Goal: Transaction & Acquisition: Book appointment/travel/reservation

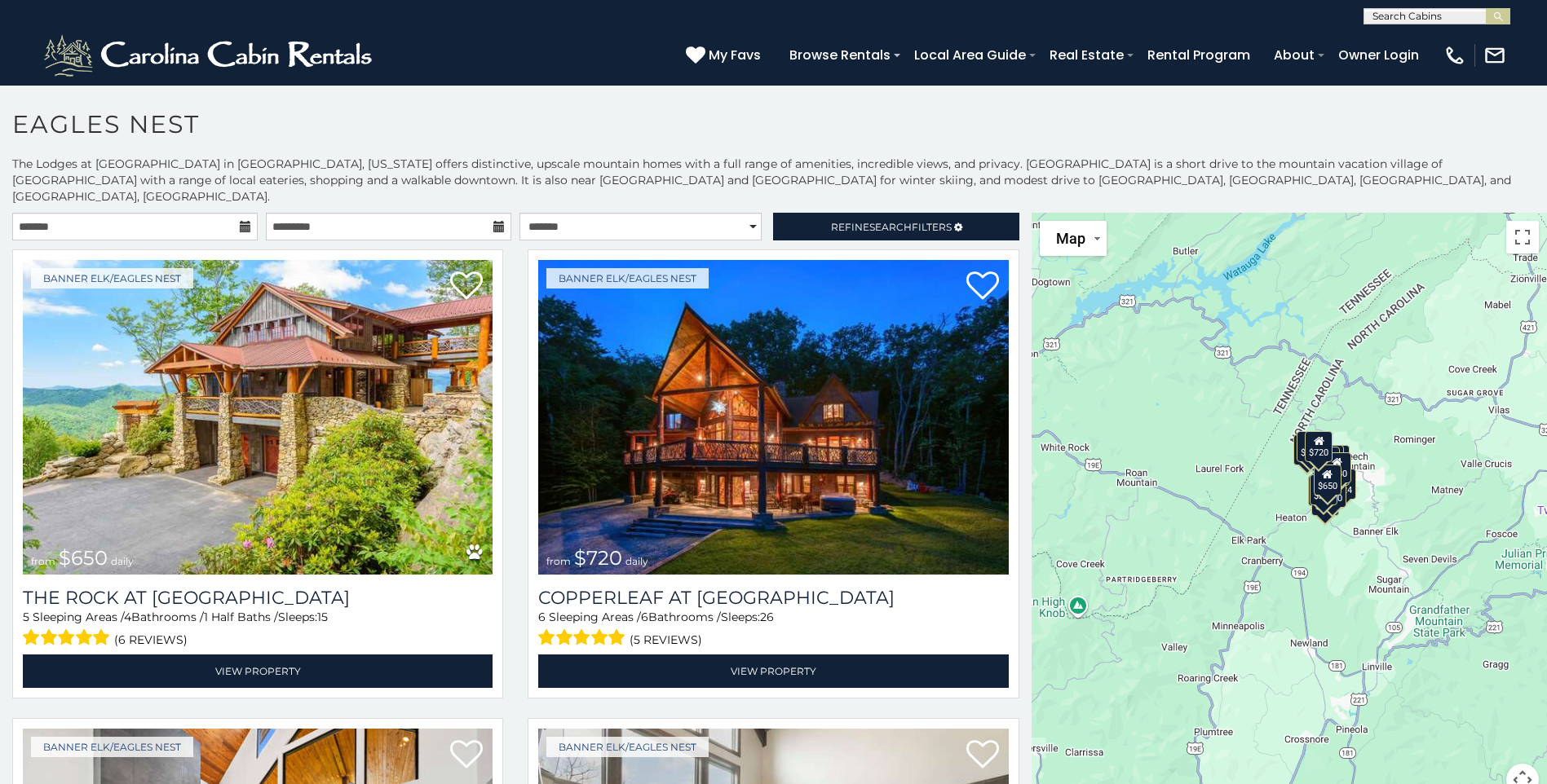
click at [1188, 81] on div "(828) 295-6000 My Favs Browse Rentals Local Area Guide Activities & Attractions…" at bounding box center [774, 55] width 1547 height 61
click at [1032, 243] on div "$650 $720 $285 $425 $230 $200 $305 $285 $424 $315 $215 $250 $290 $230 $305 $230…" at bounding box center [1289, 515] width 515 height 604
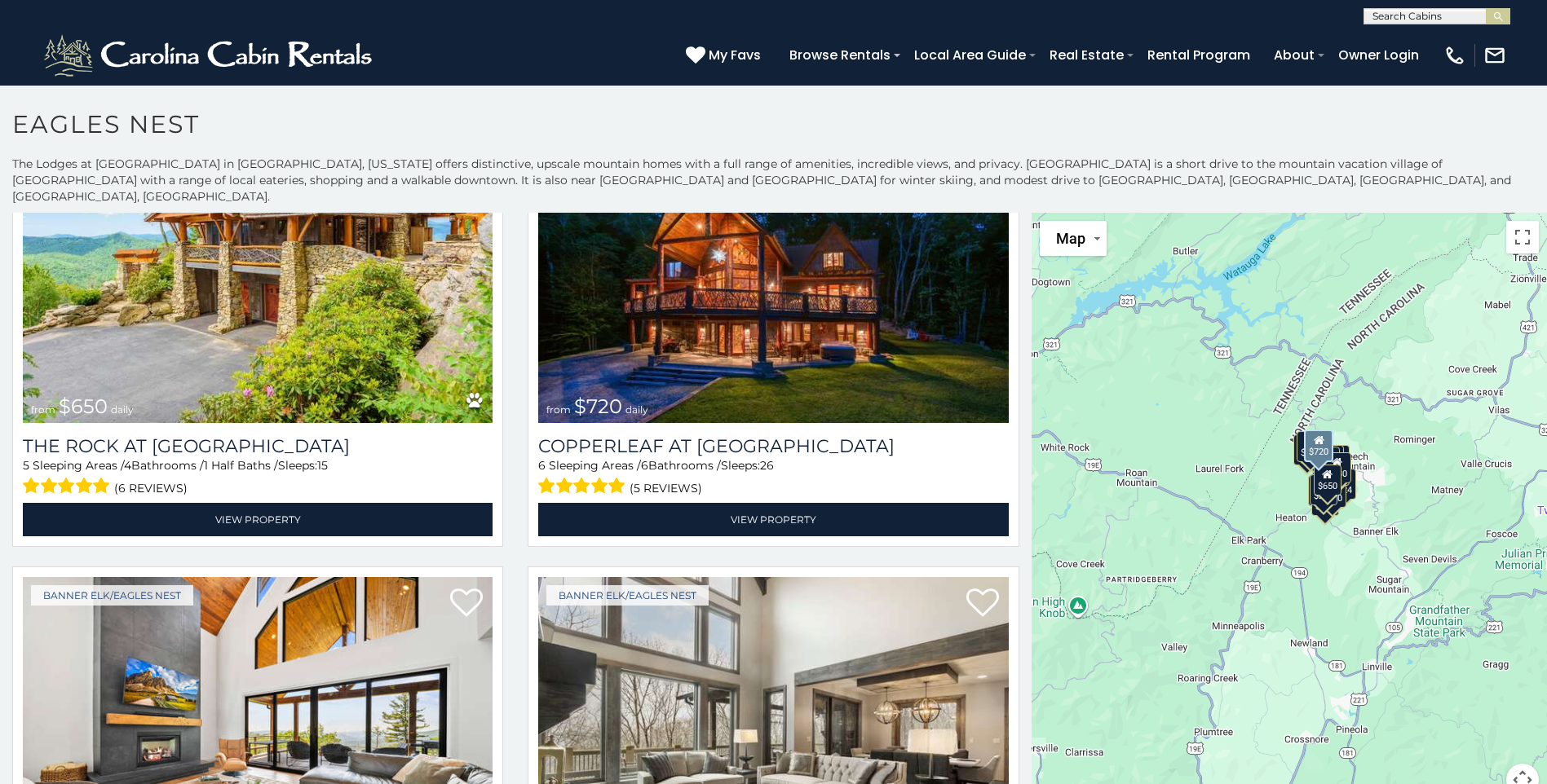
drag, startPoint x: 1013, startPoint y: 311, endPoint x: 1014, endPoint y: 295, distance: 16.0
click at [1013, 301] on div "Banner Elk/Eagles Nest from $720 daily Copperleaf at Eagles Nest 6 Sleeping Are…" at bounding box center [773, 327] width 515 height 459
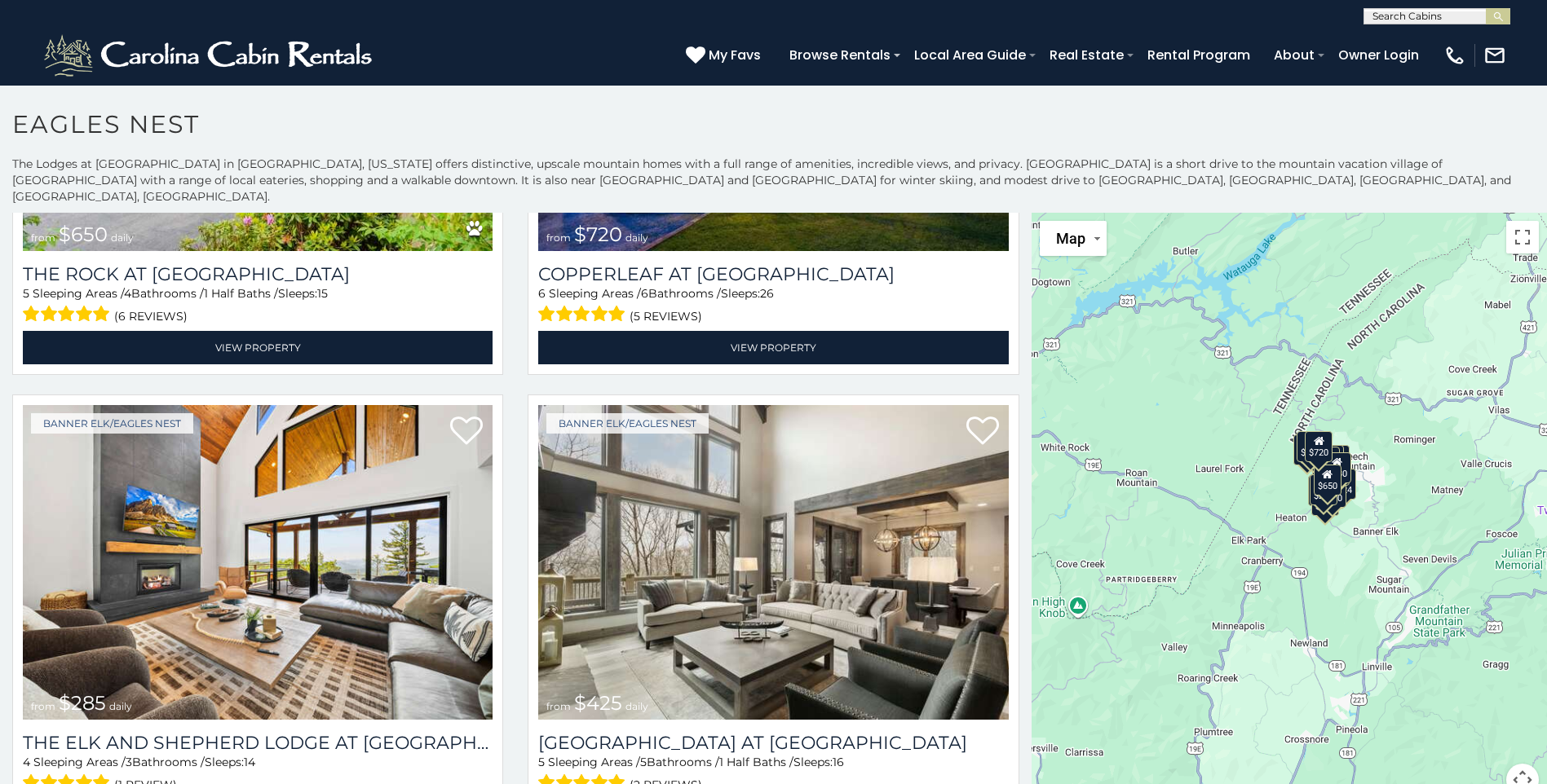
scroll to position [370, 0]
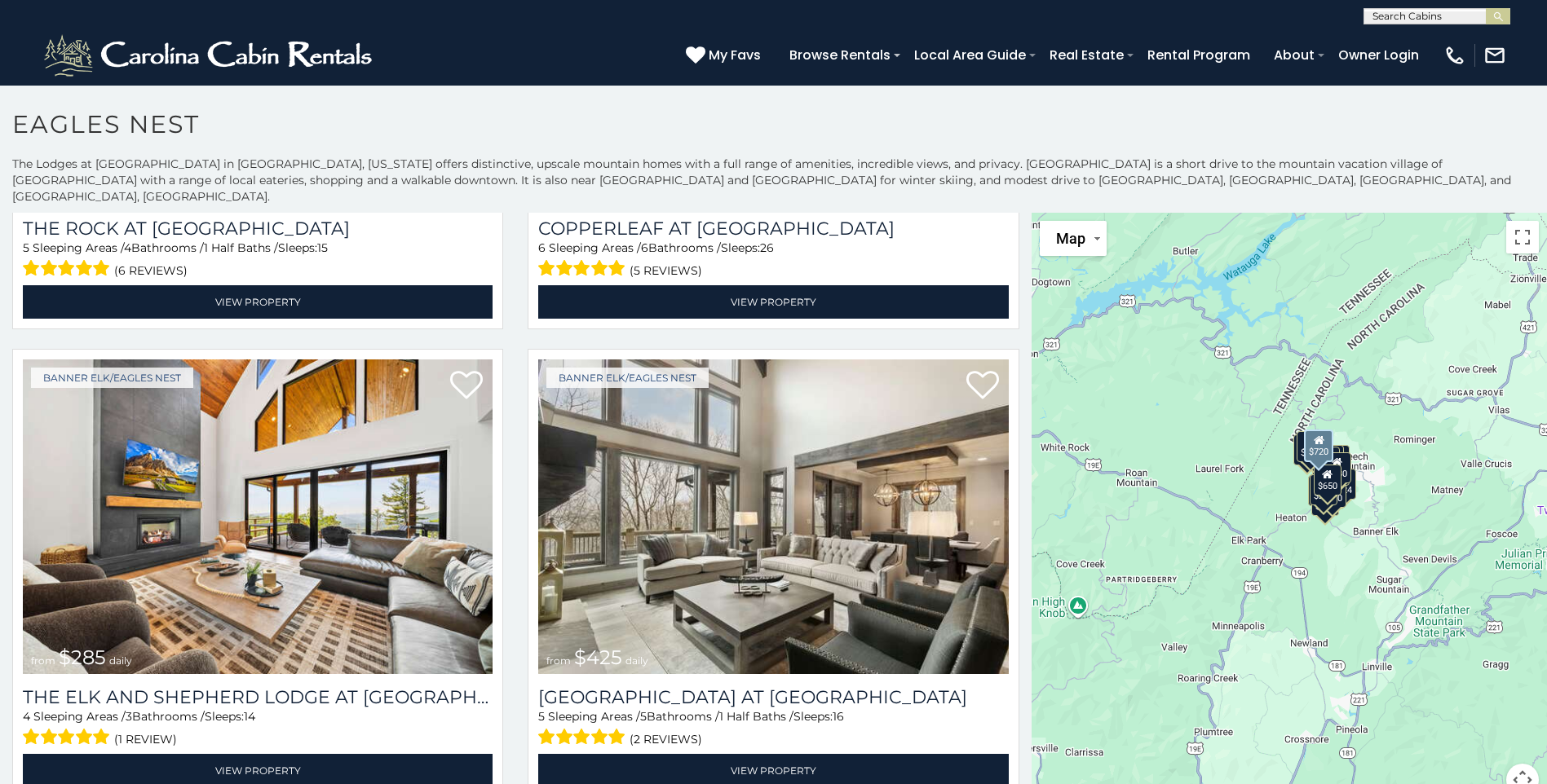
click at [1017, 311] on div "Banner Elk/Eagles Nest from $720 daily Copperleaf at Eagles Nest 6 Sleeping Are…" at bounding box center [773, 110] width 515 height 459
drag, startPoint x: 1017, startPoint y: 324, endPoint x: 1031, endPoint y: 364, distance: 42.4
click at [1031, 213] on main "**********" at bounding box center [774, 213] width 1547 height 0
drag, startPoint x: 1031, startPoint y: 364, endPoint x: 1031, endPoint y: 339, distance: 25.0
click at [1032, 359] on div "$650 $720 $285 $425 $230 $200 $305 $285 $424 $315 $215 $250 $290 $230 $305 $230…" at bounding box center [1289, 515] width 515 height 604
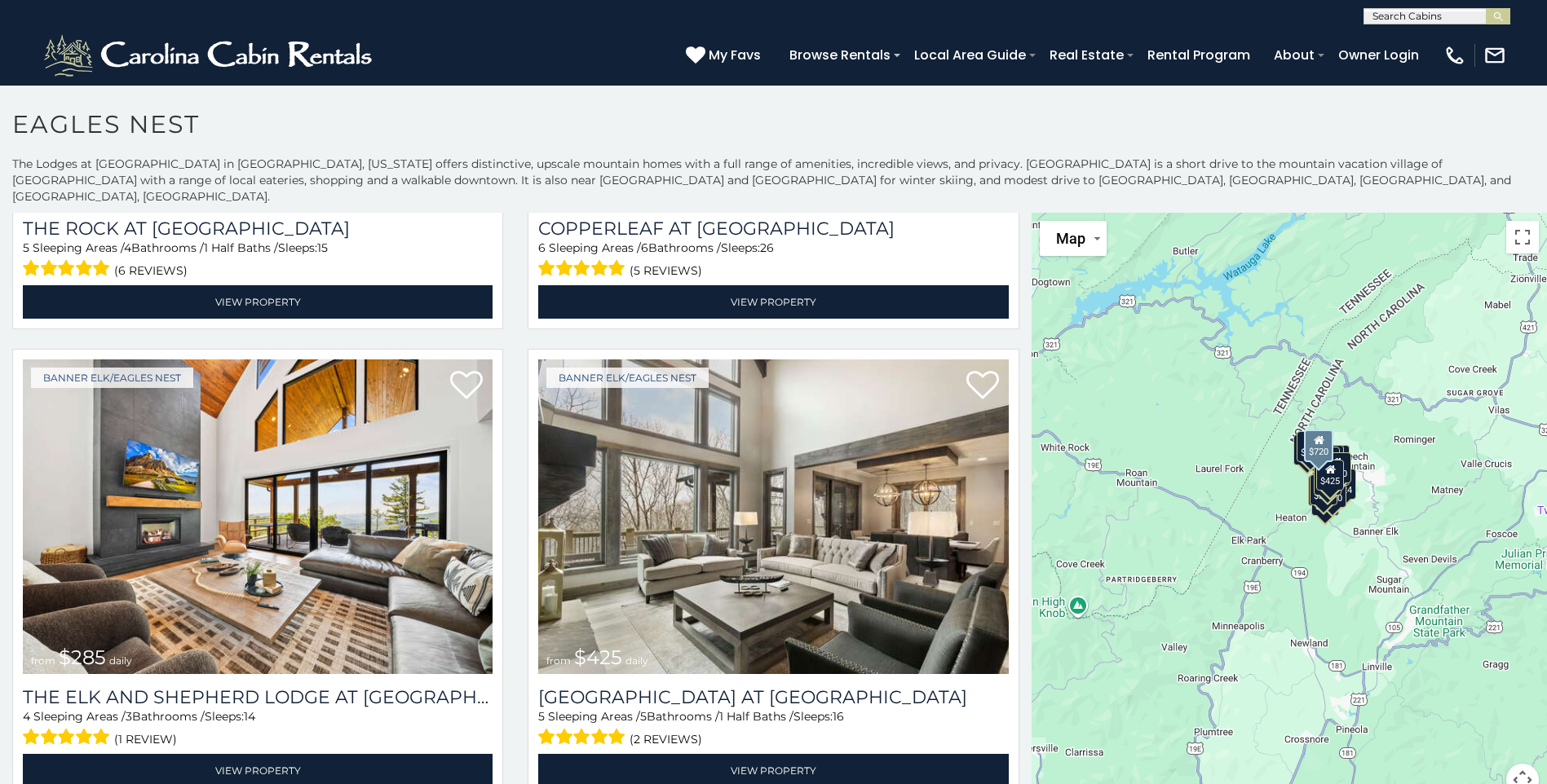
click at [977, 315] on div "Banner Elk/Eagles Nest from $720 daily Copperleaf at Eagles Nest 6 Sleeping Are…" at bounding box center [773, 110] width 515 height 459
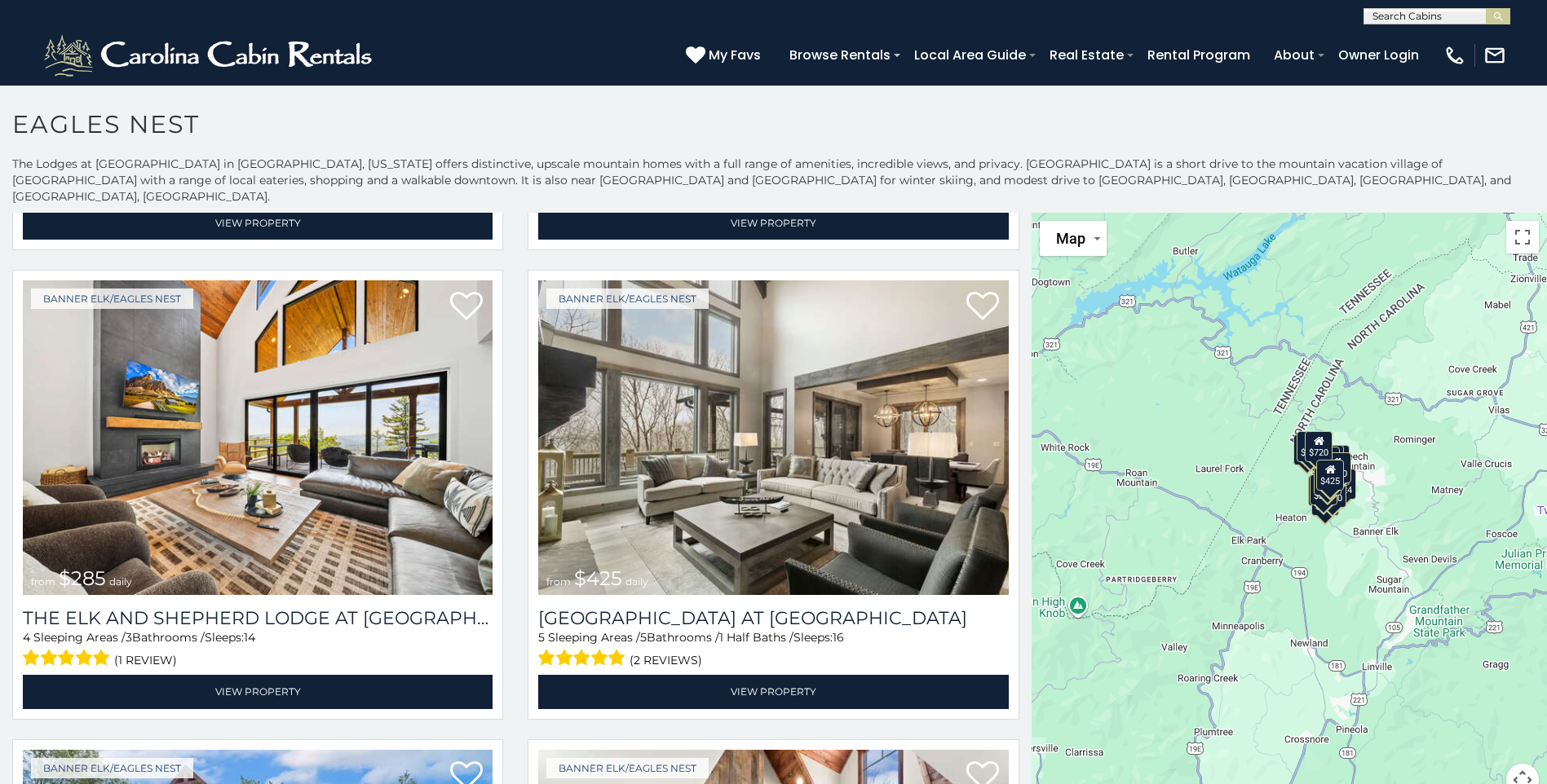
scroll to position [976, 0]
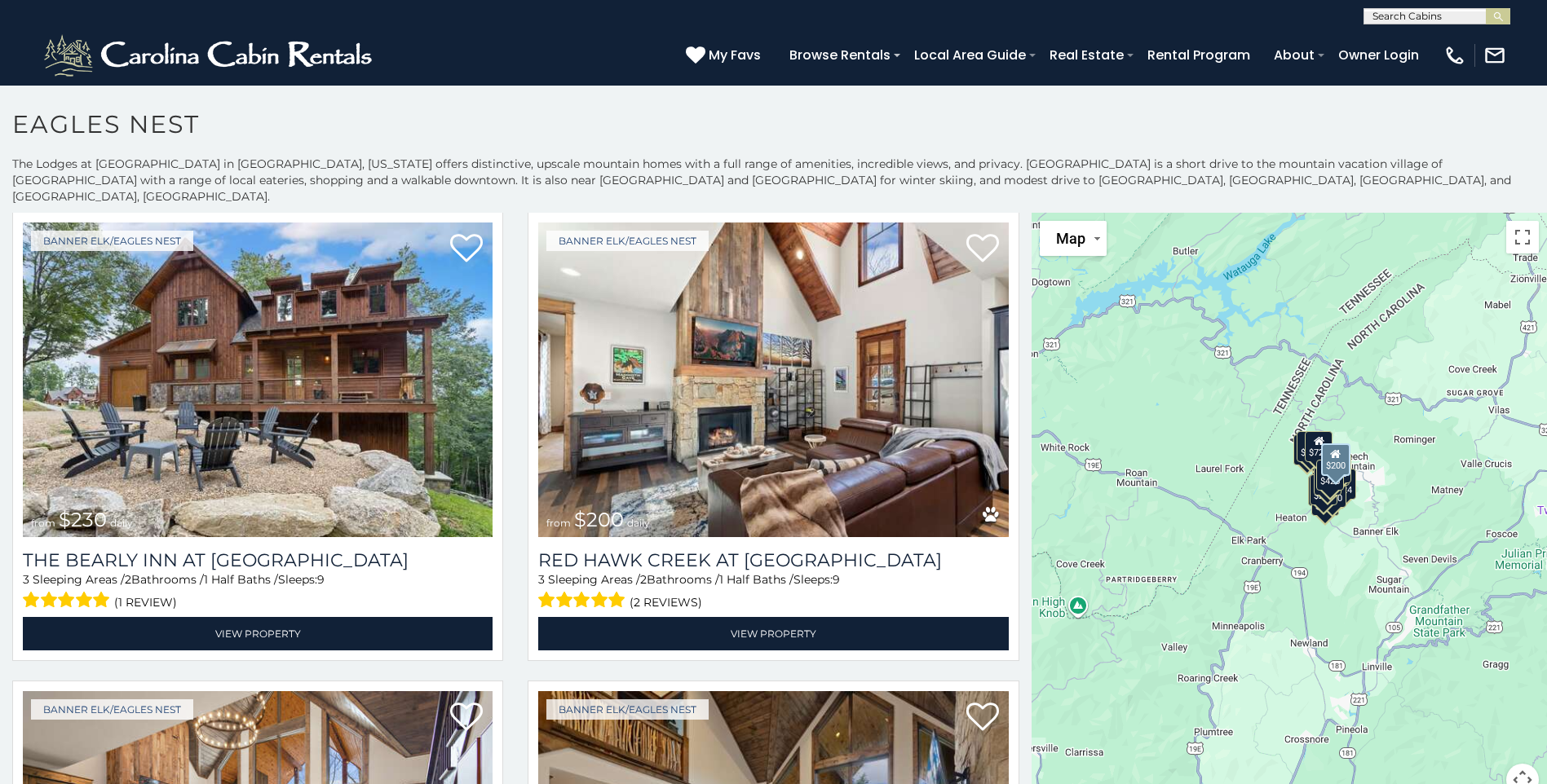
click at [1015, 399] on div "Banner Elk/Eagles Nest from $200 daily Red Hawk Creek at Eagles Nest 3 Sleeping…" at bounding box center [773, 441] width 515 height 459
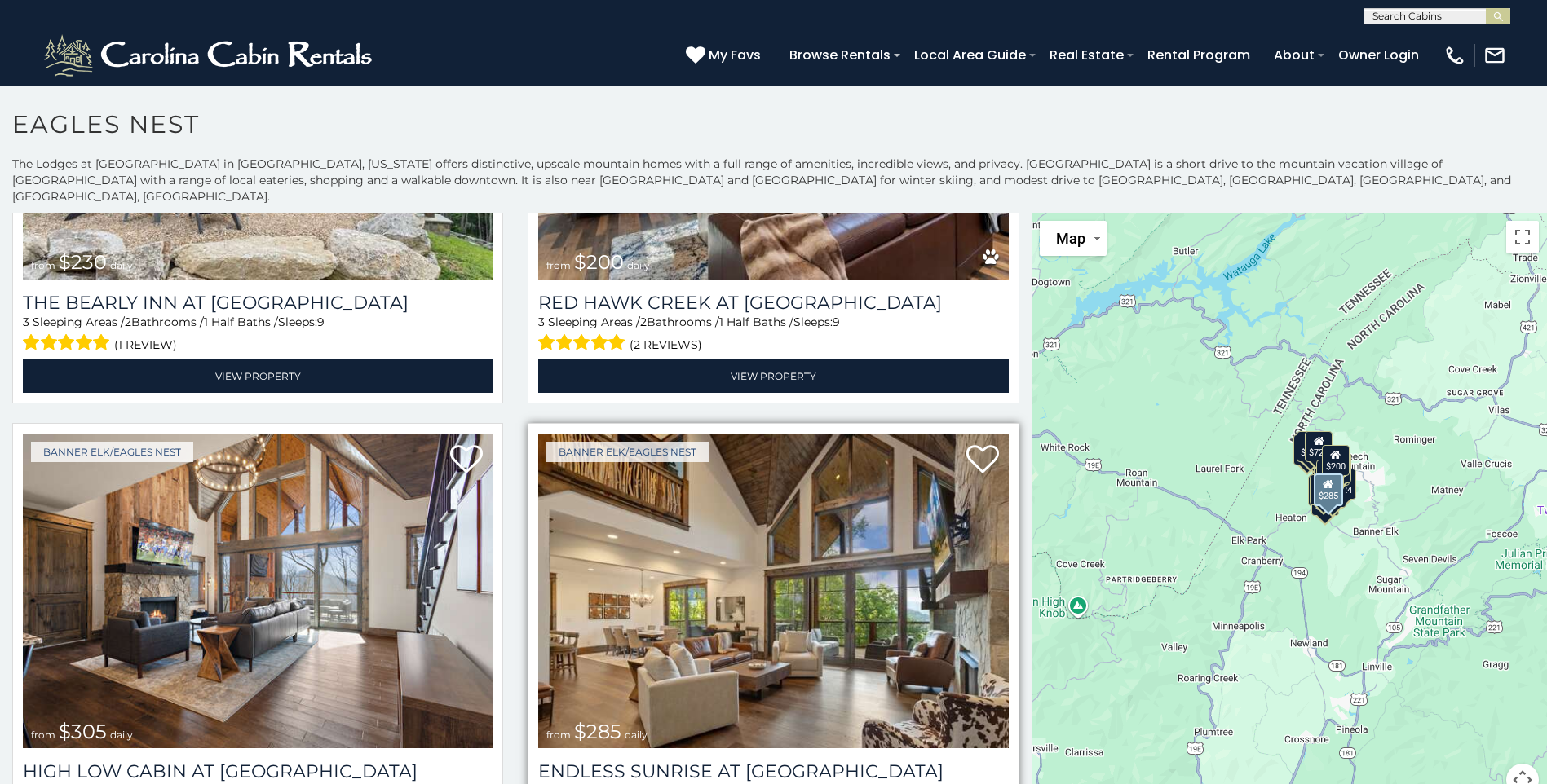
drag, startPoint x: 1003, startPoint y: 434, endPoint x: 997, endPoint y: 483, distance: 49.4
click at [997, 483] on div "Banner Elk/Eagles Nest from $285 daily Endless Sunrise at Eagles Nest 4 Sleepin…" at bounding box center [773, 648] width 491 height 449
click at [997, 484] on div "Banner Elk/Eagles Nest from $285 daily Endless Sunrise at Eagles Nest 4 Sleepin…" at bounding box center [773, 648] width 491 height 449
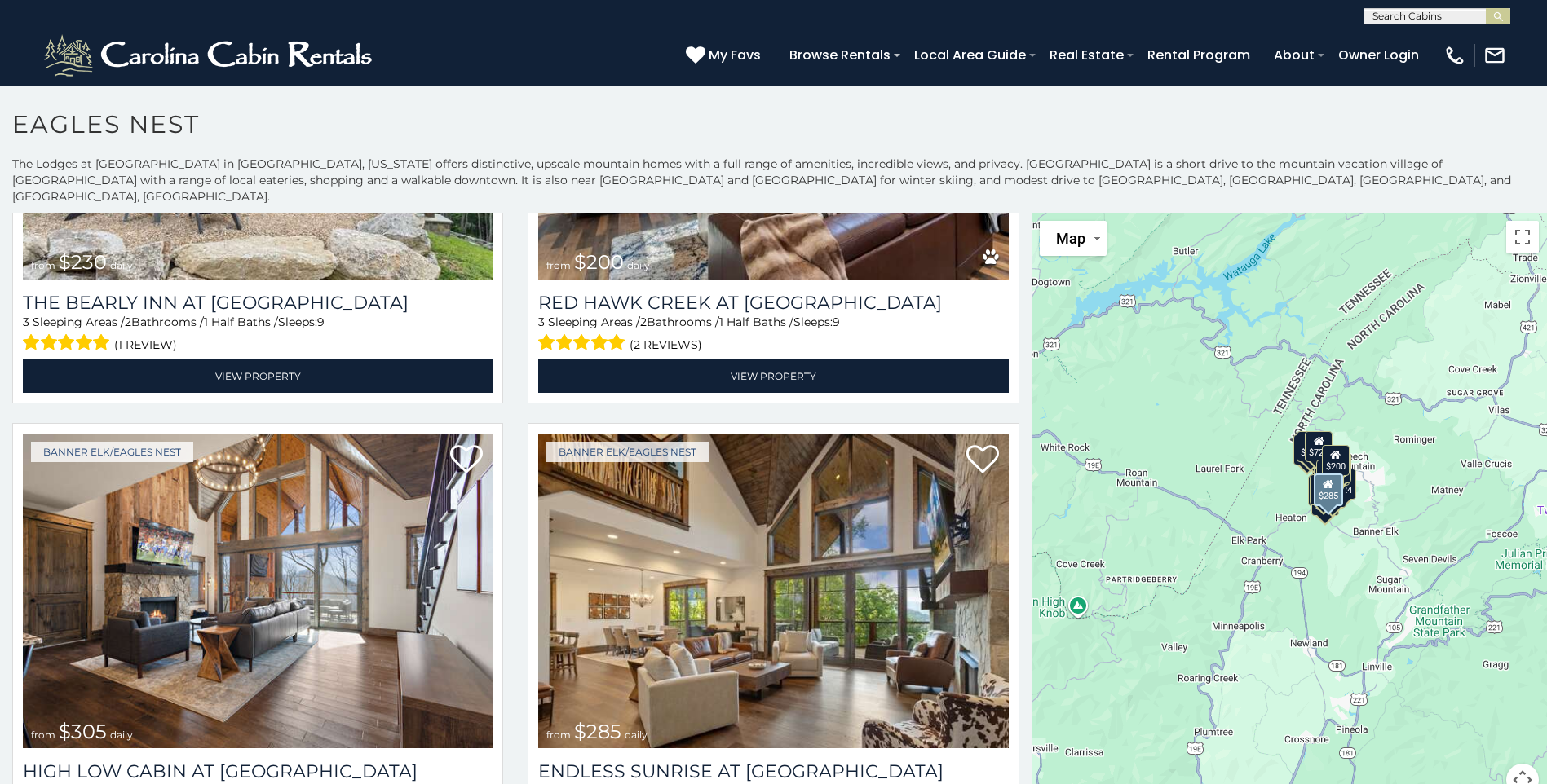
click at [1006, 439] on div "Banner Elk/Eagles Nest from $285 daily Endless Sunrise at Eagles Nest 4 Sleepin…" at bounding box center [773, 653] width 515 height 459
click at [1032, 446] on div "$650 $720 $285 $425 $230 $200 $305 $285 $424 $315 $215 $250 $290 $230 $305 $230…" at bounding box center [1289, 515] width 515 height 604
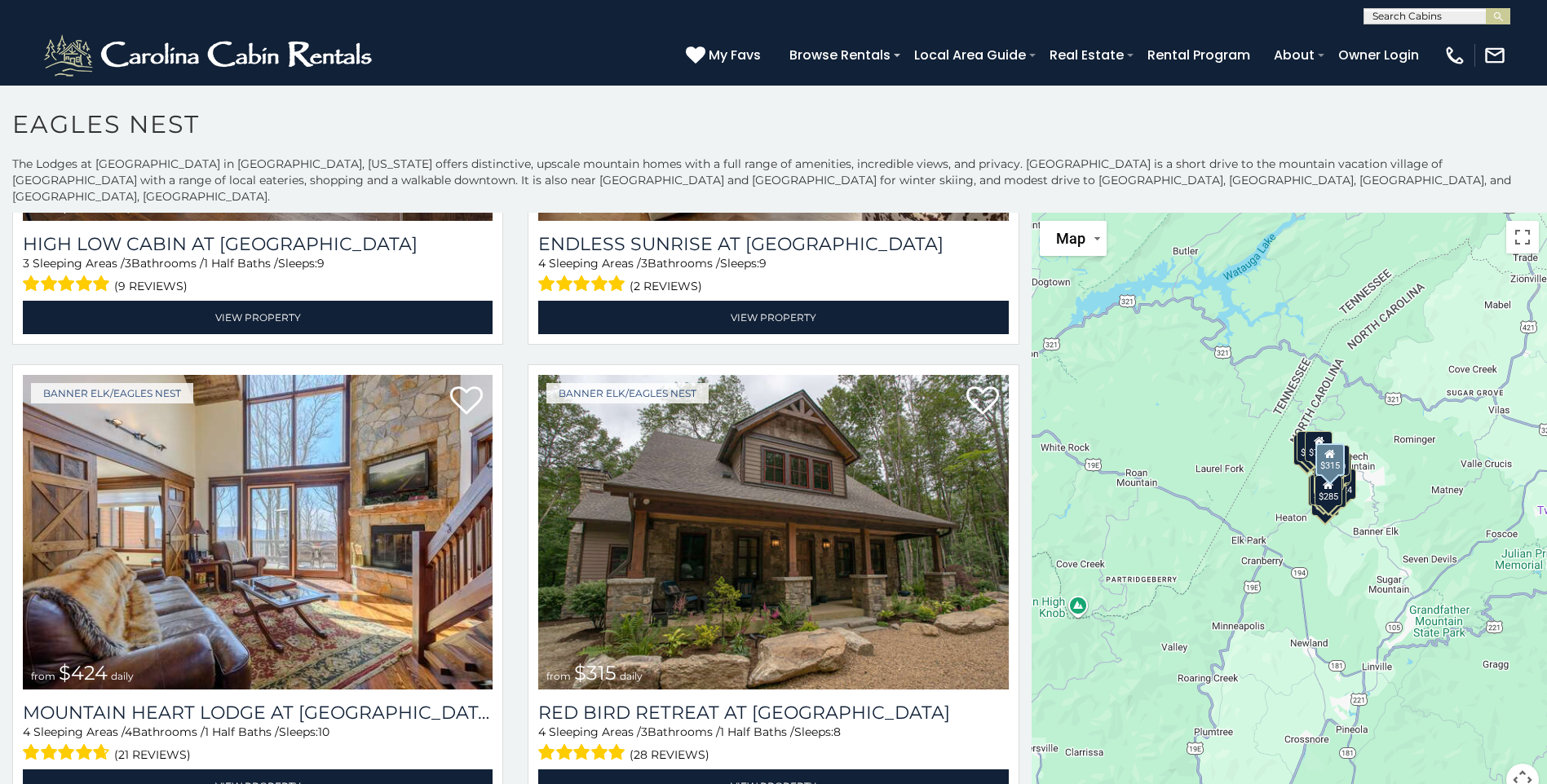
click at [1017, 581] on div "Banner Elk/Eagles Nest from $315 daily Red Bird Retreat at Eagles Nest 4 Sleepi…" at bounding box center [773, 594] width 515 height 459
drag, startPoint x: 1031, startPoint y: 527, endPoint x: 1030, endPoint y: 503, distance: 24.0
click at [1032, 515] on div "$650 $720 $285 $425 $230 $200 $305 $285 $424 $315 $215 $250 $290 $230 $305 $230…" at bounding box center [1289, 515] width 515 height 604
click at [1032, 486] on div "$650 $720 $285 $425 $230 $200 $305 $285 $424 $315 $215 $250 $290 $230 $305 $230…" at bounding box center [1289, 515] width 515 height 604
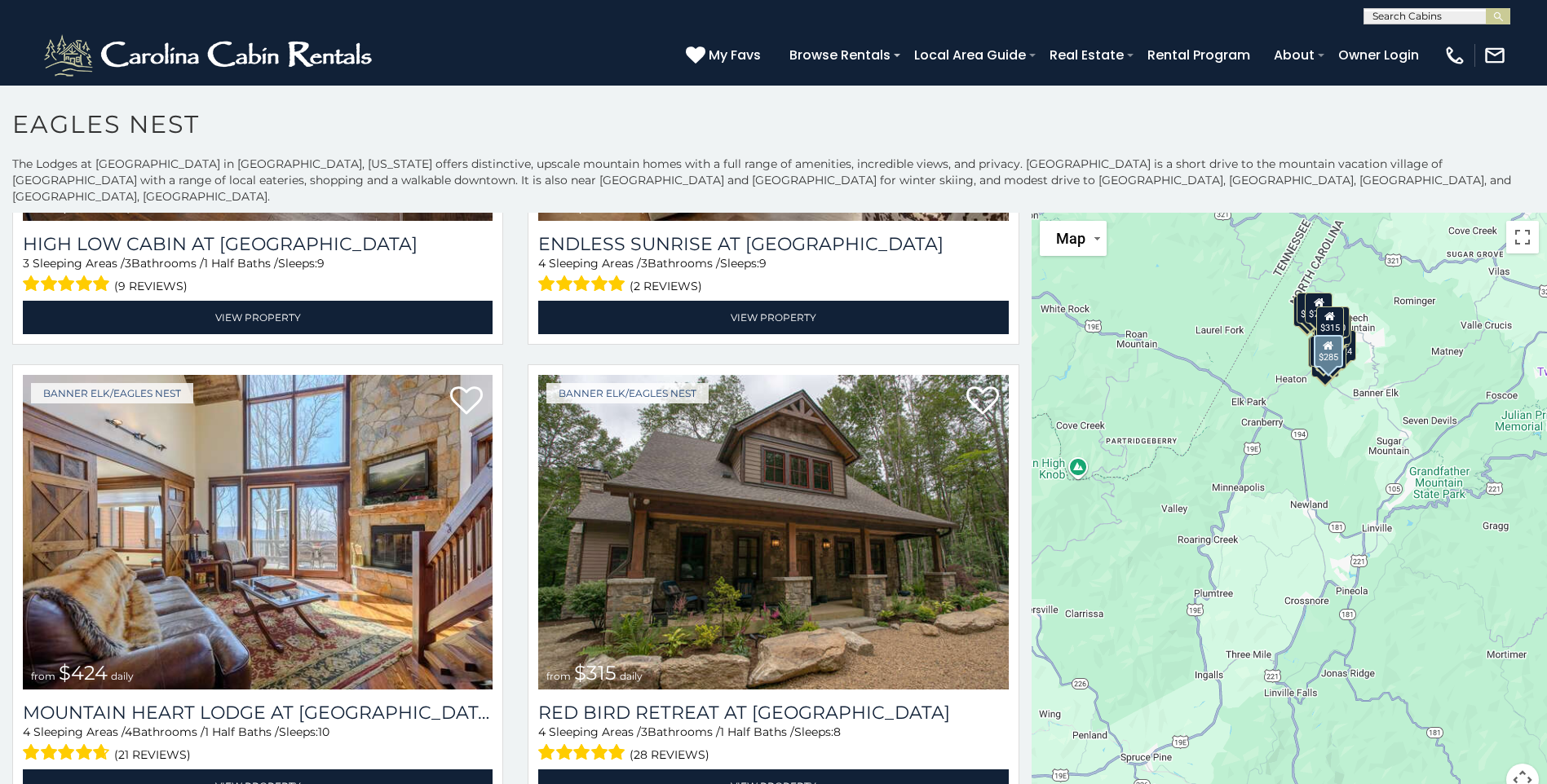
drag, startPoint x: 1009, startPoint y: 319, endPoint x: 1004, endPoint y: 326, distance: 8.6
click at [1013, 365] on div "Banner Elk/Eagles Nest from $315 daily Red Bird Retreat at Eagles Nest 4 Sleepi…" at bounding box center [773, 594] width 515 height 459
click at [1012, 365] on div "Banner Elk/Eagles Nest from $315 daily Red Bird Retreat at Eagles Nest 4 Sleepi…" at bounding box center [773, 594] width 515 height 459
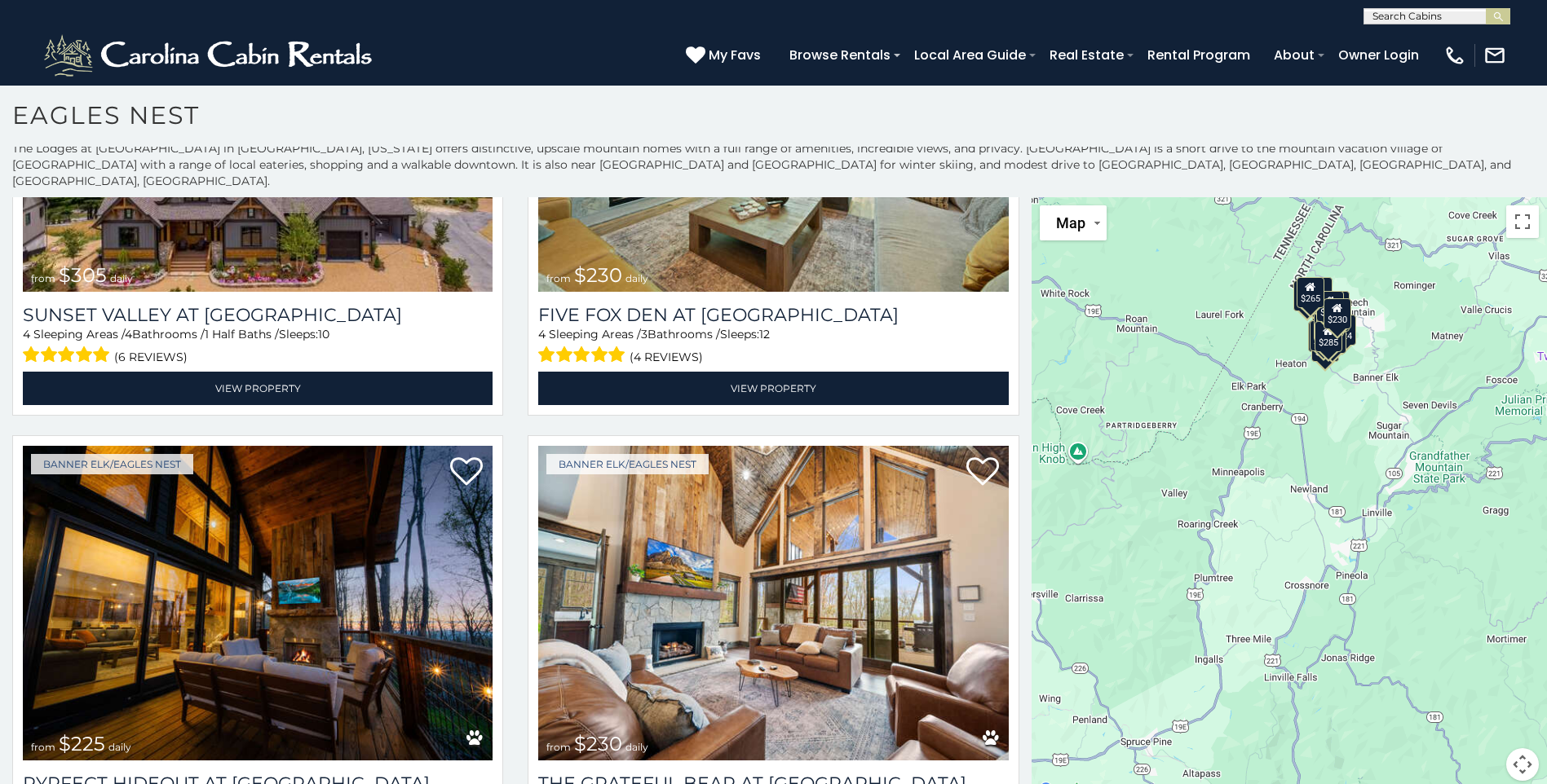
scroll to position [3375, 0]
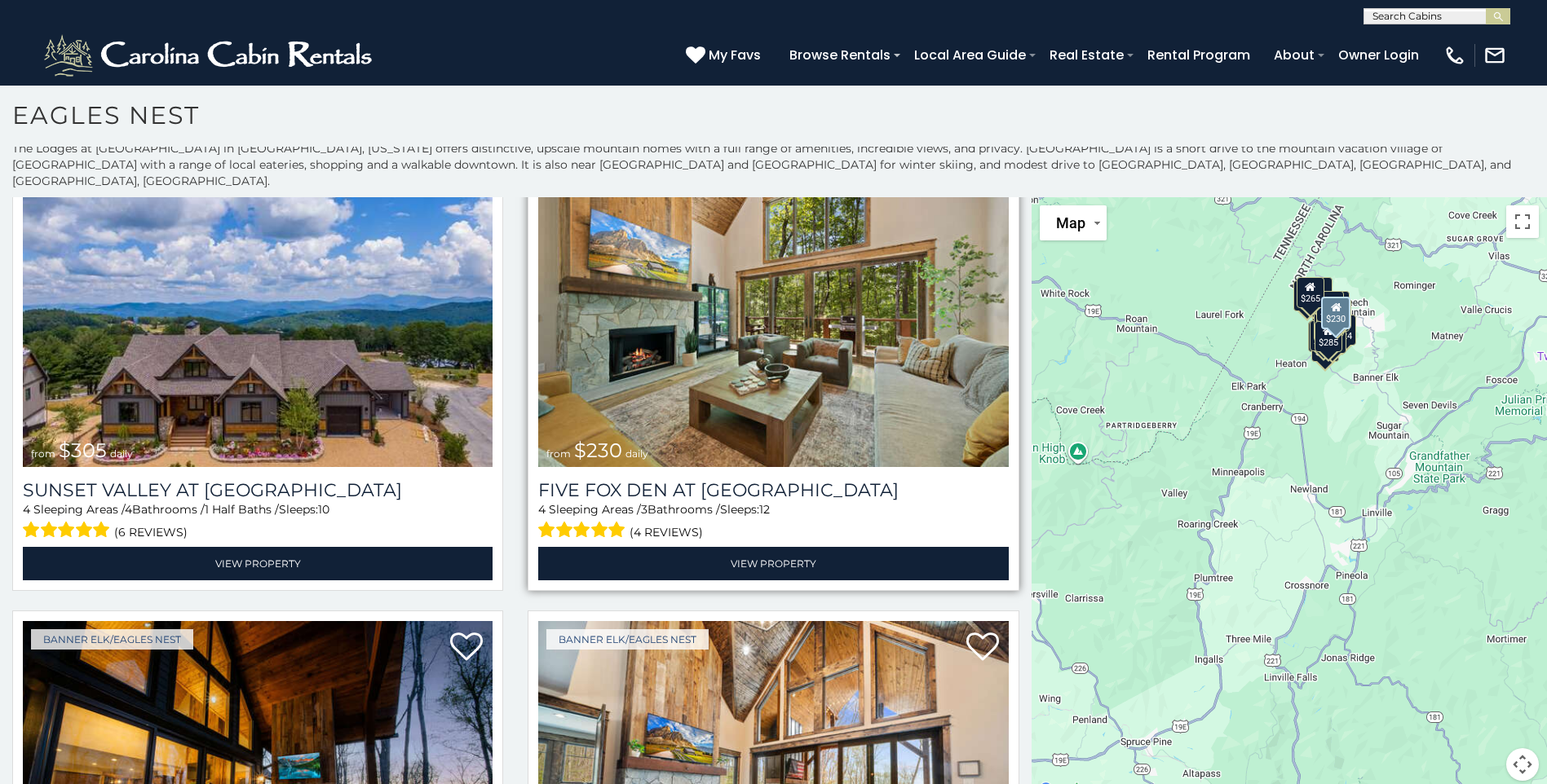
click at [701, 467] on div "Five Fox Den at Eagles Nest 4 Sleeping Areas / 3 Bathrooms / Sleeps: 12 (4 revi…" at bounding box center [773, 524] width 469 height 114
click at [729, 363] on img at bounding box center [773, 310] width 469 height 315
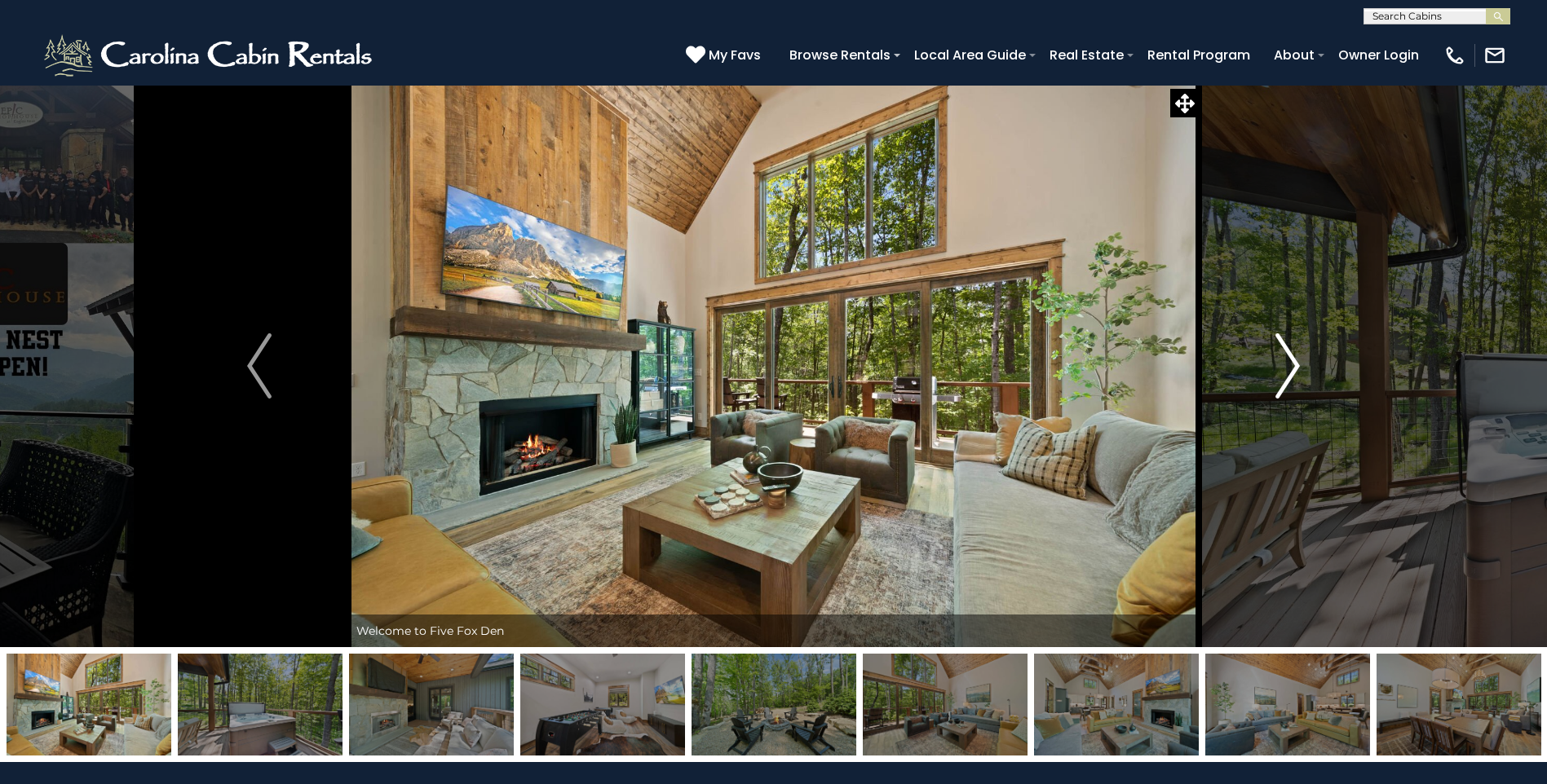
click at [1282, 378] on img "Next" at bounding box center [1288, 366] width 25 height 65
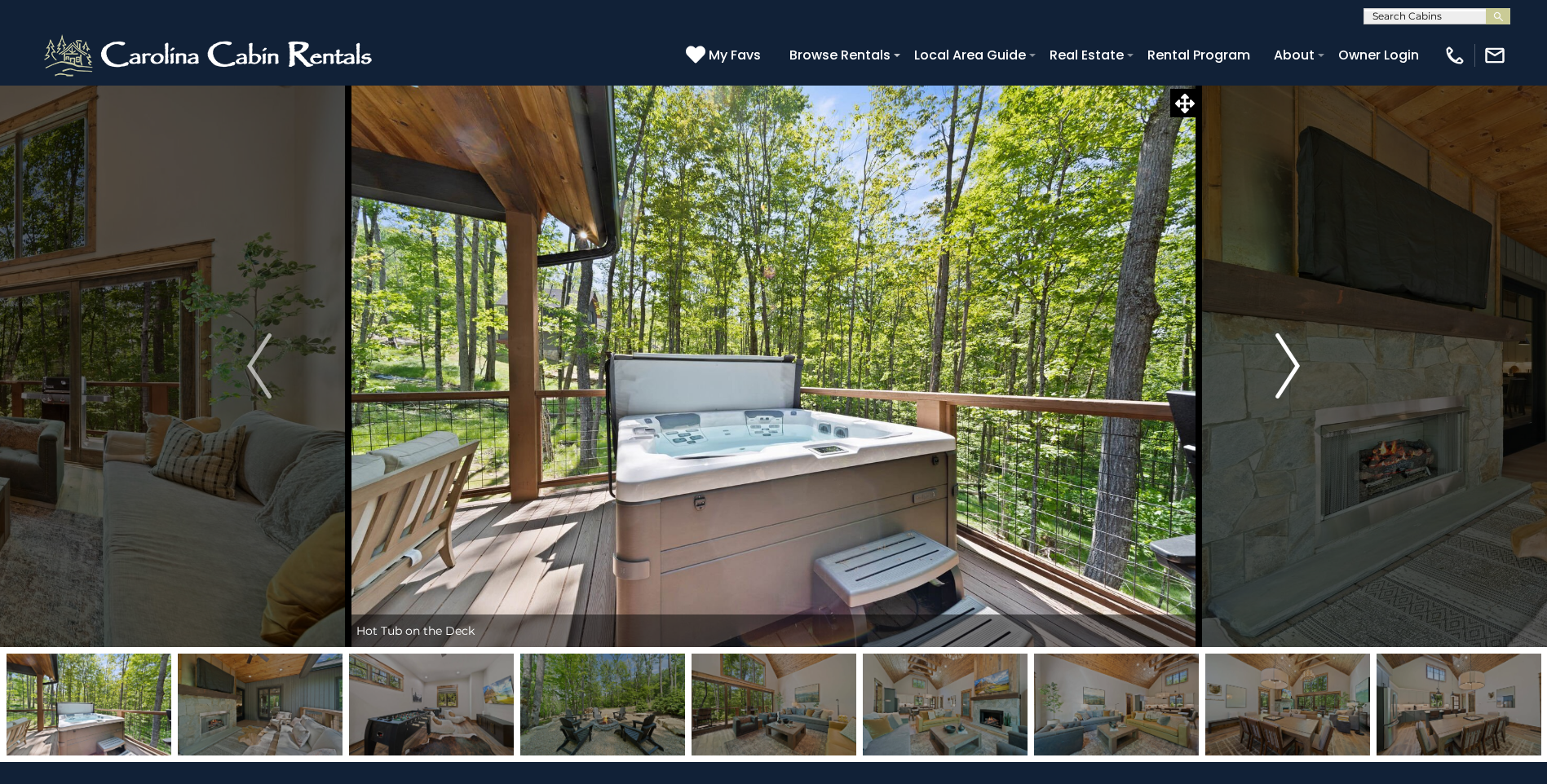
click at [1274, 376] on button "Next" at bounding box center [1288, 366] width 177 height 563
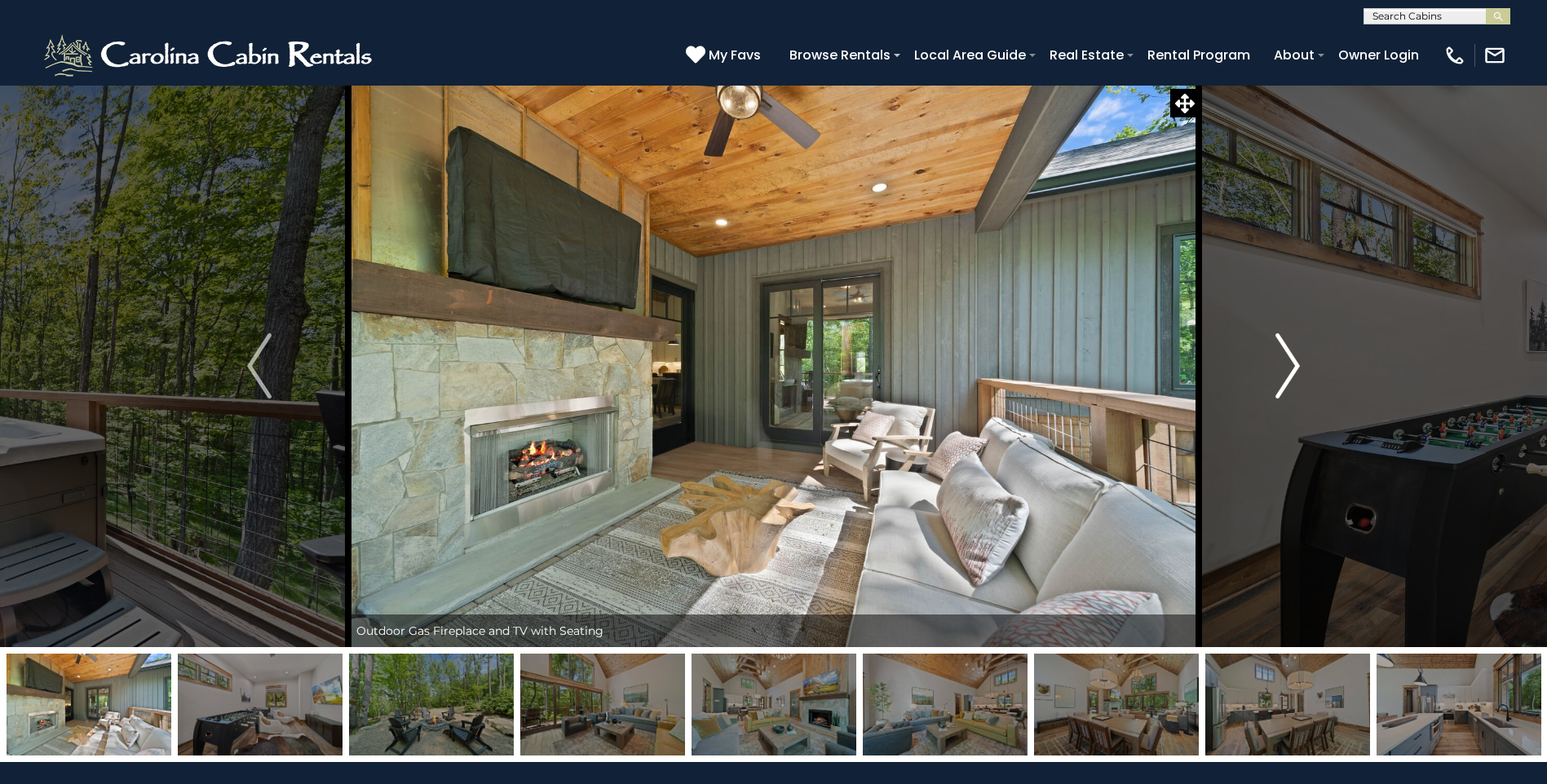
click at [1274, 376] on button "Next" at bounding box center [1288, 366] width 177 height 563
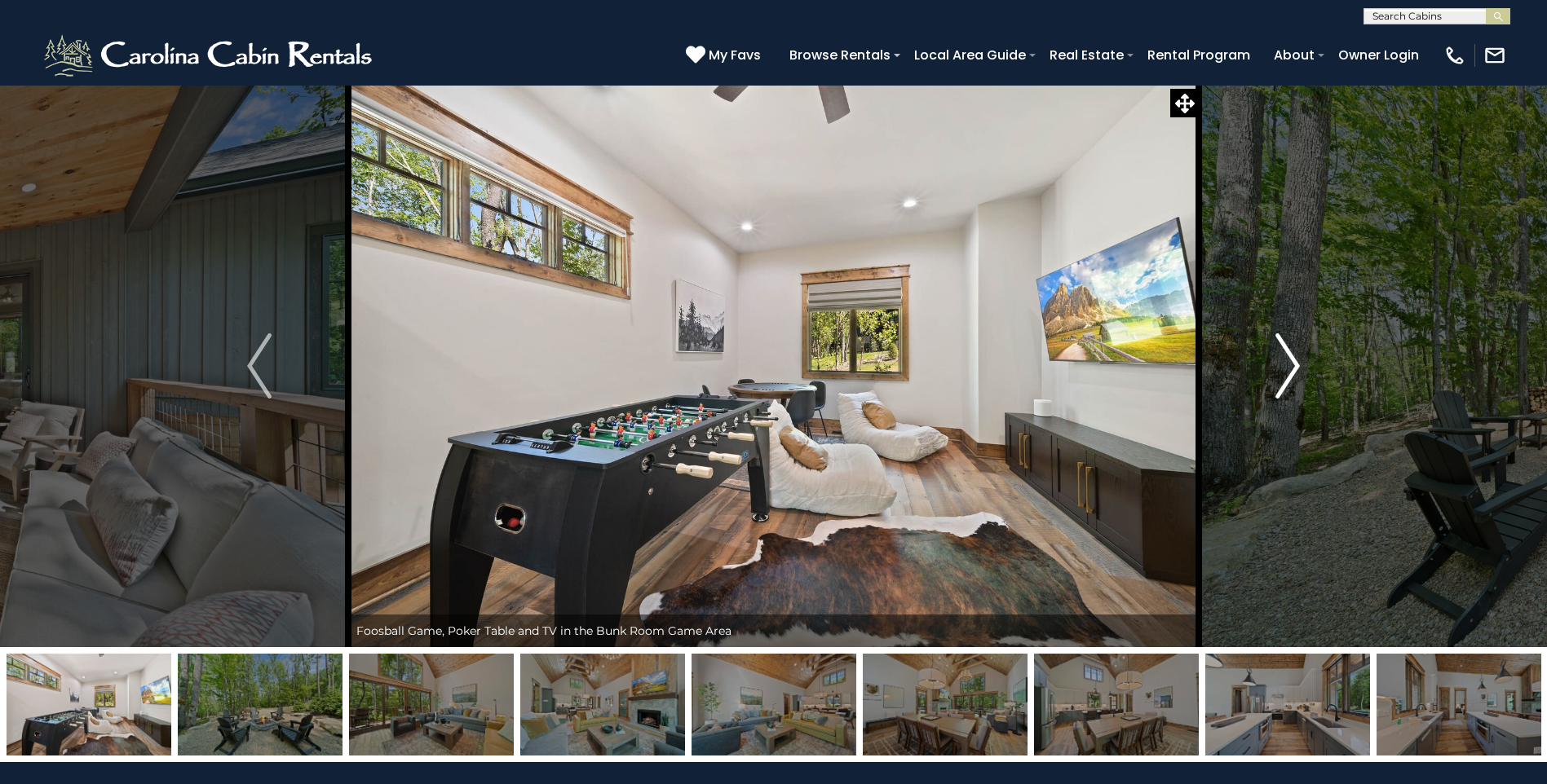
click at [1282, 375] on img "Next" at bounding box center [1288, 366] width 25 height 65
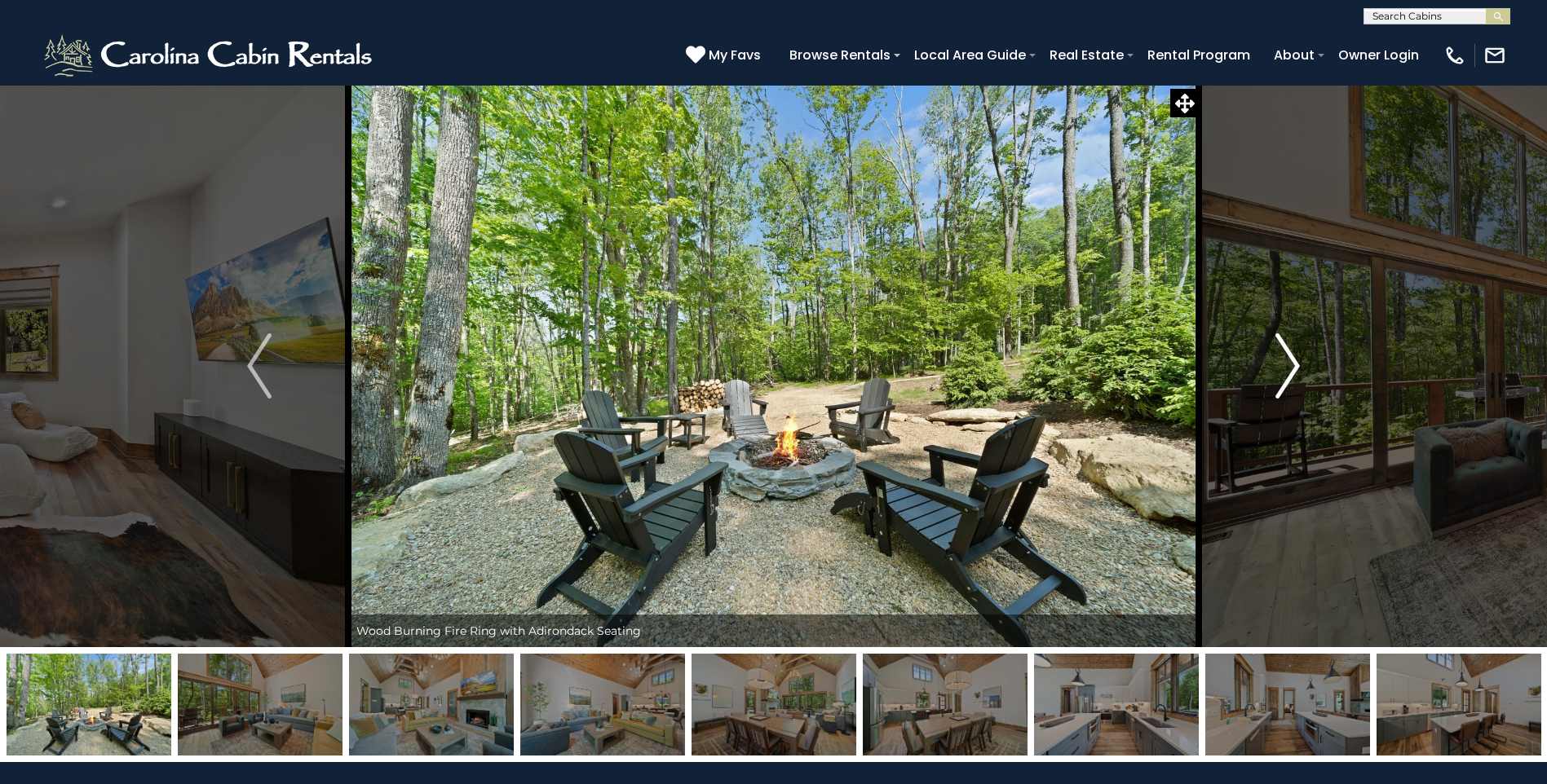
click at [1282, 375] on img "Next" at bounding box center [1288, 366] width 25 height 65
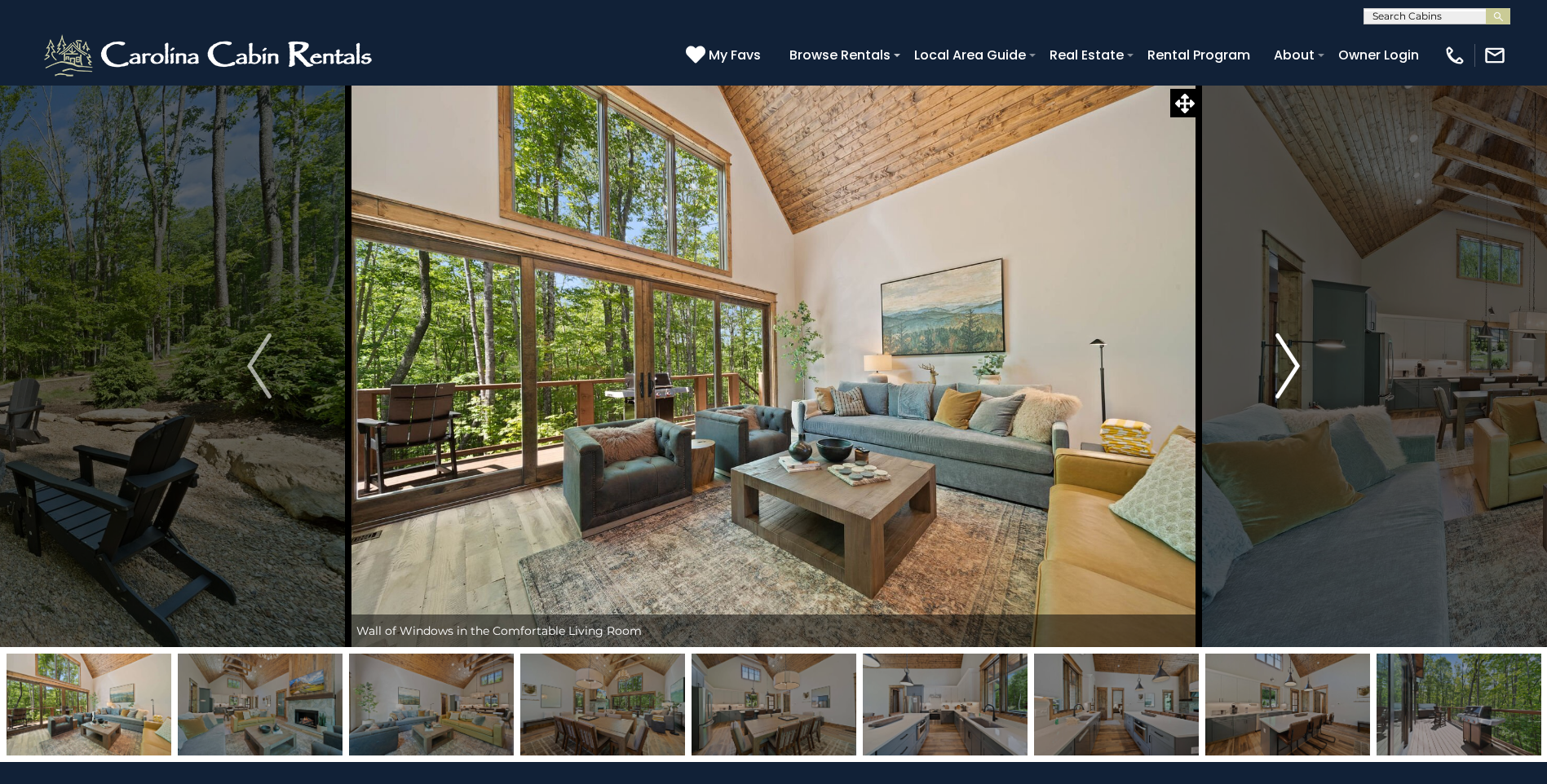
click at [1282, 375] on img "Next" at bounding box center [1288, 366] width 25 height 65
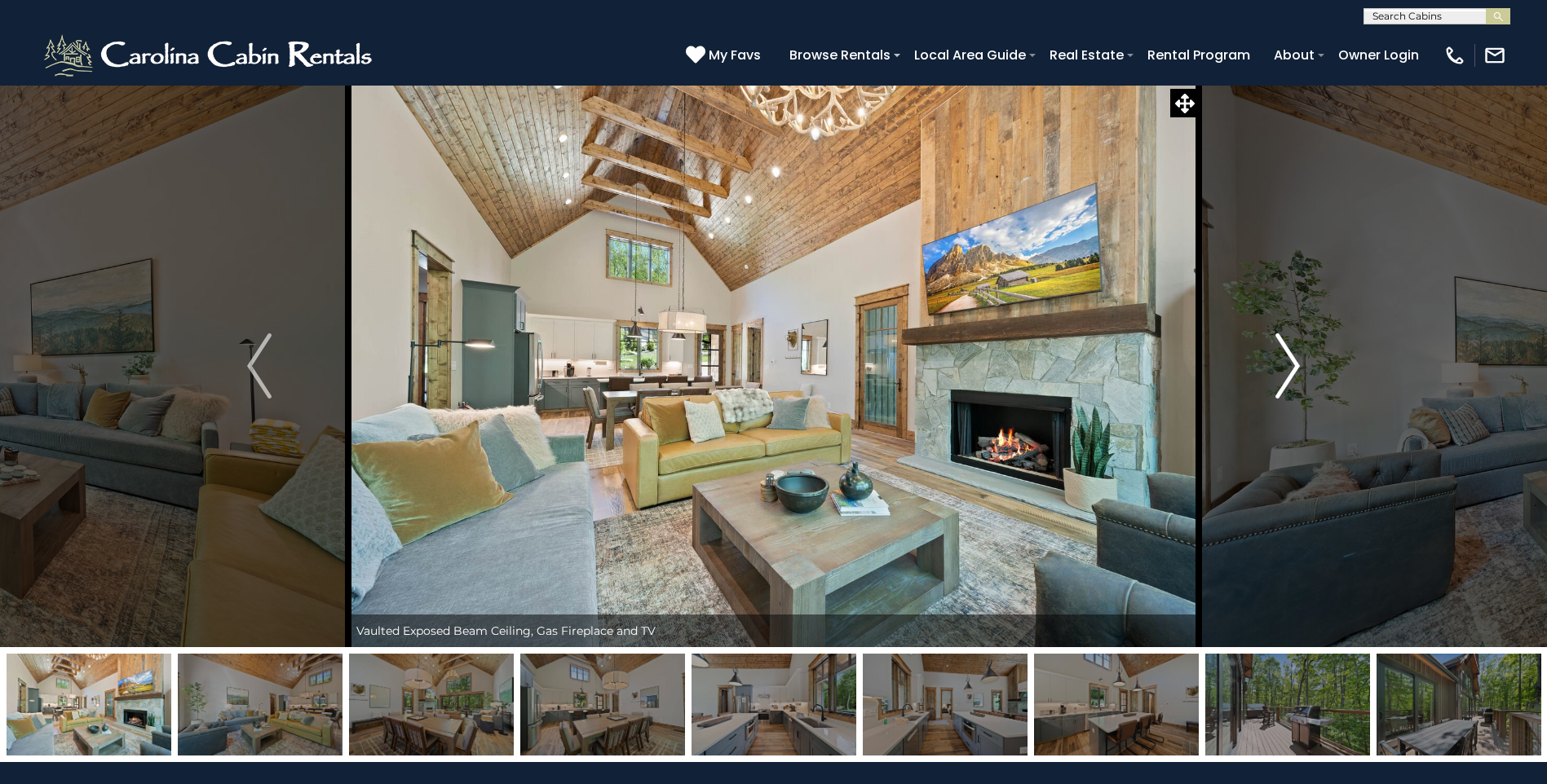
click at [1282, 375] on img "Next" at bounding box center [1288, 366] width 25 height 65
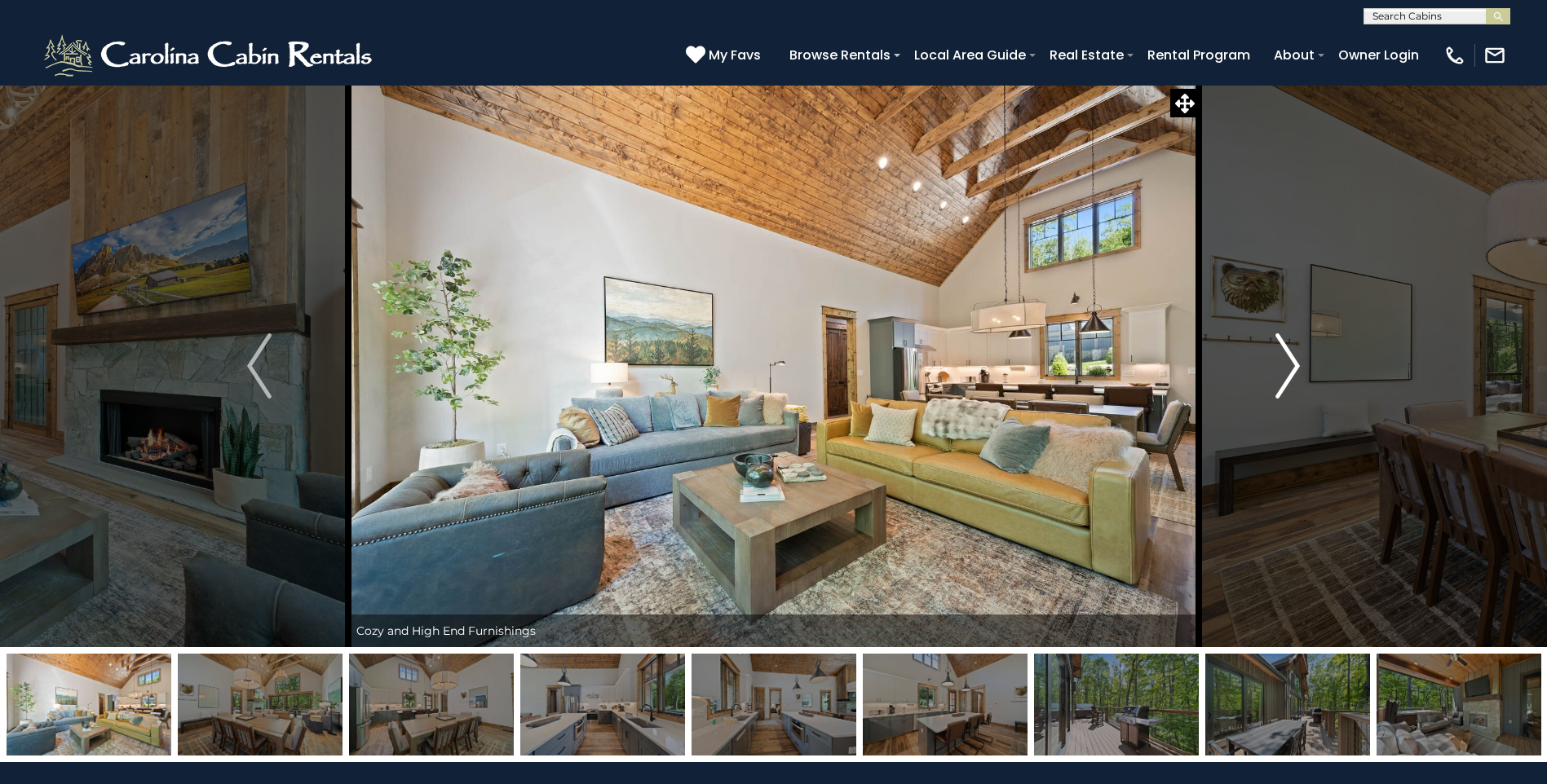
click at [1282, 375] on img "Next" at bounding box center [1288, 366] width 25 height 65
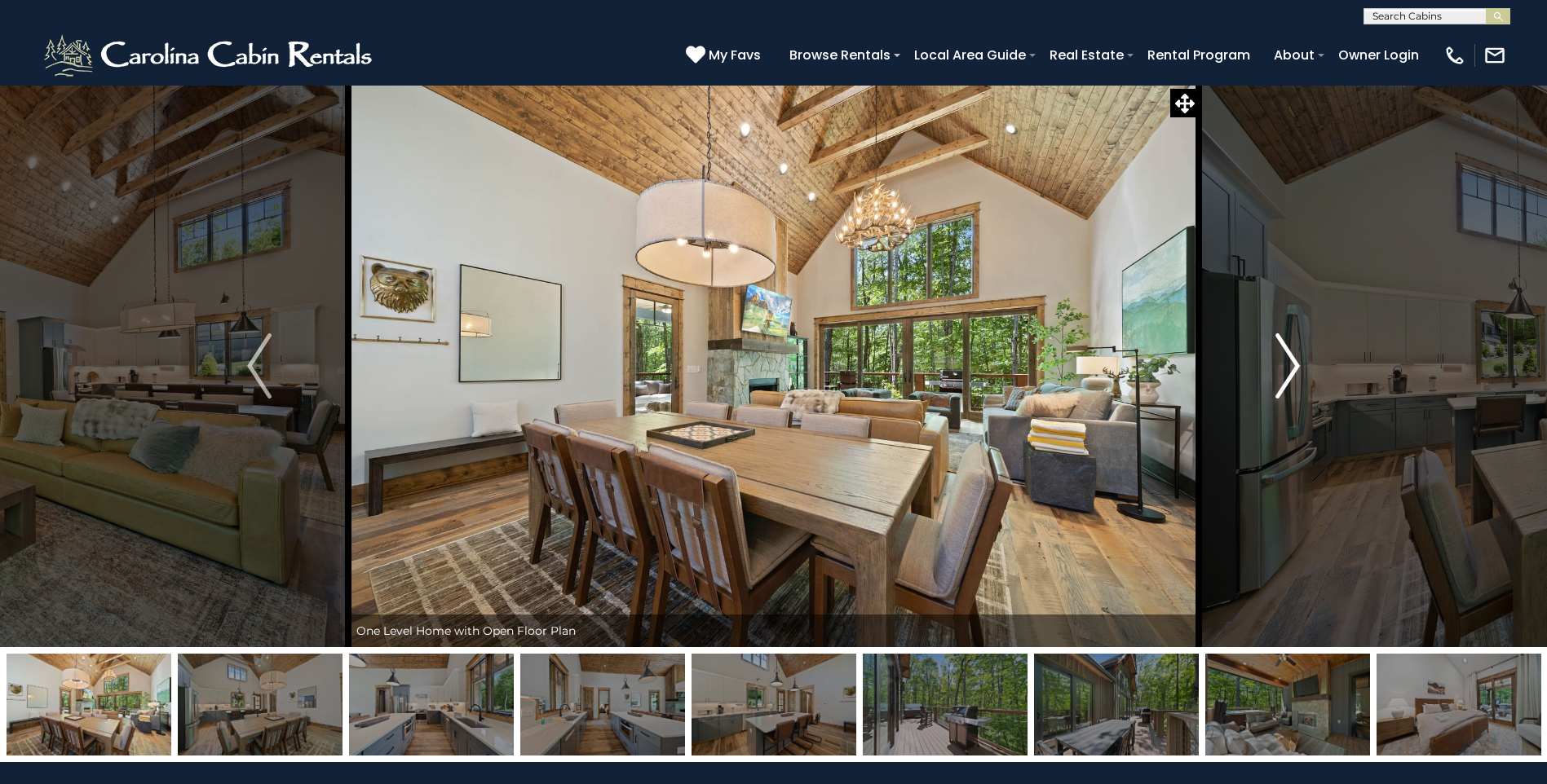
click at [1282, 375] on img "Next" at bounding box center [1288, 366] width 25 height 65
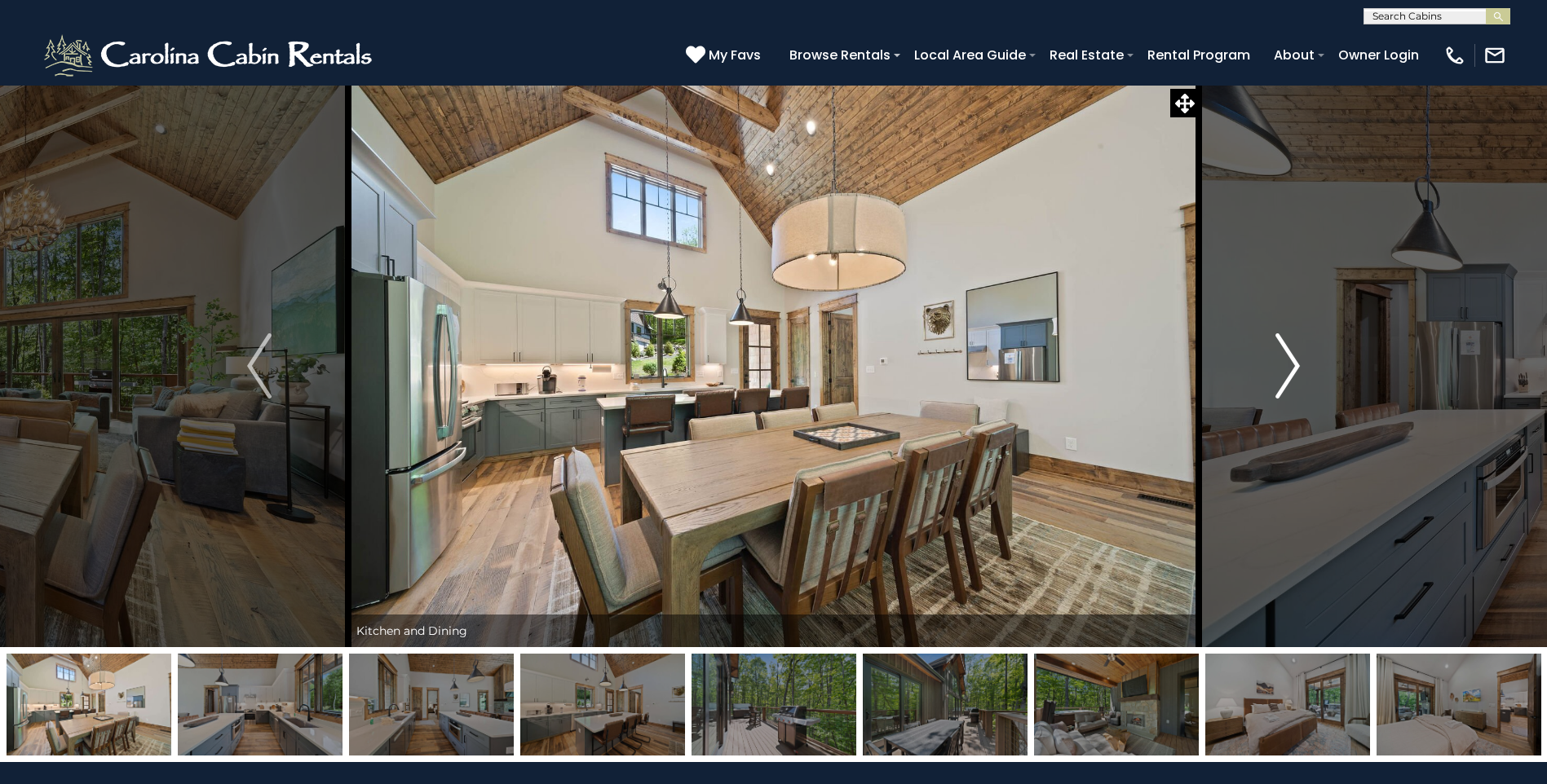
click at [1282, 376] on img "Next" at bounding box center [1288, 366] width 25 height 65
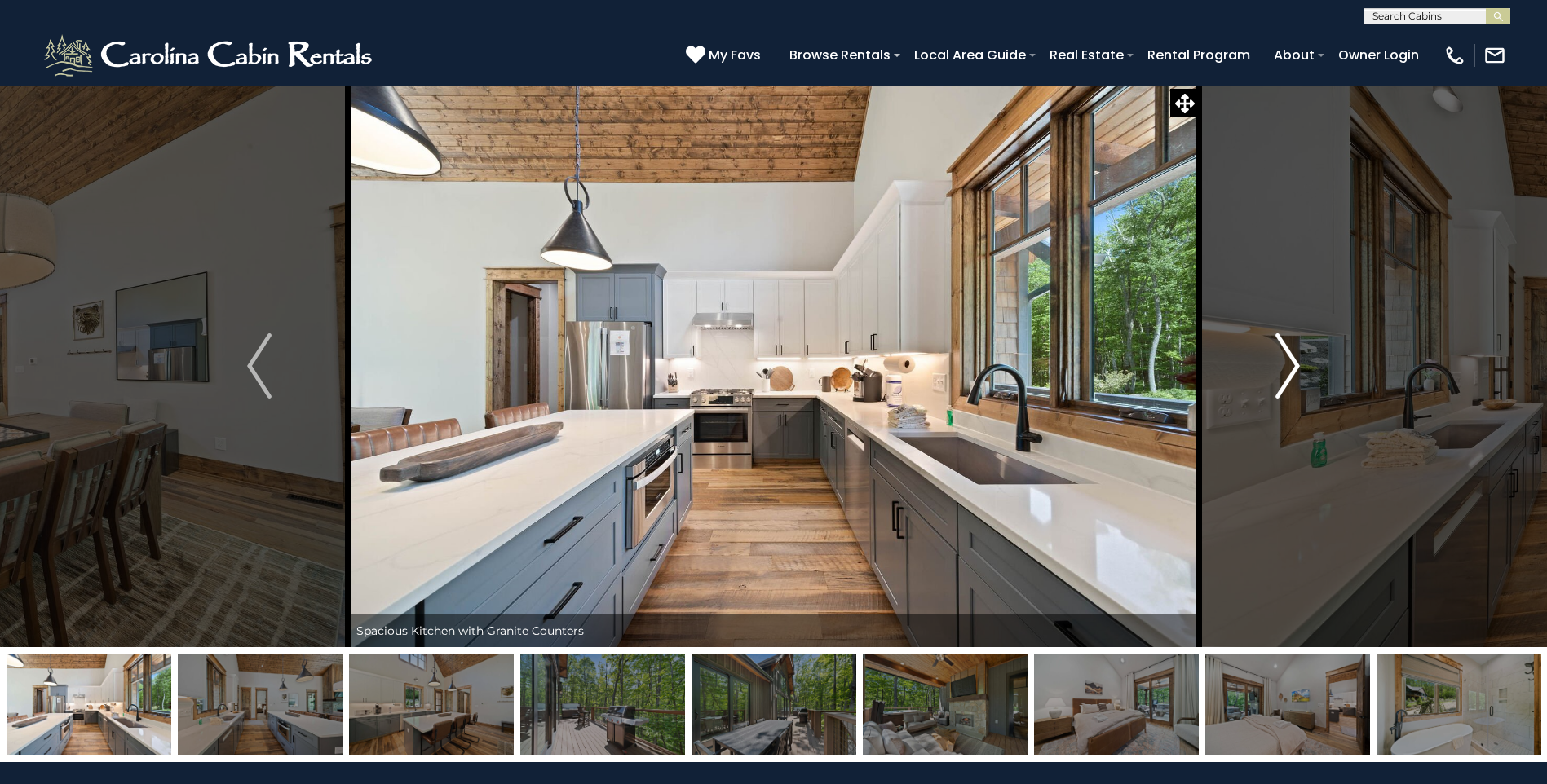
click at [1278, 376] on img "Next" at bounding box center [1288, 366] width 25 height 65
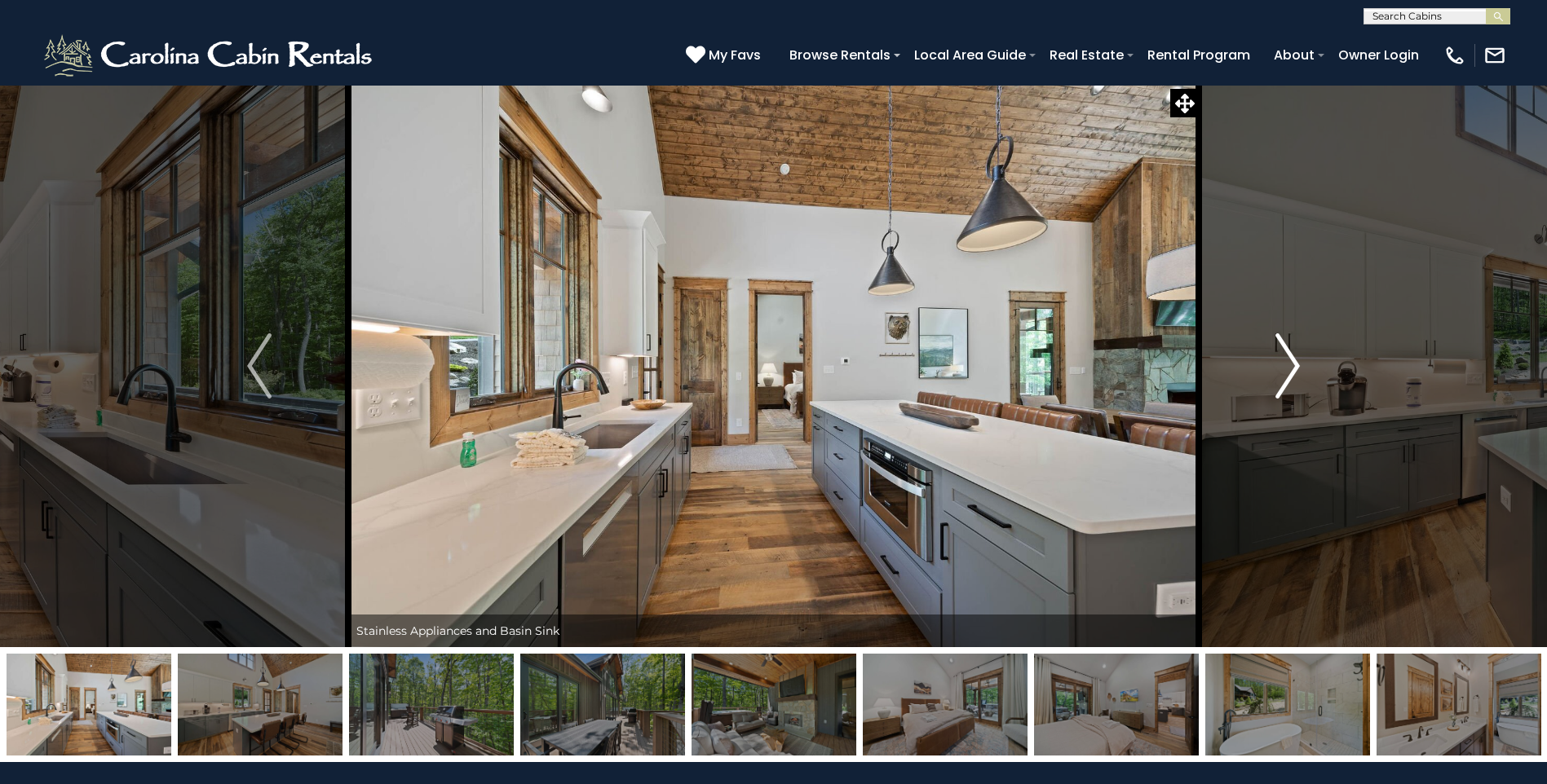
click at [1278, 376] on img "Next" at bounding box center [1288, 366] width 25 height 65
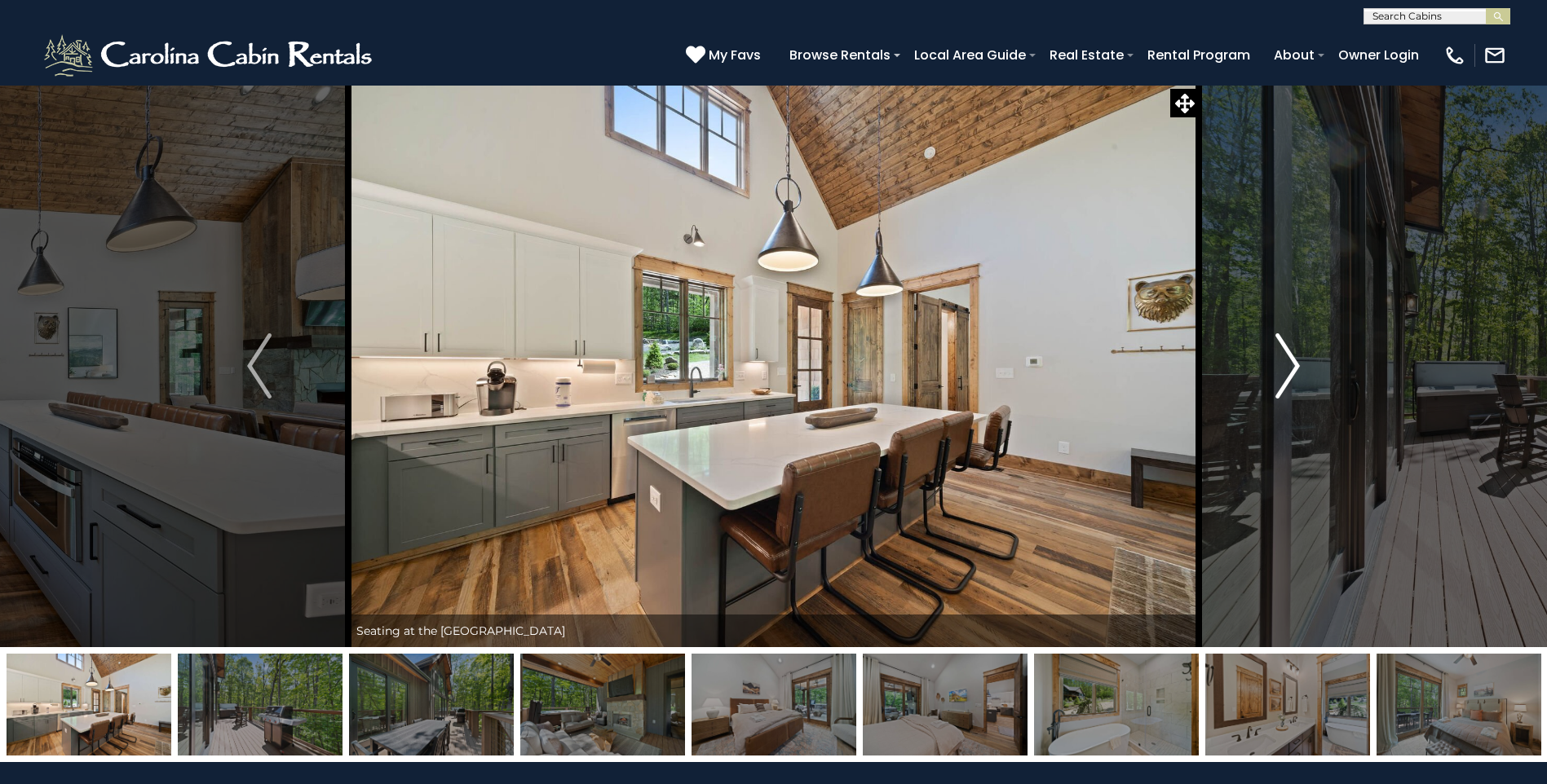
click at [1278, 376] on img "Next" at bounding box center [1288, 366] width 25 height 65
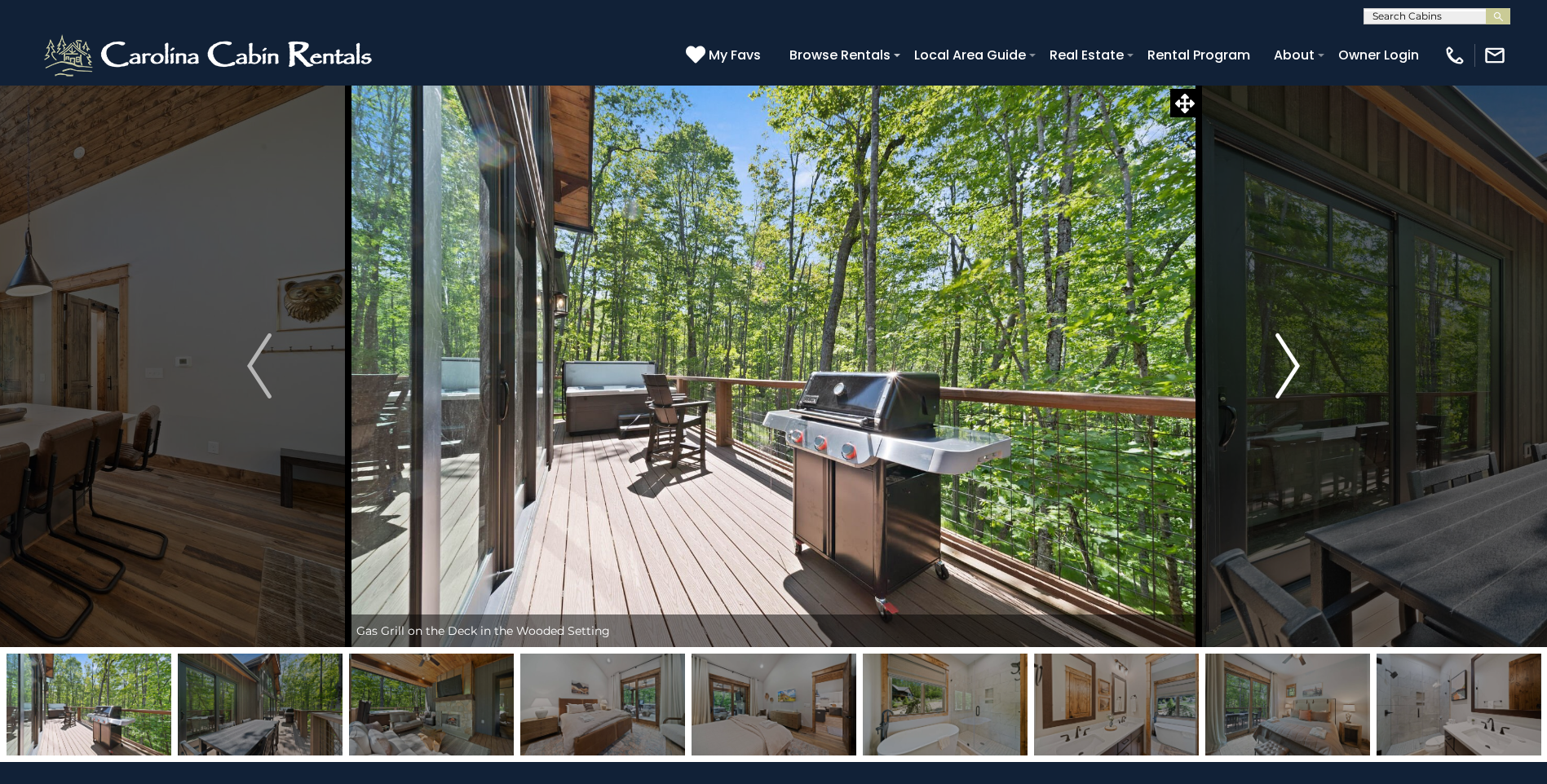
click at [1278, 376] on img "Next" at bounding box center [1288, 366] width 25 height 65
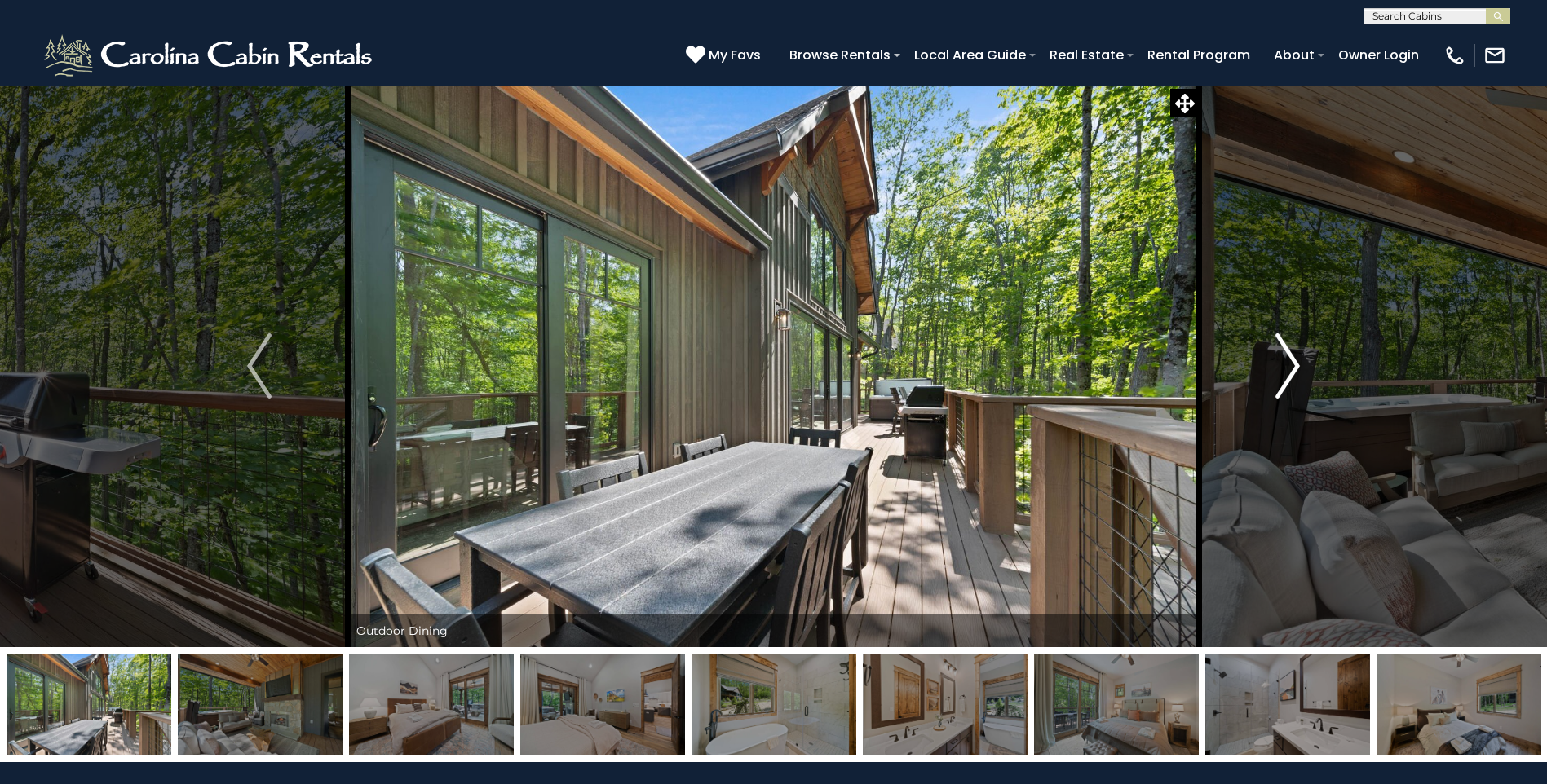
click at [1278, 376] on img "Next" at bounding box center [1288, 366] width 25 height 65
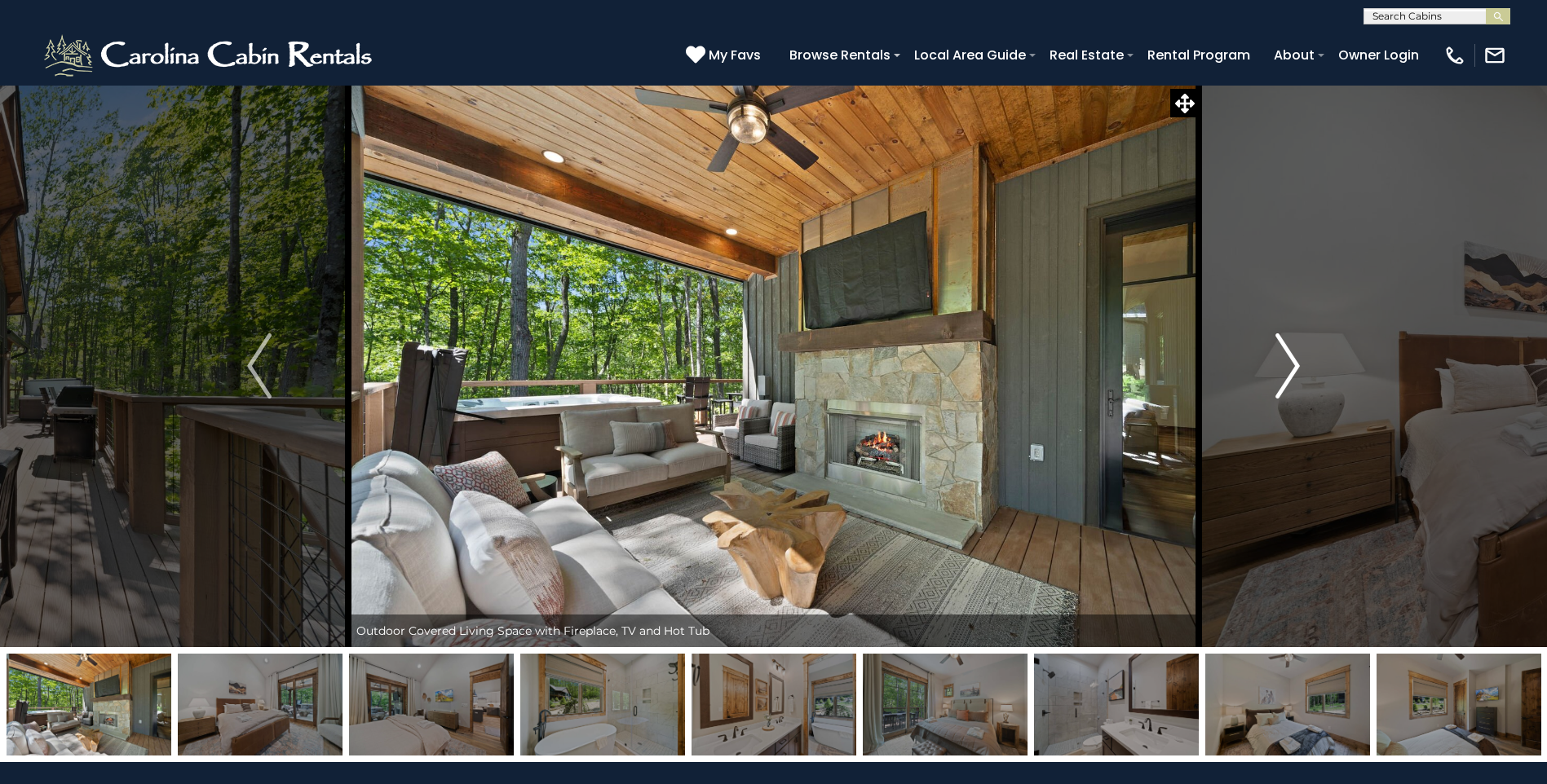
click at [1278, 377] on img "Next" at bounding box center [1288, 366] width 25 height 65
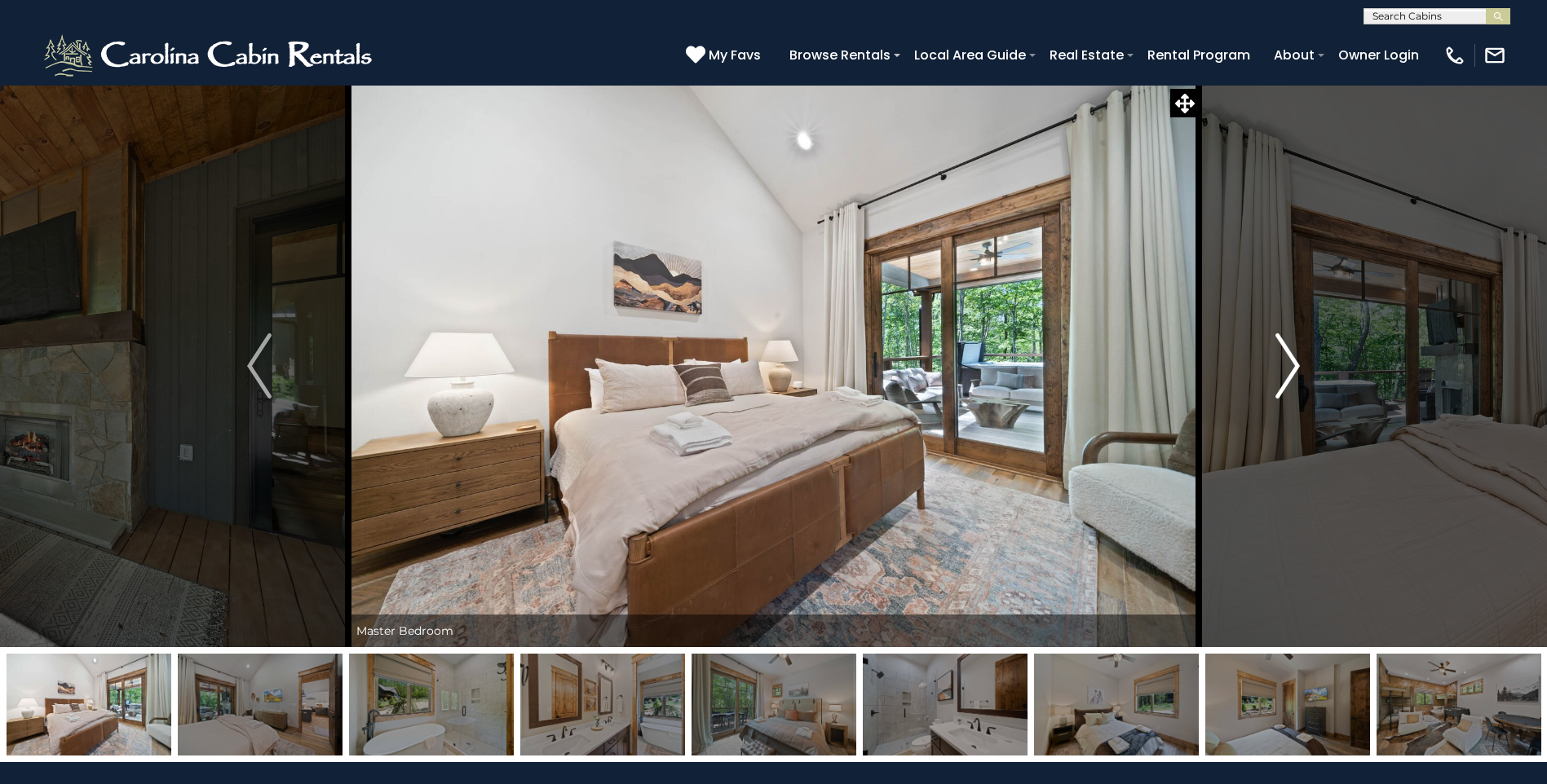
click at [1278, 377] on img "Next" at bounding box center [1288, 366] width 25 height 65
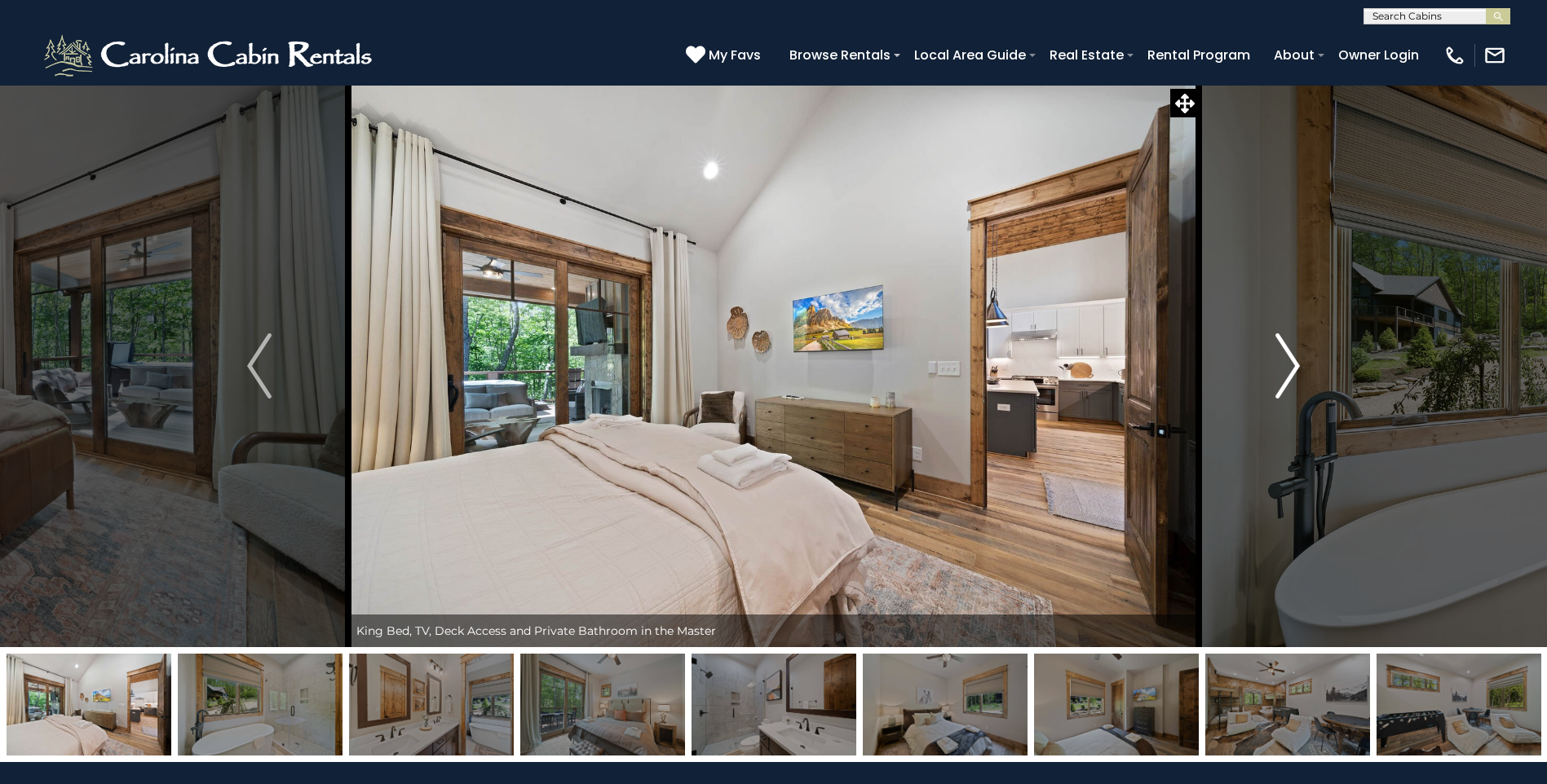
click at [1278, 377] on img "Next" at bounding box center [1288, 366] width 25 height 65
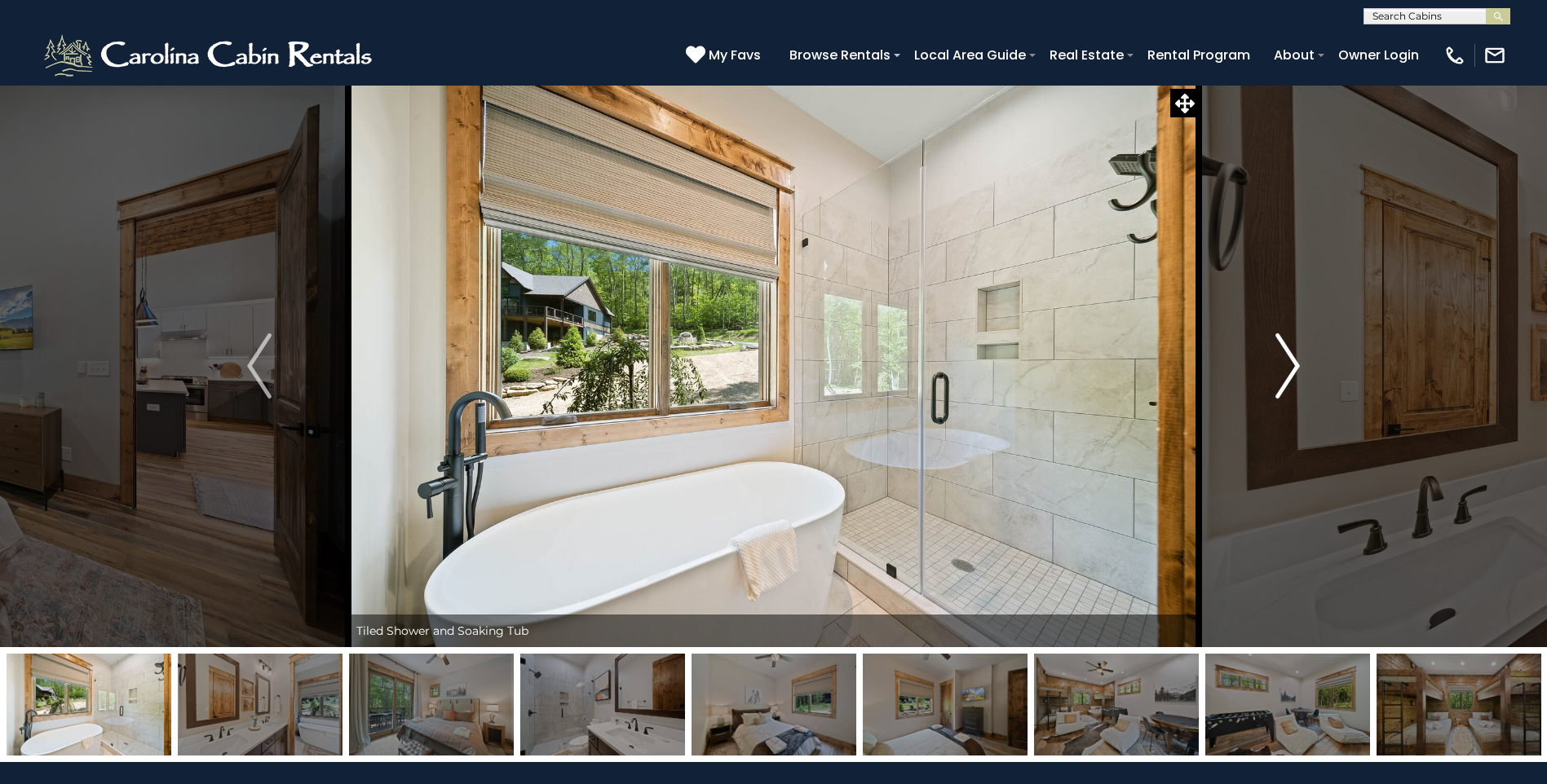
click at [1278, 378] on img "Next" at bounding box center [1288, 366] width 25 height 65
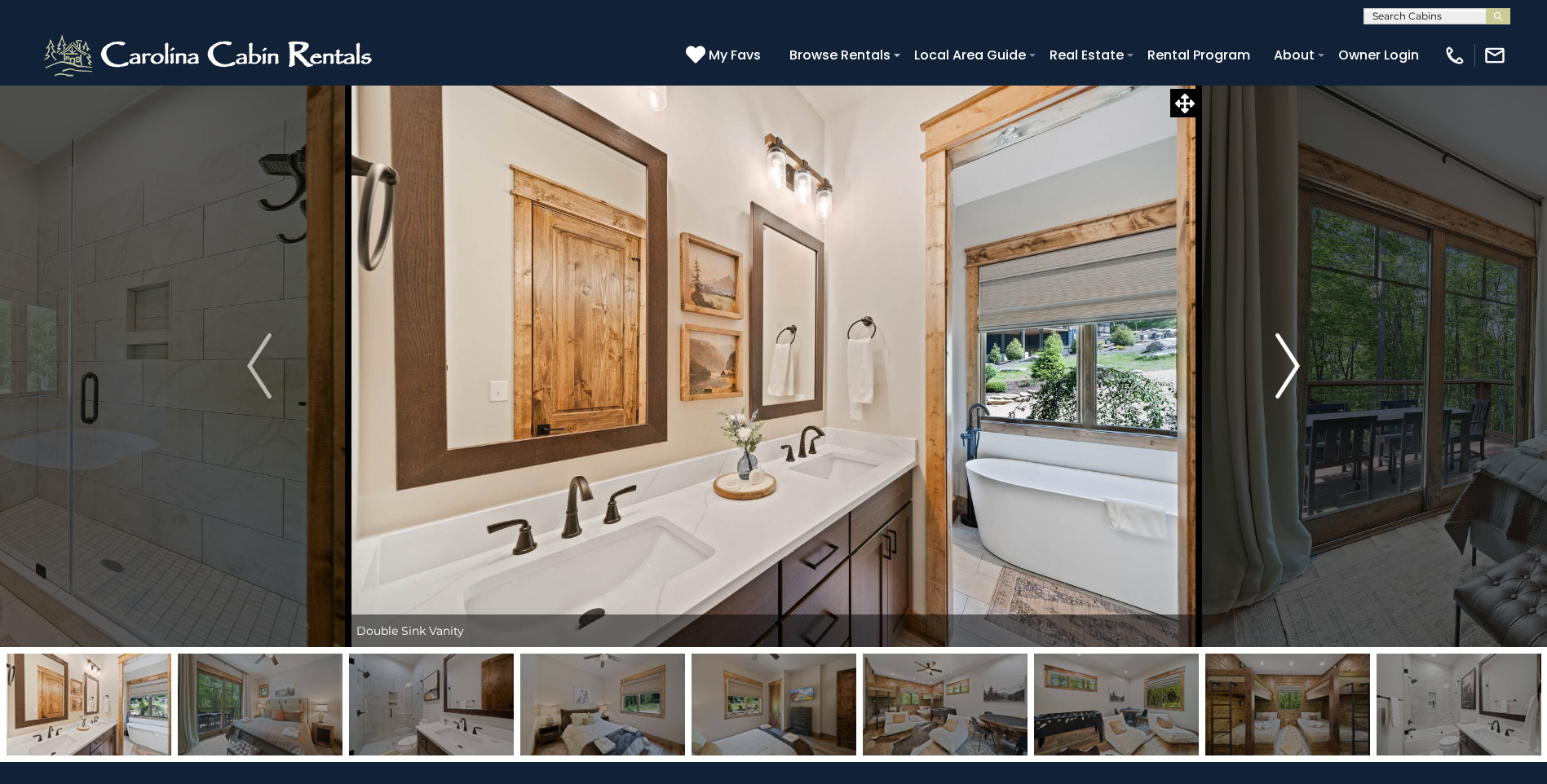
click at [1278, 378] on img "Next" at bounding box center [1288, 366] width 25 height 65
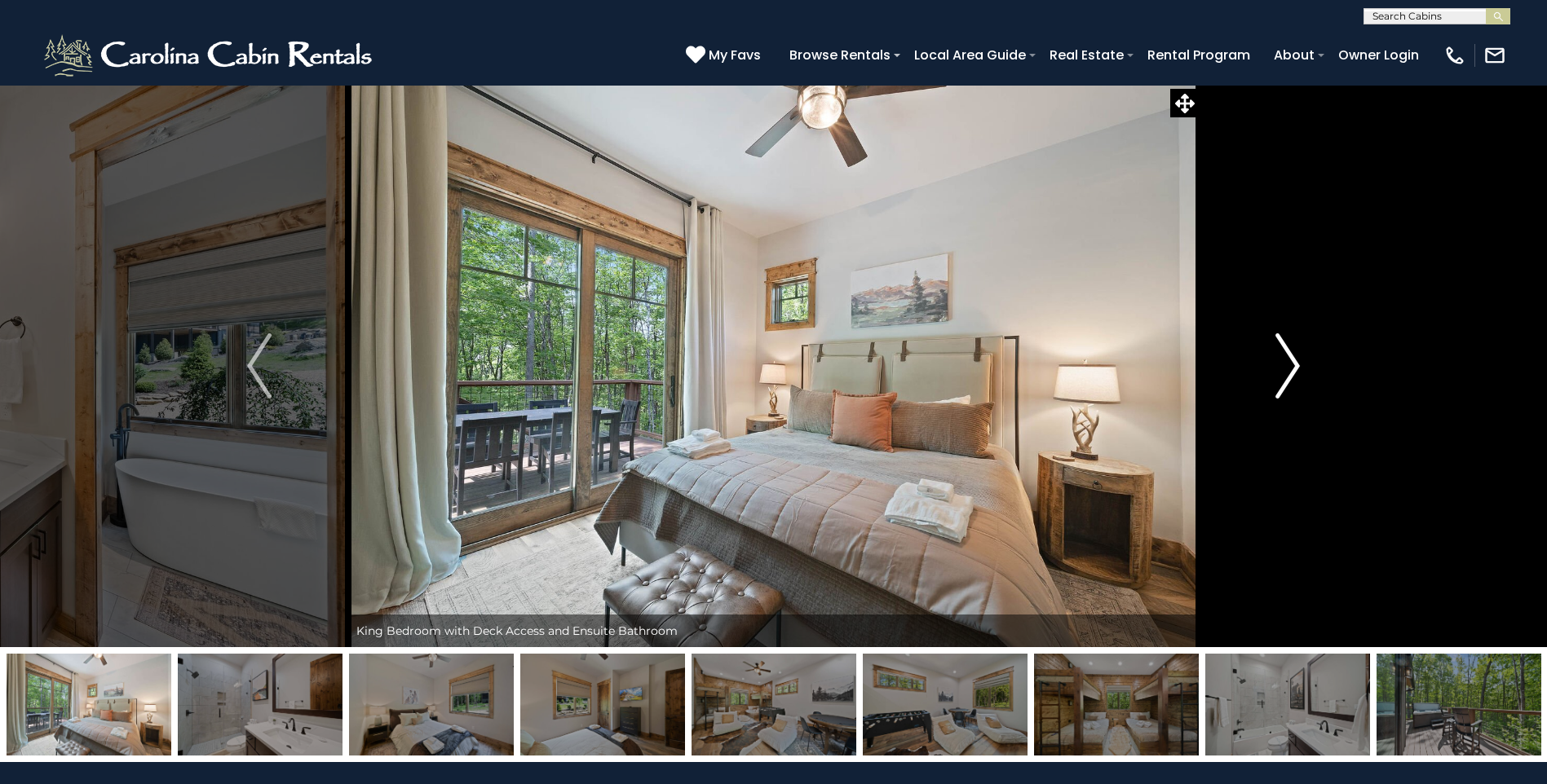
click at [1278, 378] on img "Next" at bounding box center [1288, 366] width 25 height 65
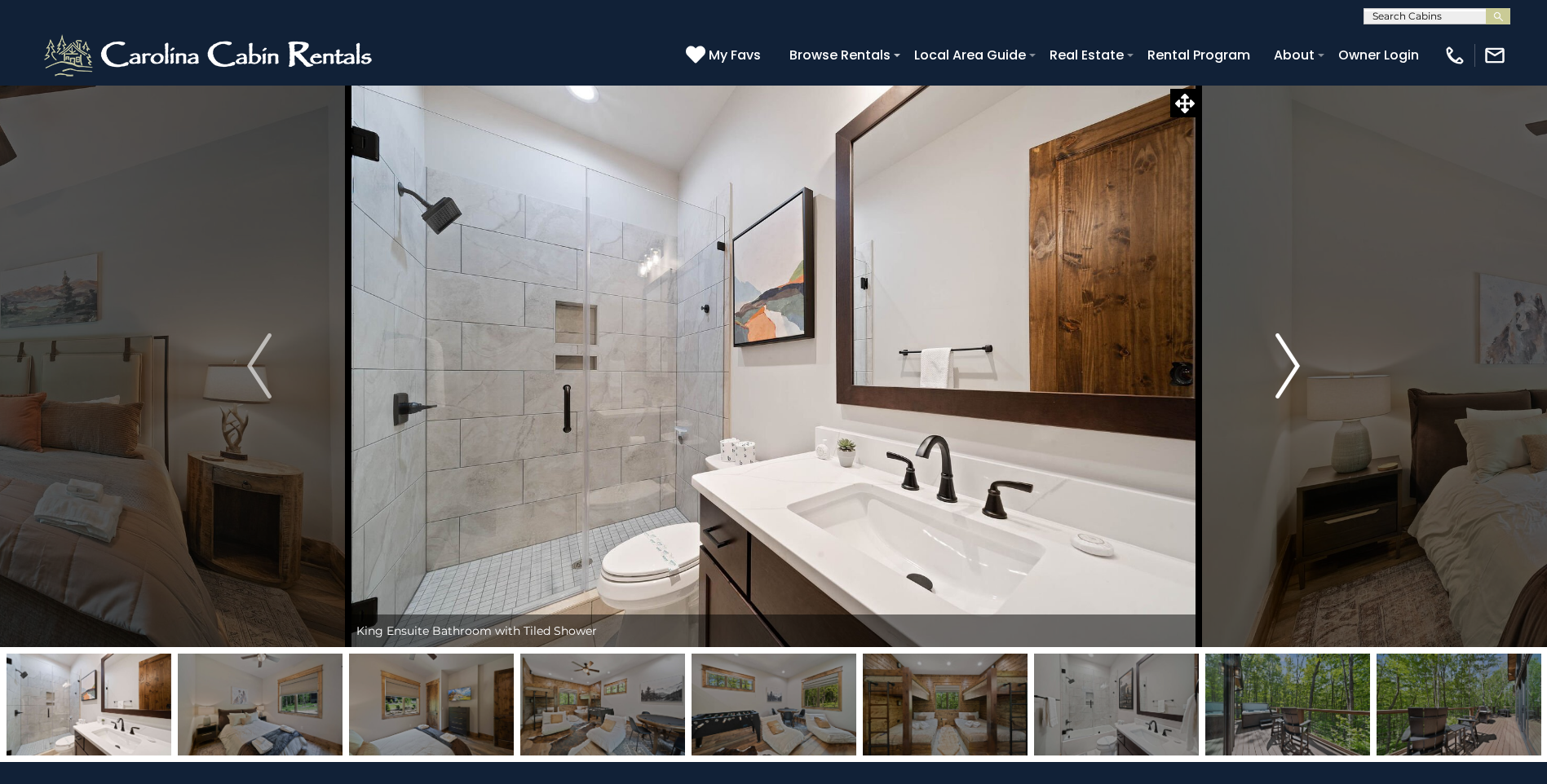
click at [1278, 378] on img "Next" at bounding box center [1288, 366] width 25 height 65
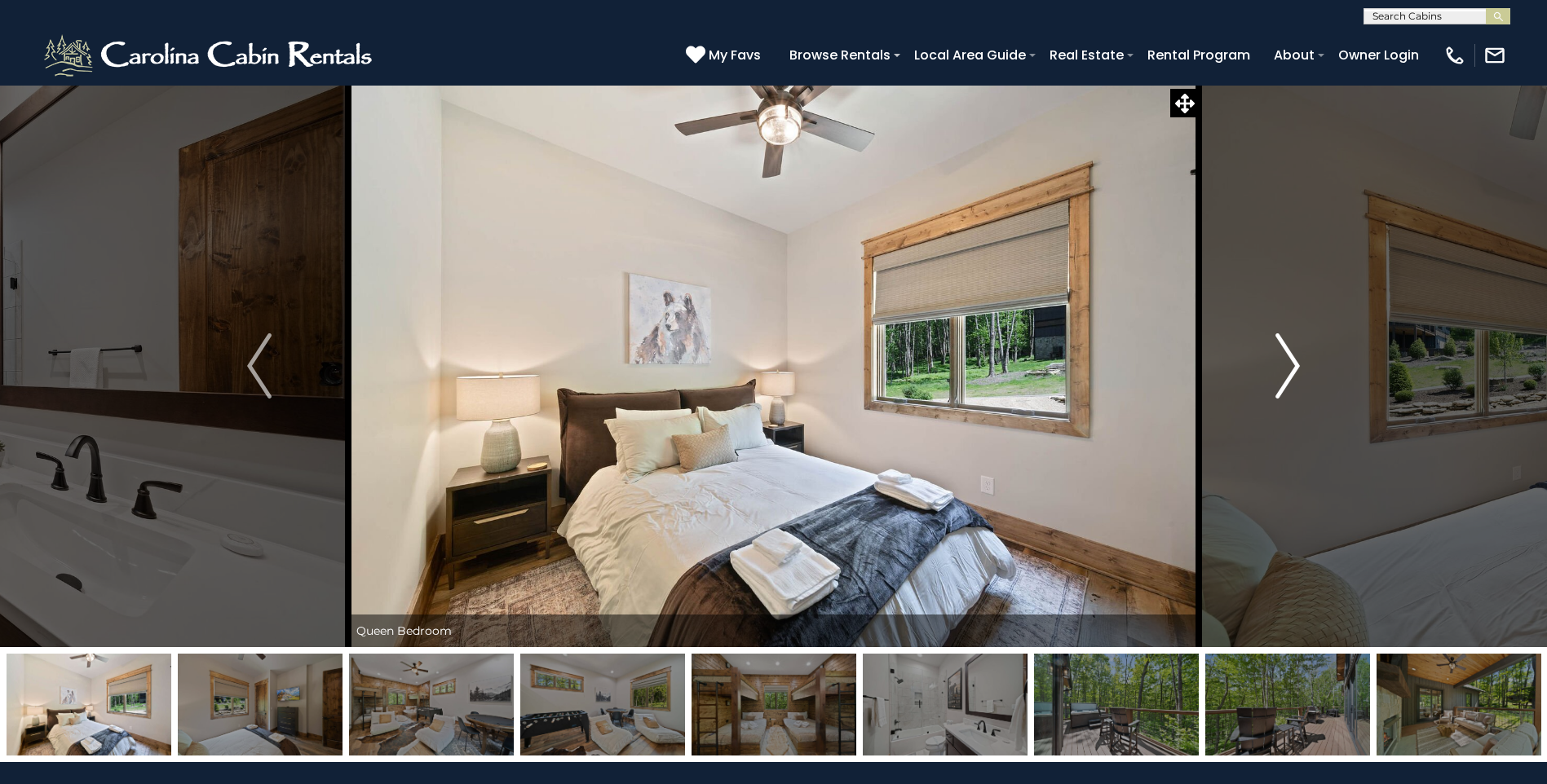
click at [1278, 378] on img "Next" at bounding box center [1288, 366] width 25 height 65
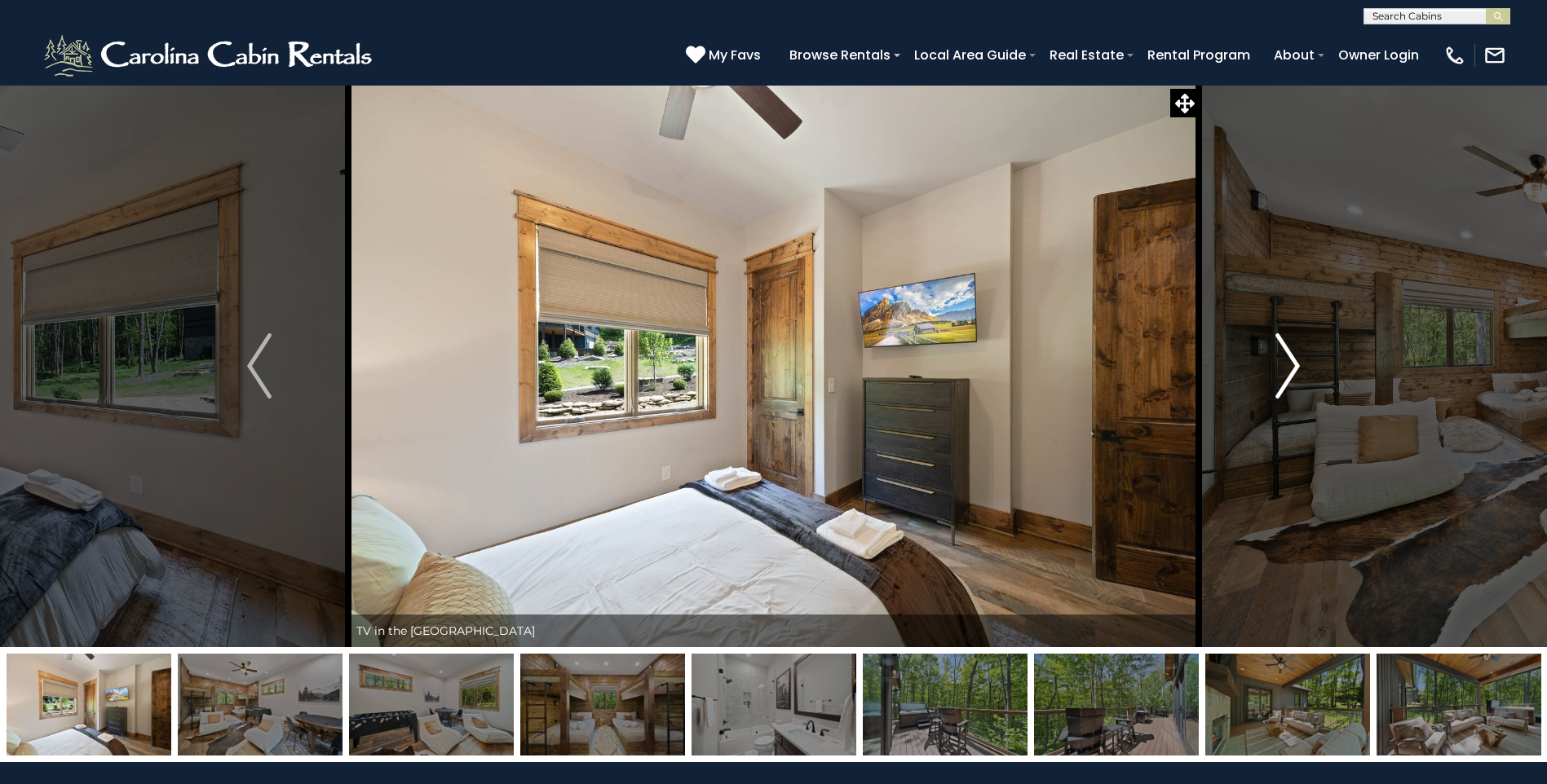
click at [1278, 378] on img "Next" at bounding box center [1288, 366] width 25 height 65
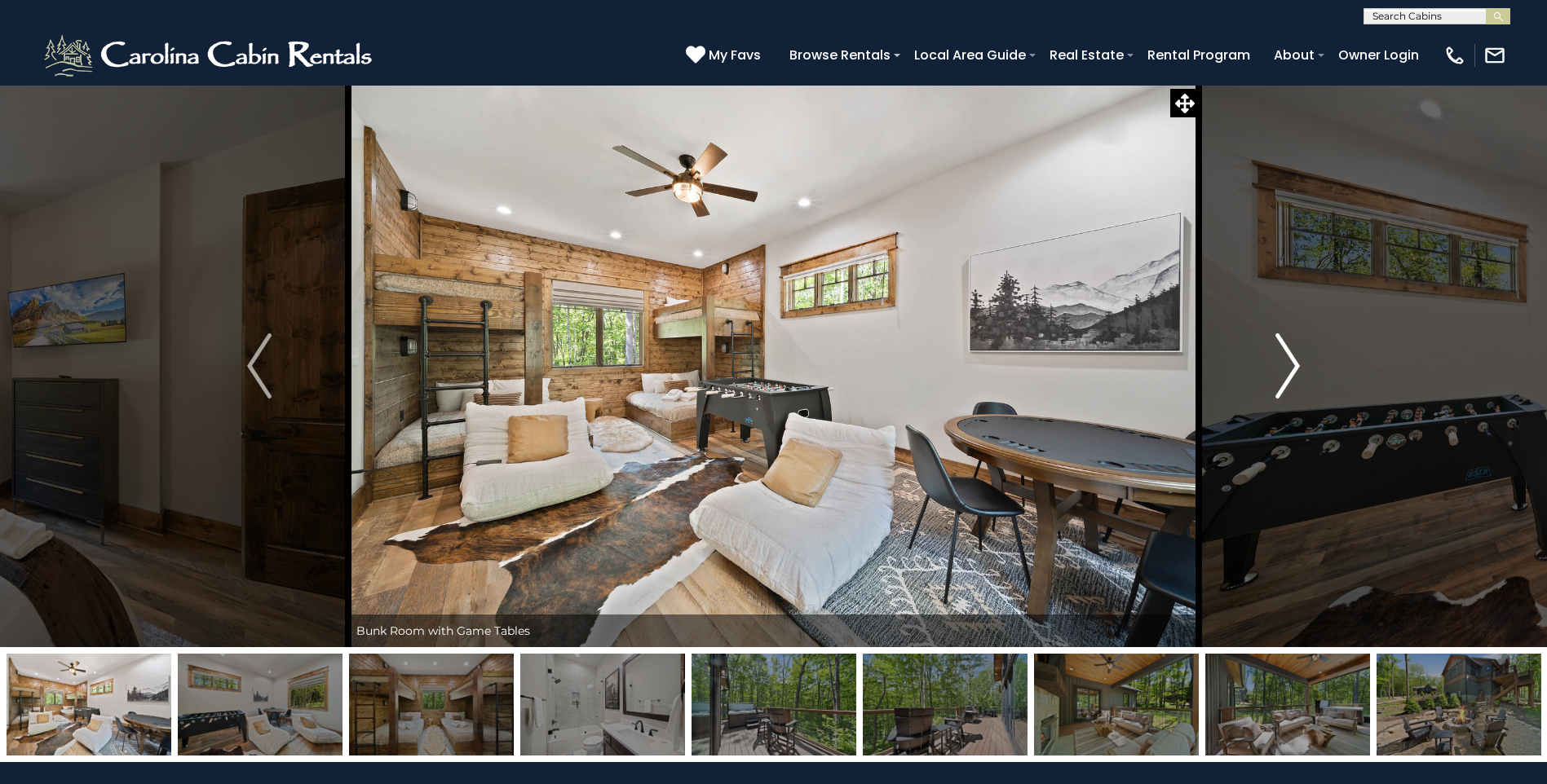
click at [1278, 378] on img "Next" at bounding box center [1288, 366] width 25 height 65
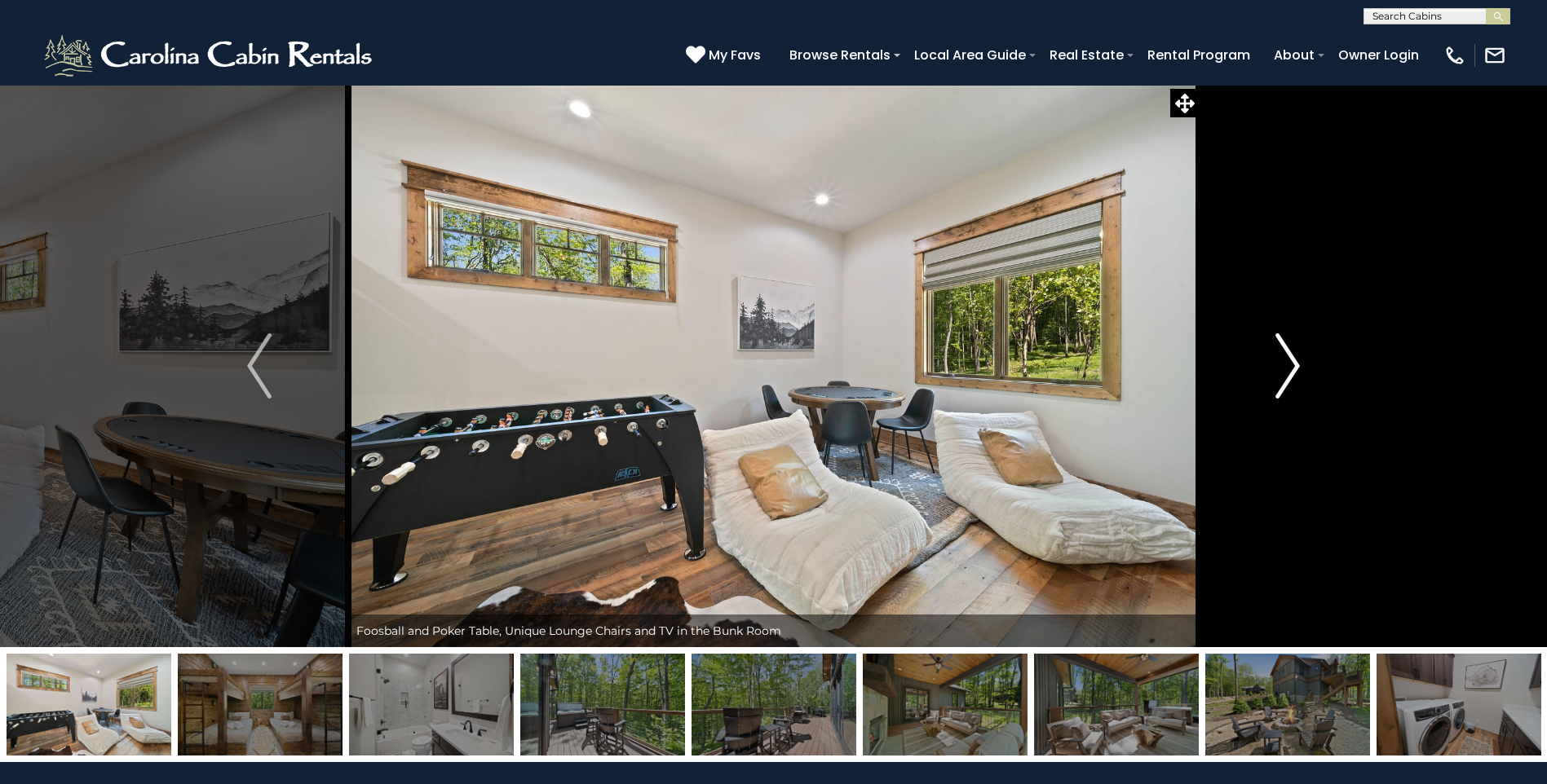
click at [1278, 378] on img "Next" at bounding box center [1288, 366] width 25 height 65
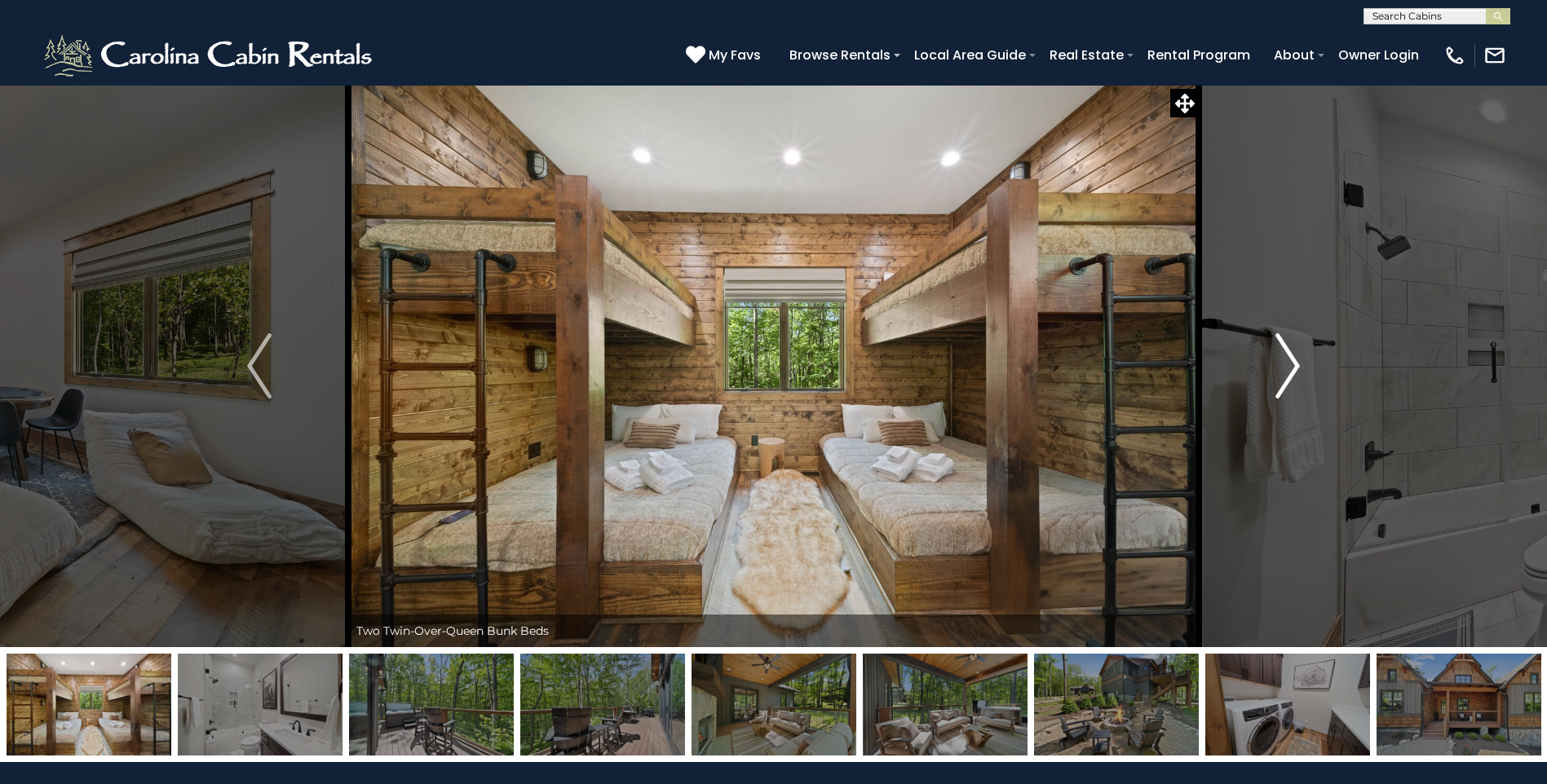
click at [1278, 378] on img "Next" at bounding box center [1288, 366] width 25 height 65
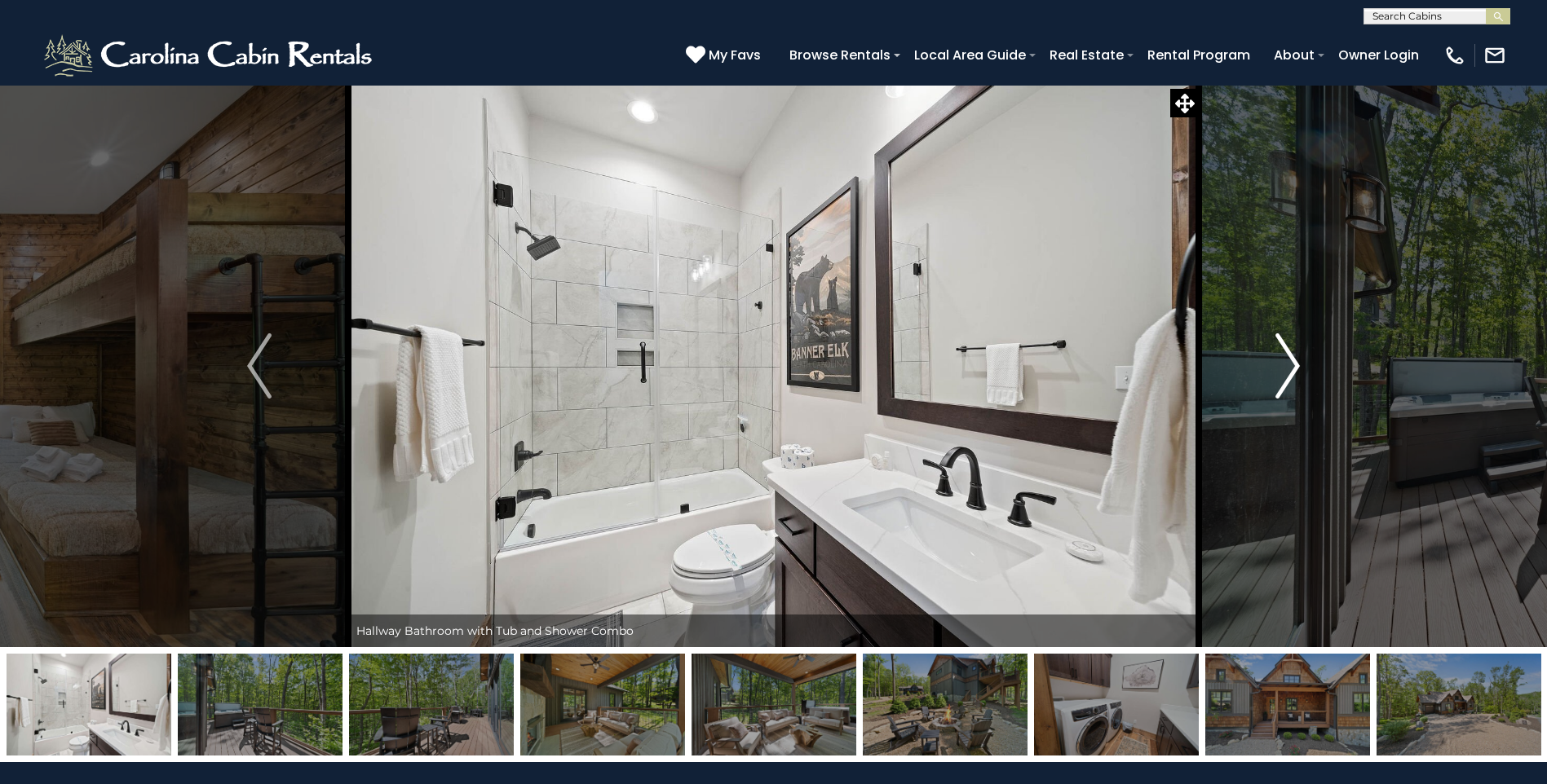
click at [1278, 378] on img "Next" at bounding box center [1288, 366] width 25 height 65
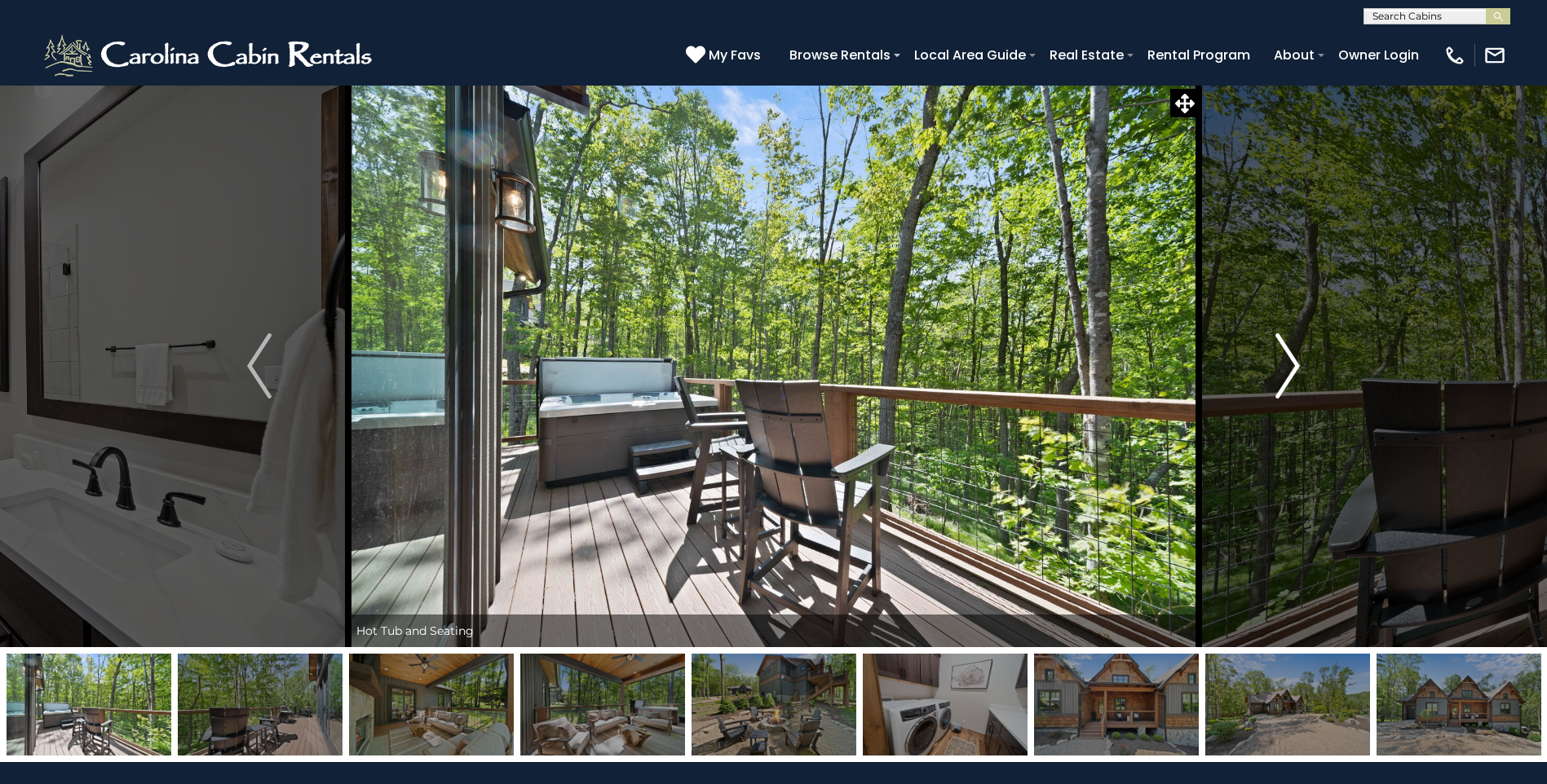
click at [1278, 378] on img "Next" at bounding box center [1288, 366] width 25 height 65
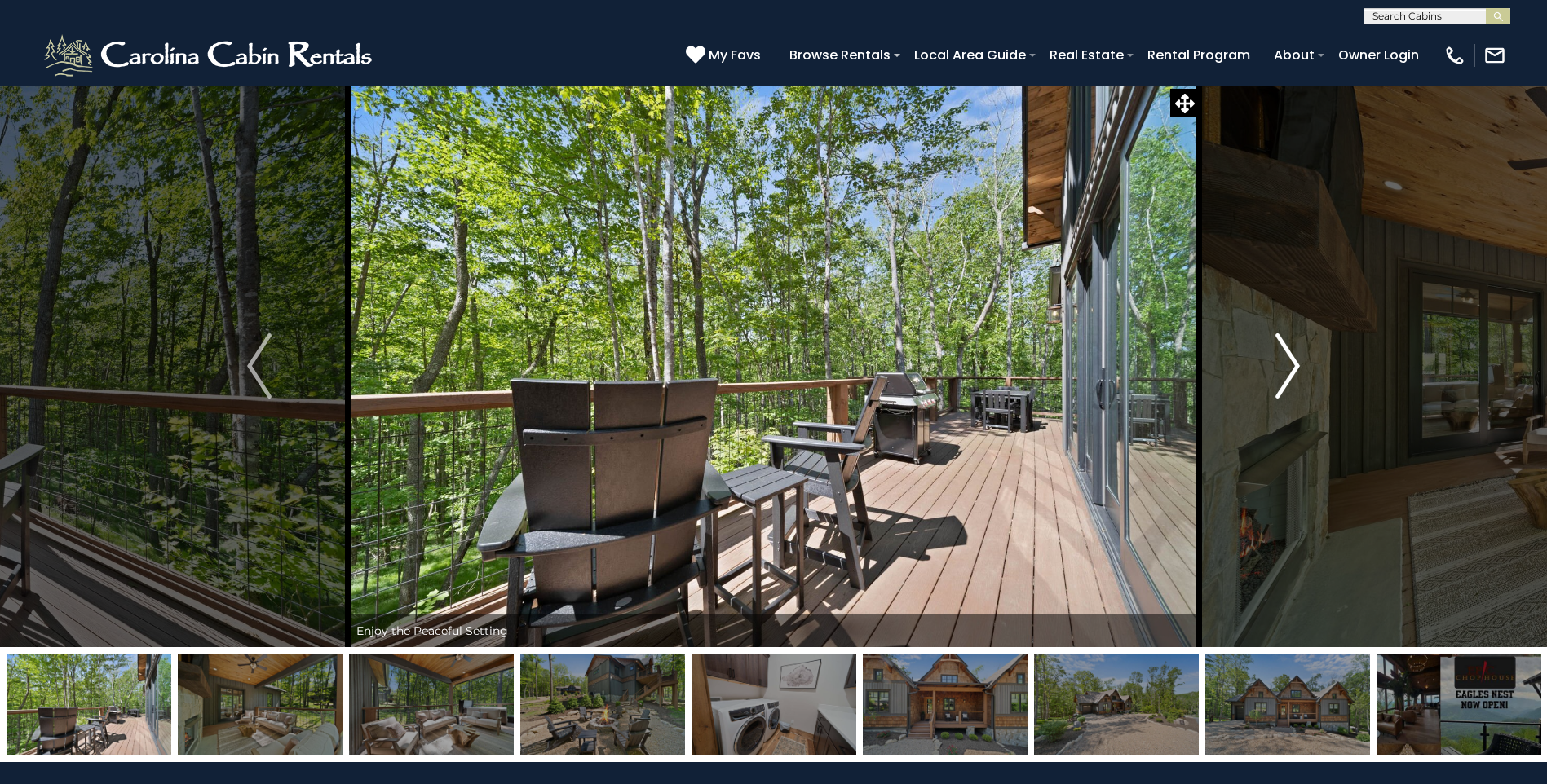
click at [1278, 378] on img "Next" at bounding box center [1288, 366] width 25 height 65
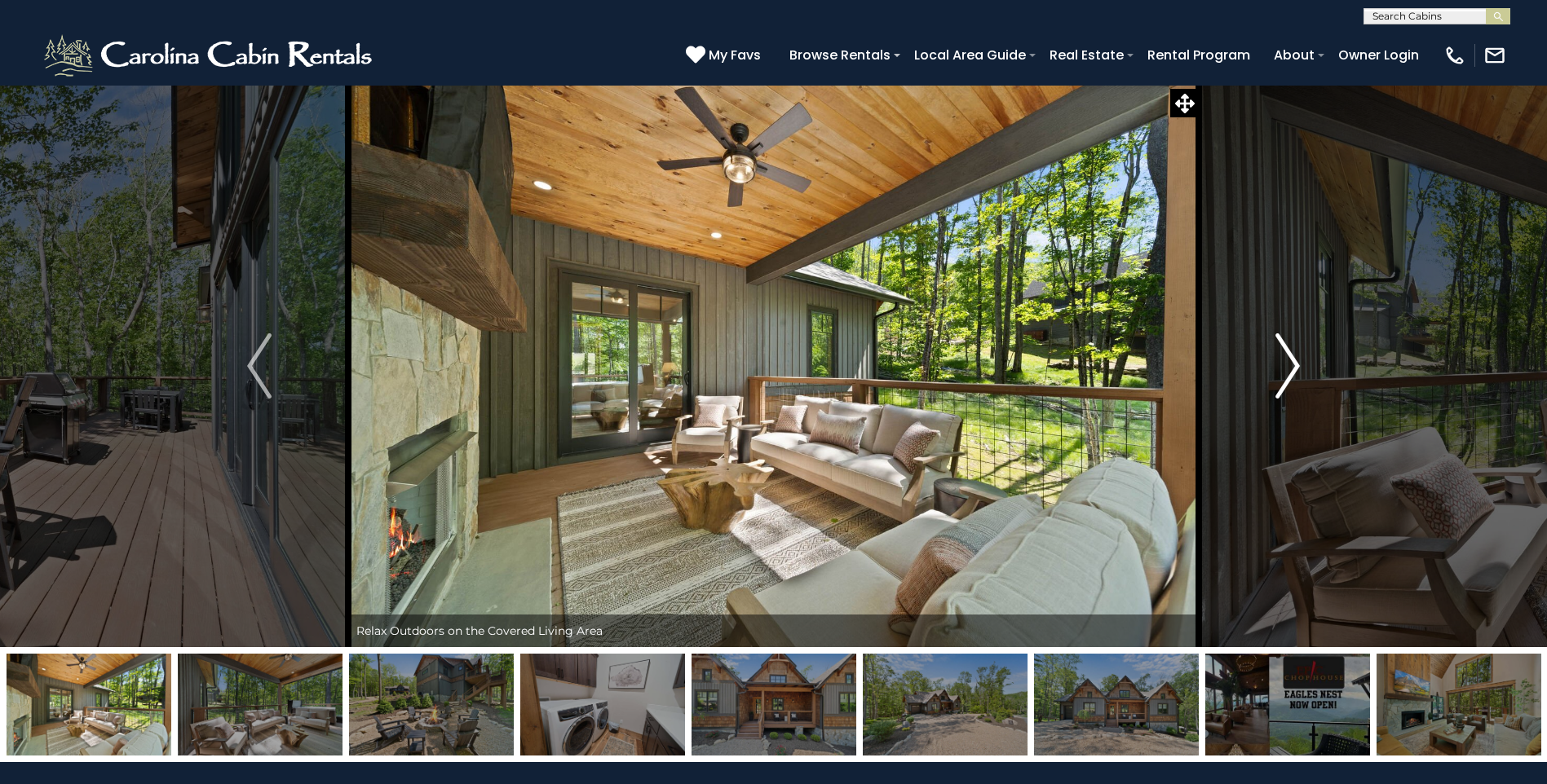
click at [1273, 382] on button "Next" at bounding box center [1288, 366] width 177 height 563
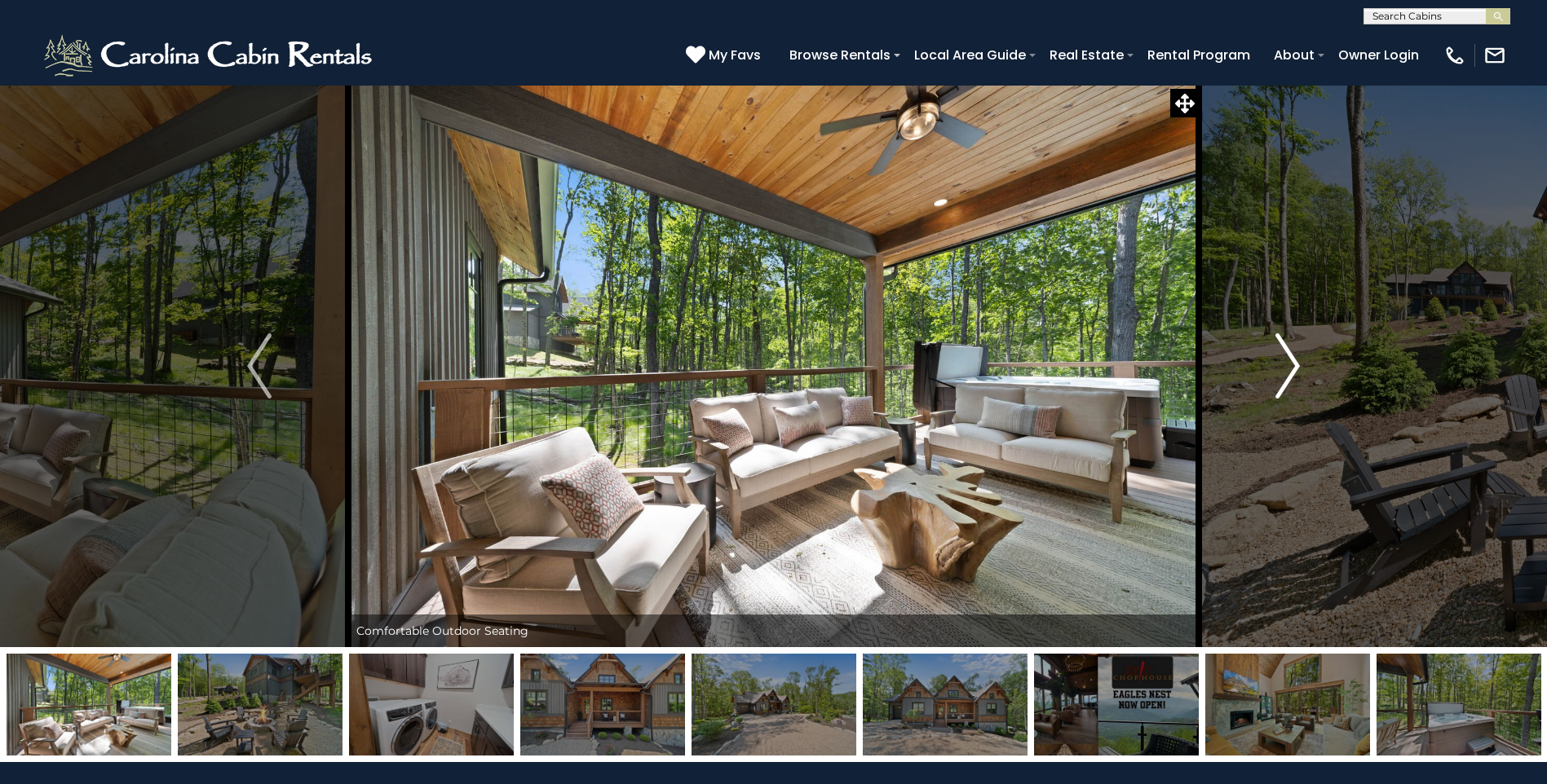
click at [1273, 382] on button "Next" at bounding box center [1288, 366] width 177 height 563
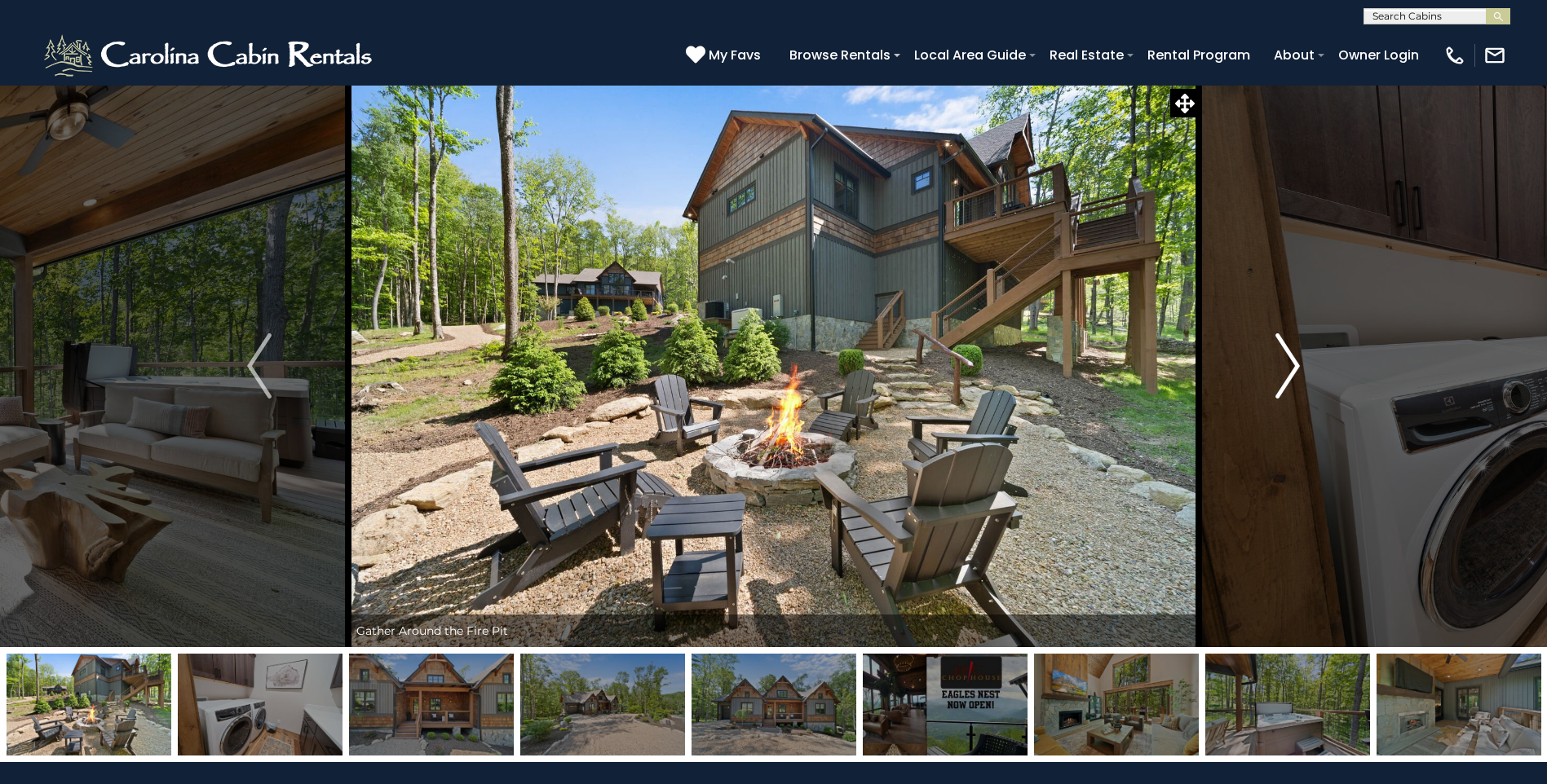
click at [1273, 382] on button "Next" at bounding box center [1288, 366] width 177 height 563
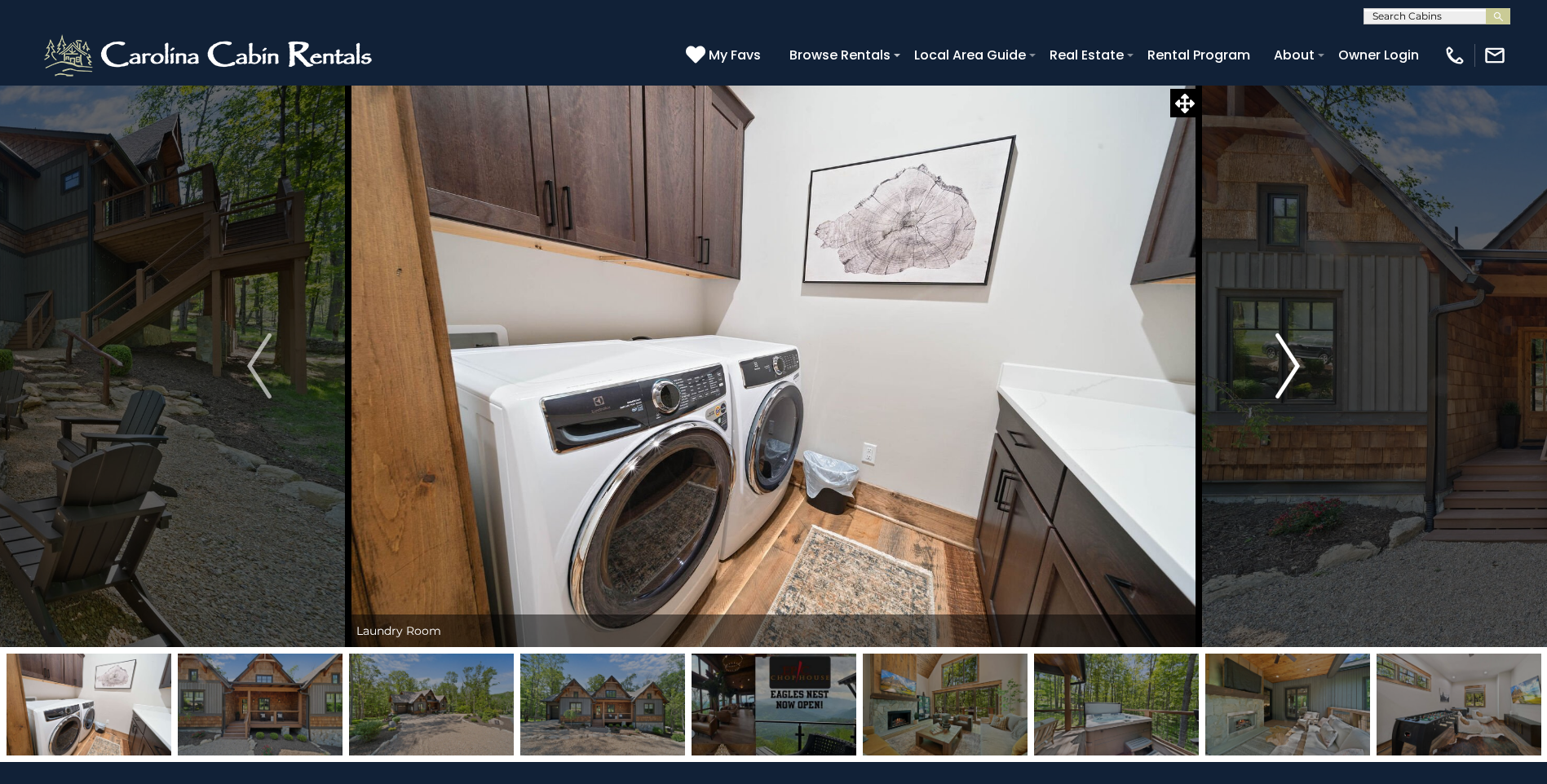
click at [1273, 382] on button "Next" at bounding box center [1288, 366] width 177 height 563
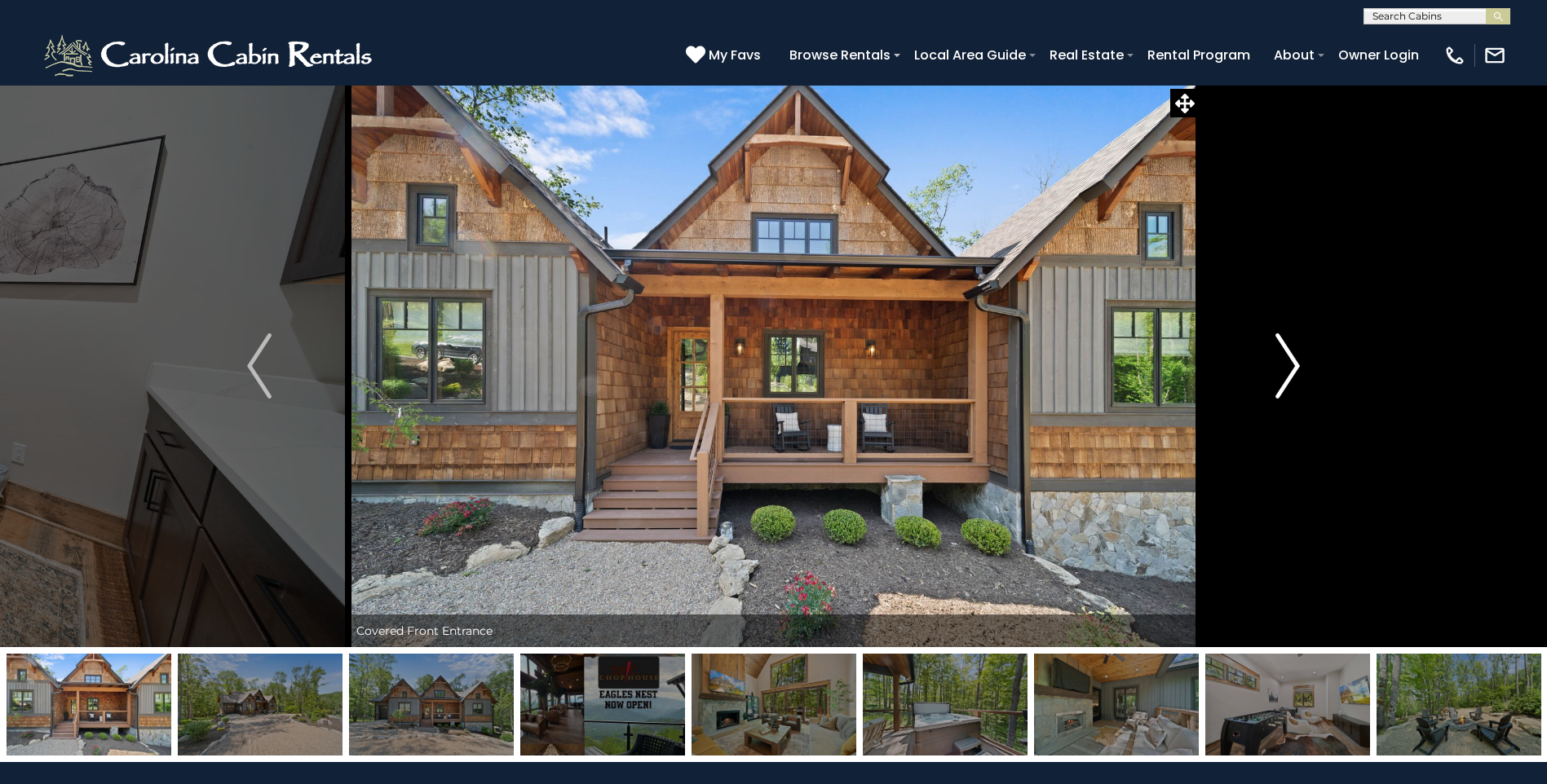
click at [1273, 382] on button "Next" at bounding box center [1288, 366] width 177 height 563
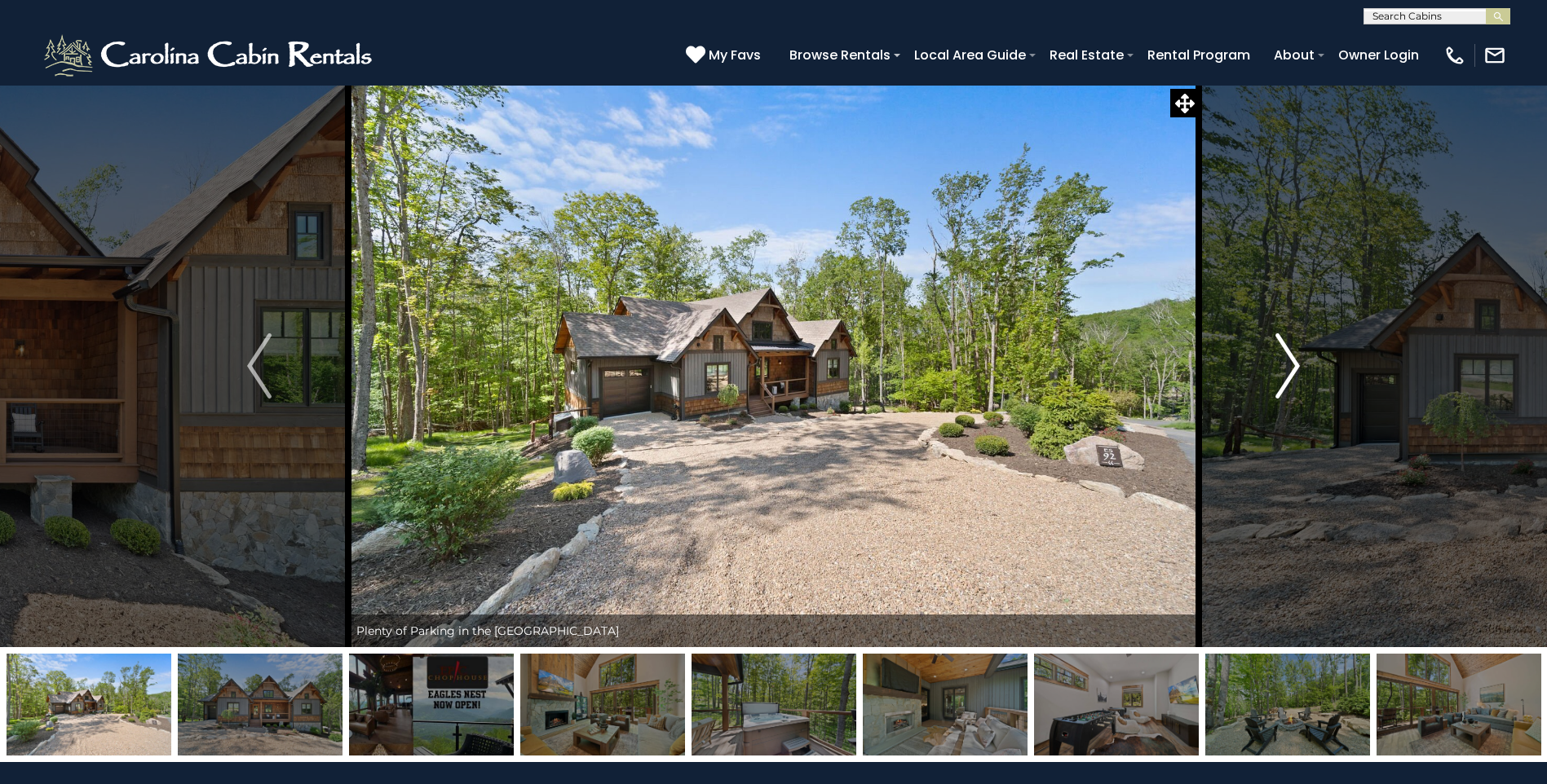
click at [1273, 383] on button "Next" at bounding box center [1288, 366] width 177 height 563
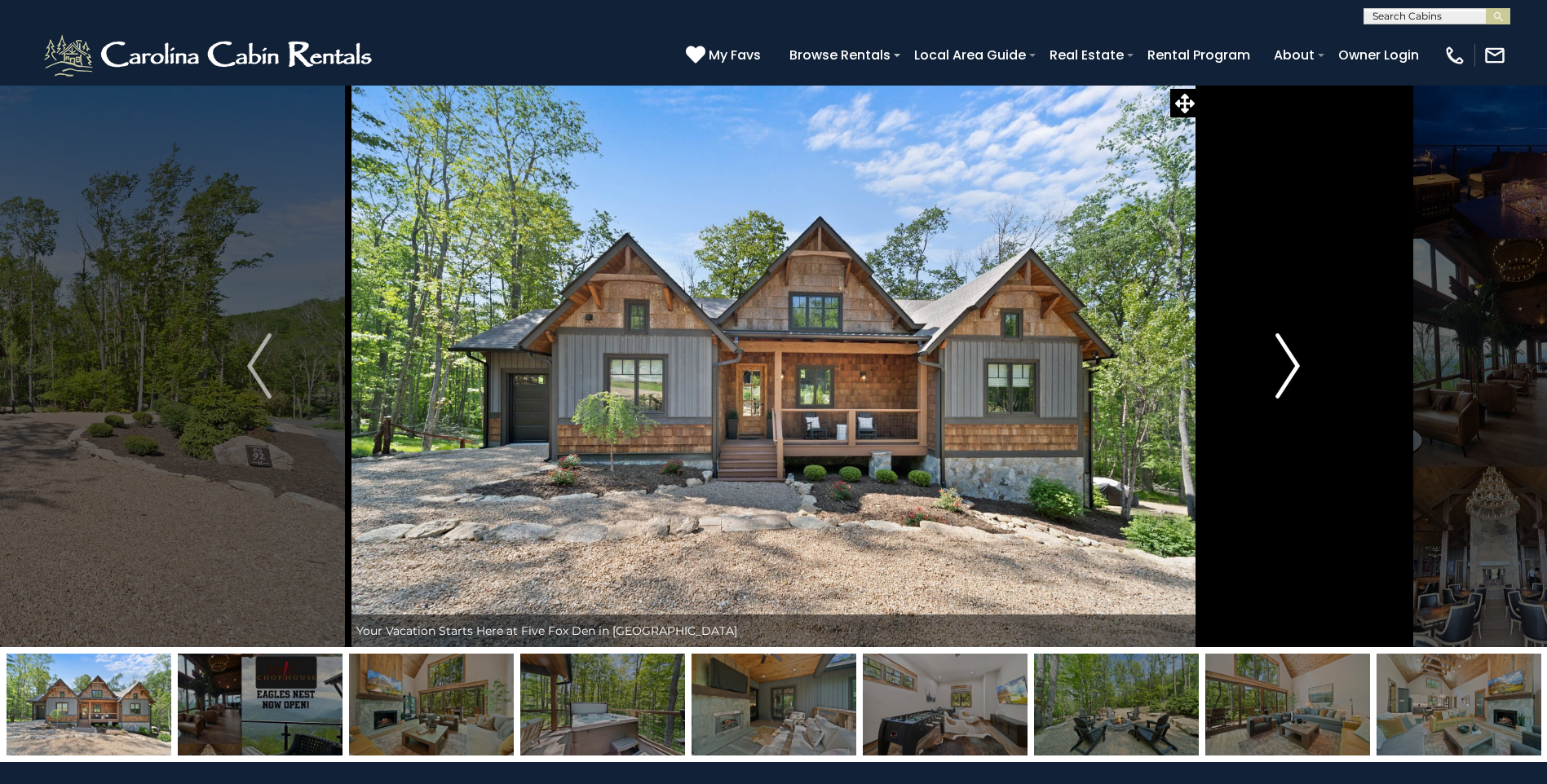
click at [1276, 380] on img "Next" at bounding box center [1288, 366] width 25 height 65
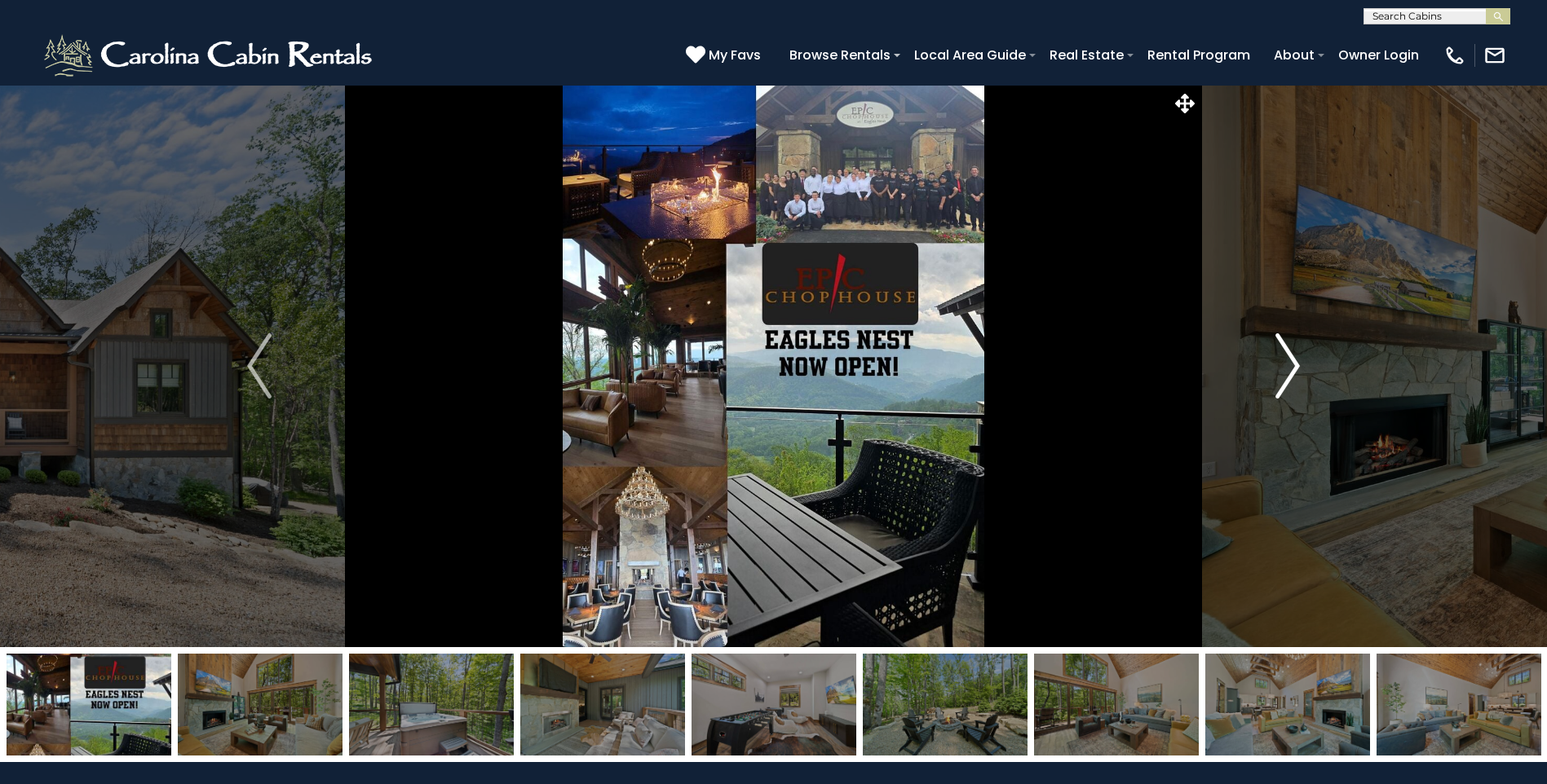
click at [1274, 381] on button "Next" at bounding box center [1288, 366] width 177 height 563
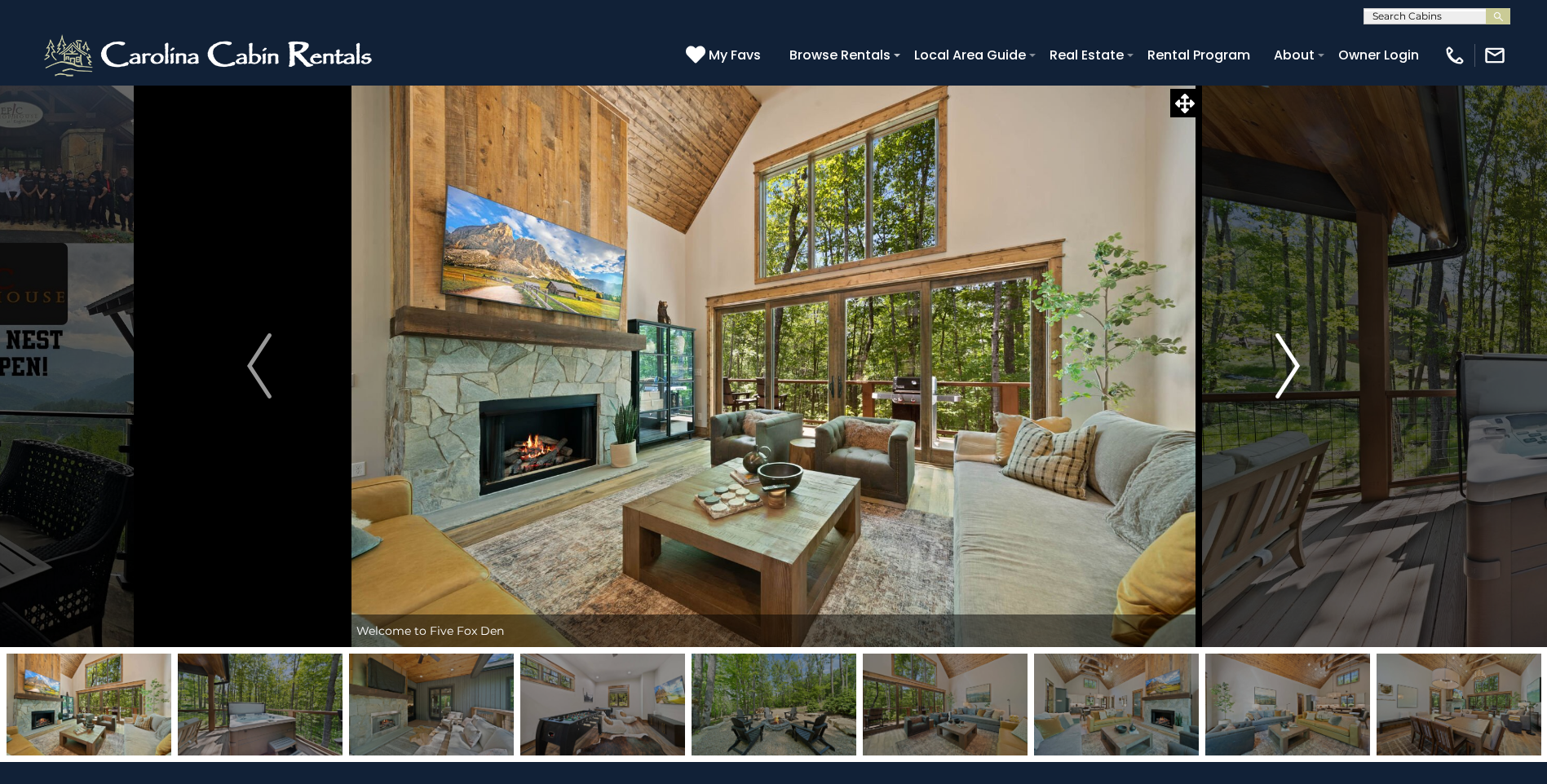
click at [1274, 382] on button "Next" at bounding box center [1288, 366] width 177 height 563
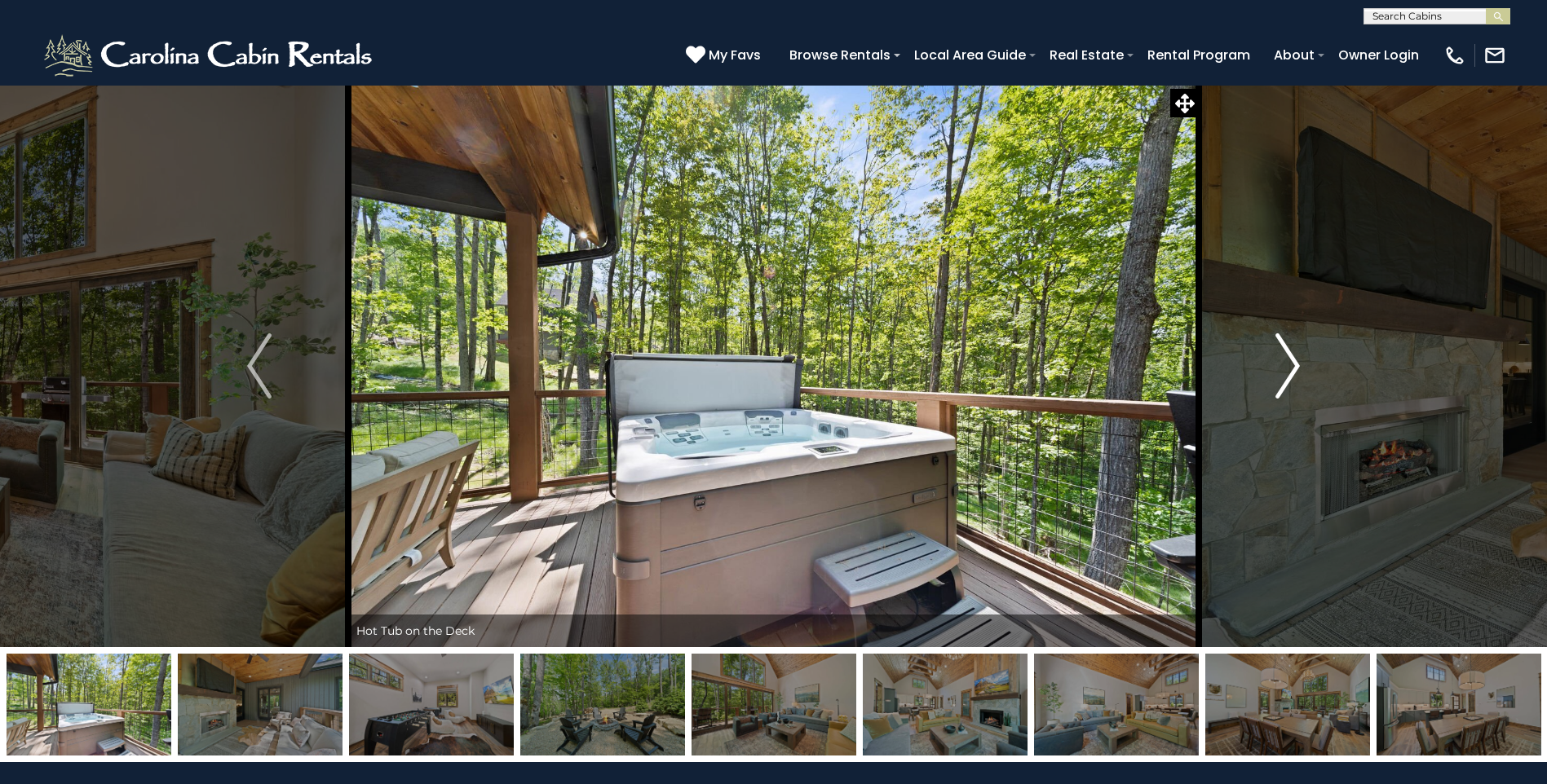
click at [1273, 380] on button "Next" at bounding box center [1288, 366] width 177 height 563
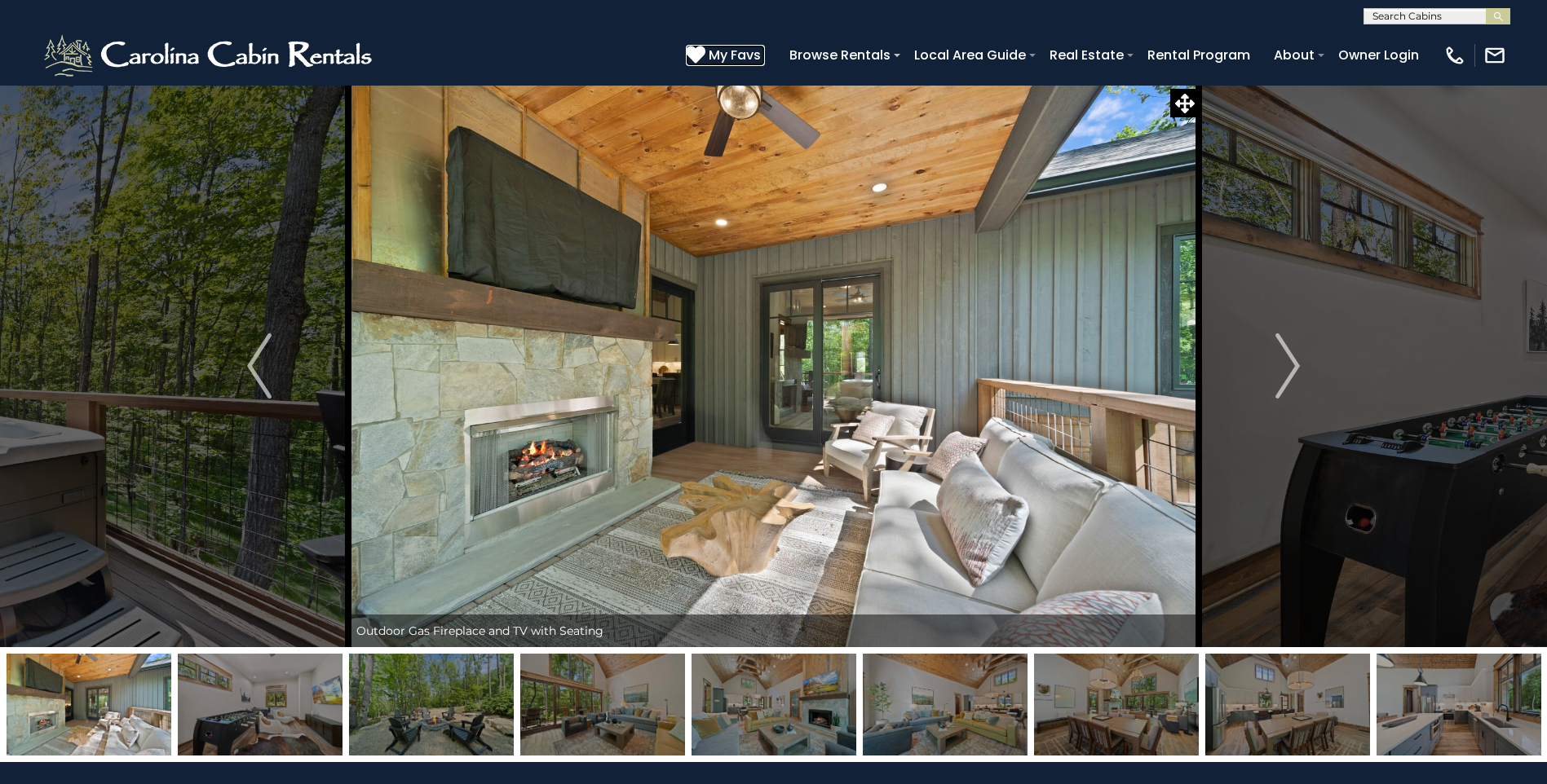
click at [703, 53] on icon at bounding box center [696, 55] width 20 height 20
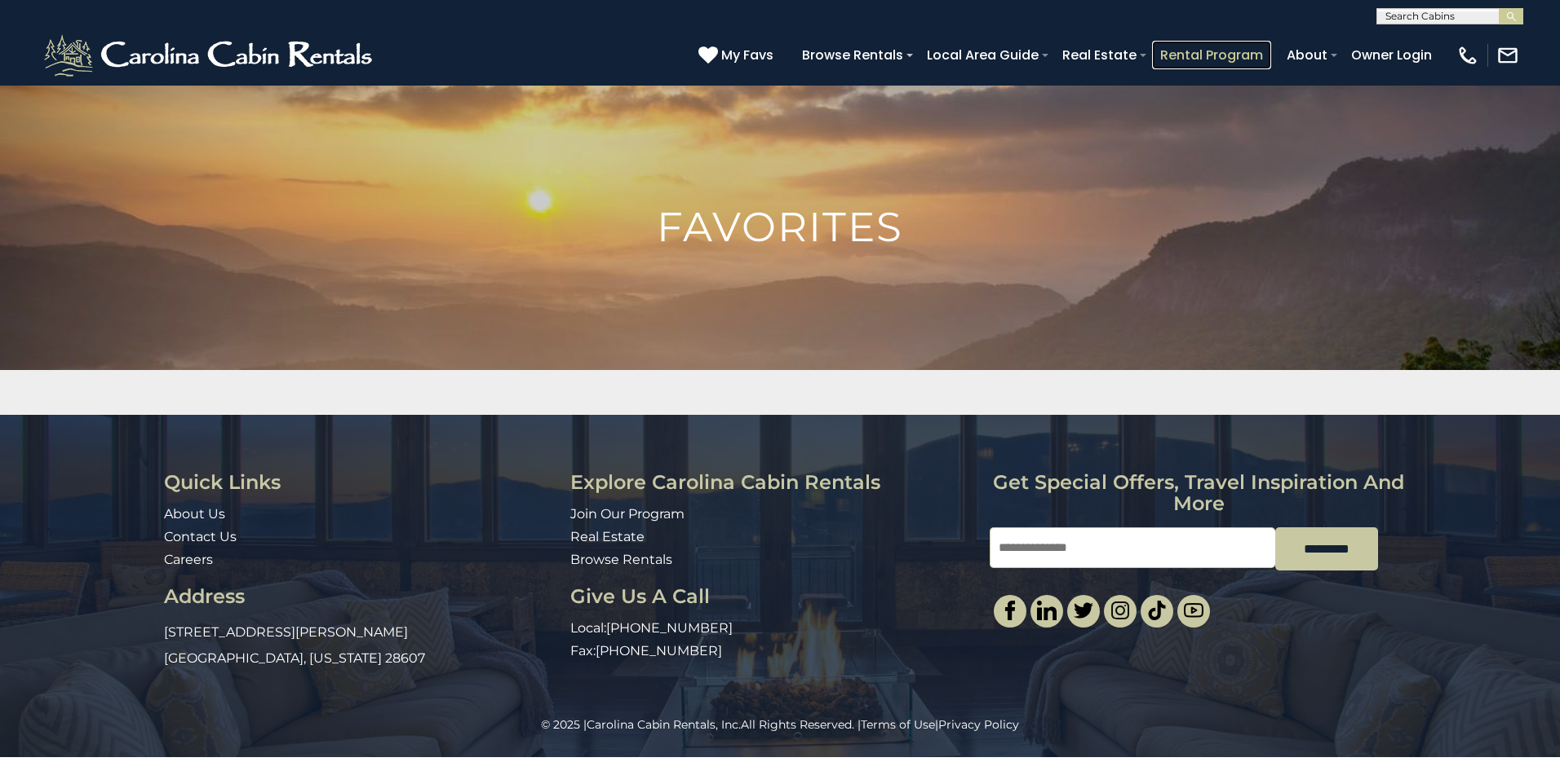
click at [1196, 61] on link "Rental Program" at bounding box center [1211, 55] width 119 height 29
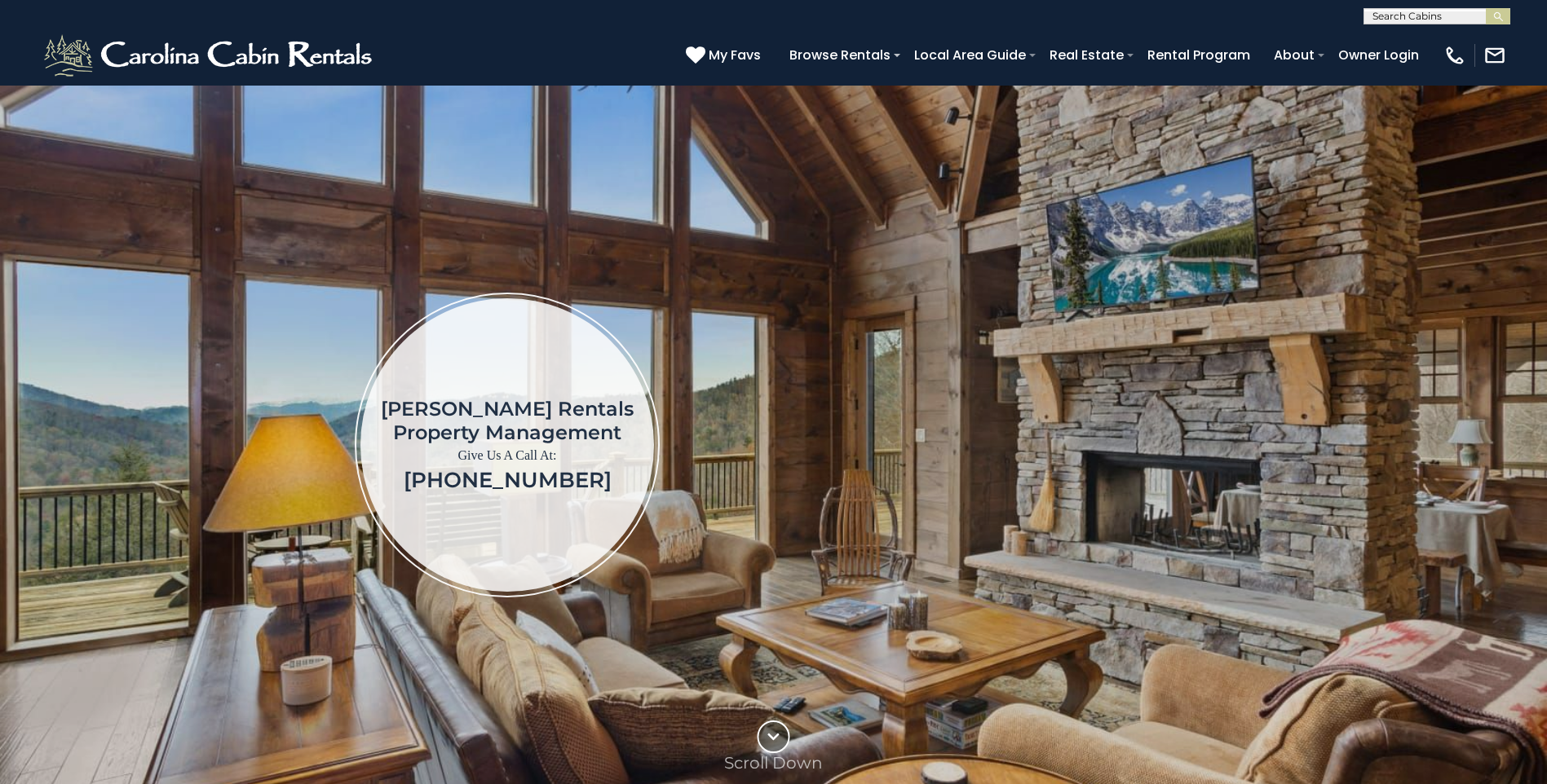
click at [1285, 113] on img at bounding box center [774, 444] width 1547 height 720
click at [1193, 88] on img at bounding box center [774, 444] width 1547 height 720
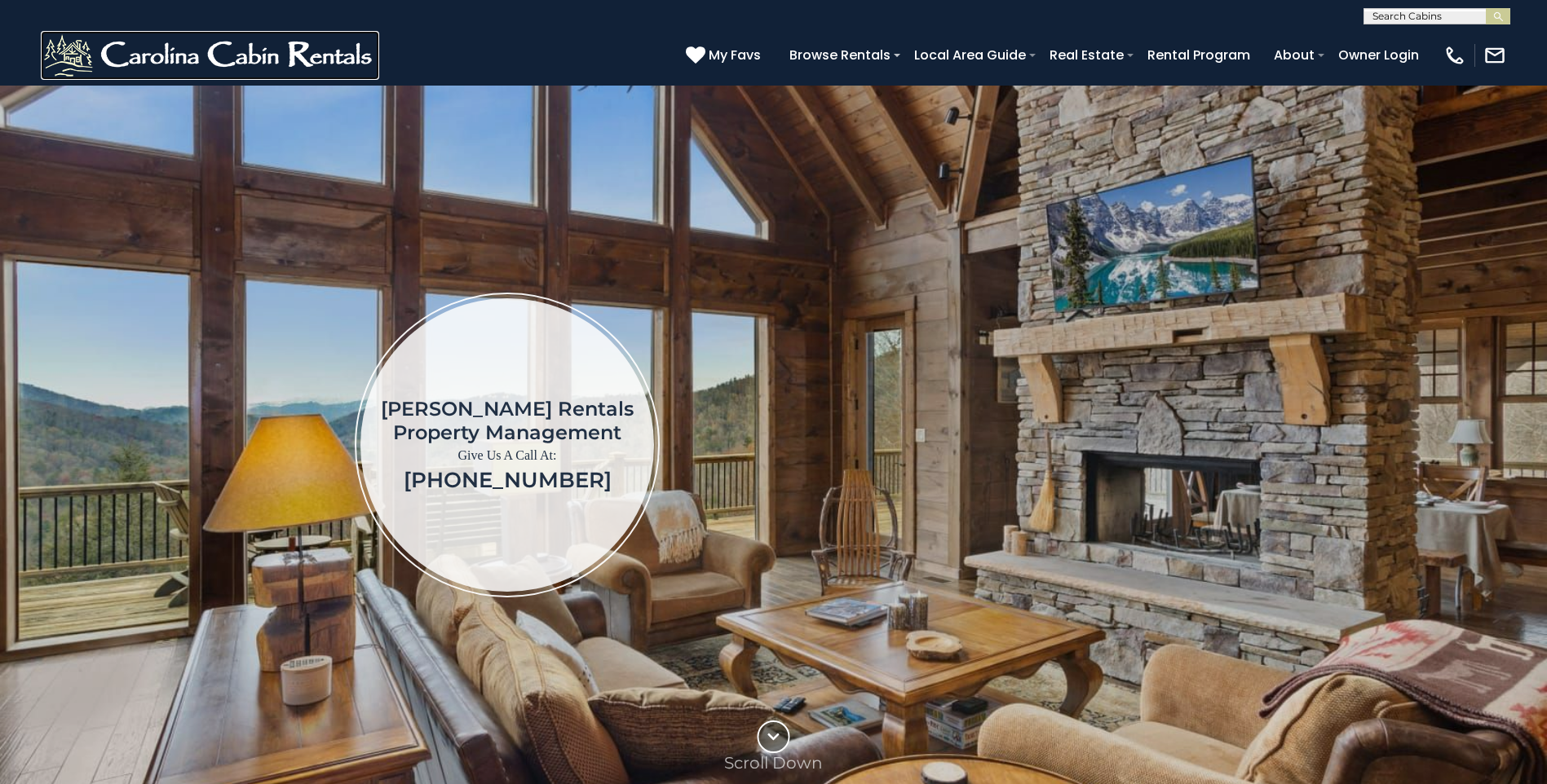
click at [224, 50] on img at bounding box center [210, 55] width 339 height 49
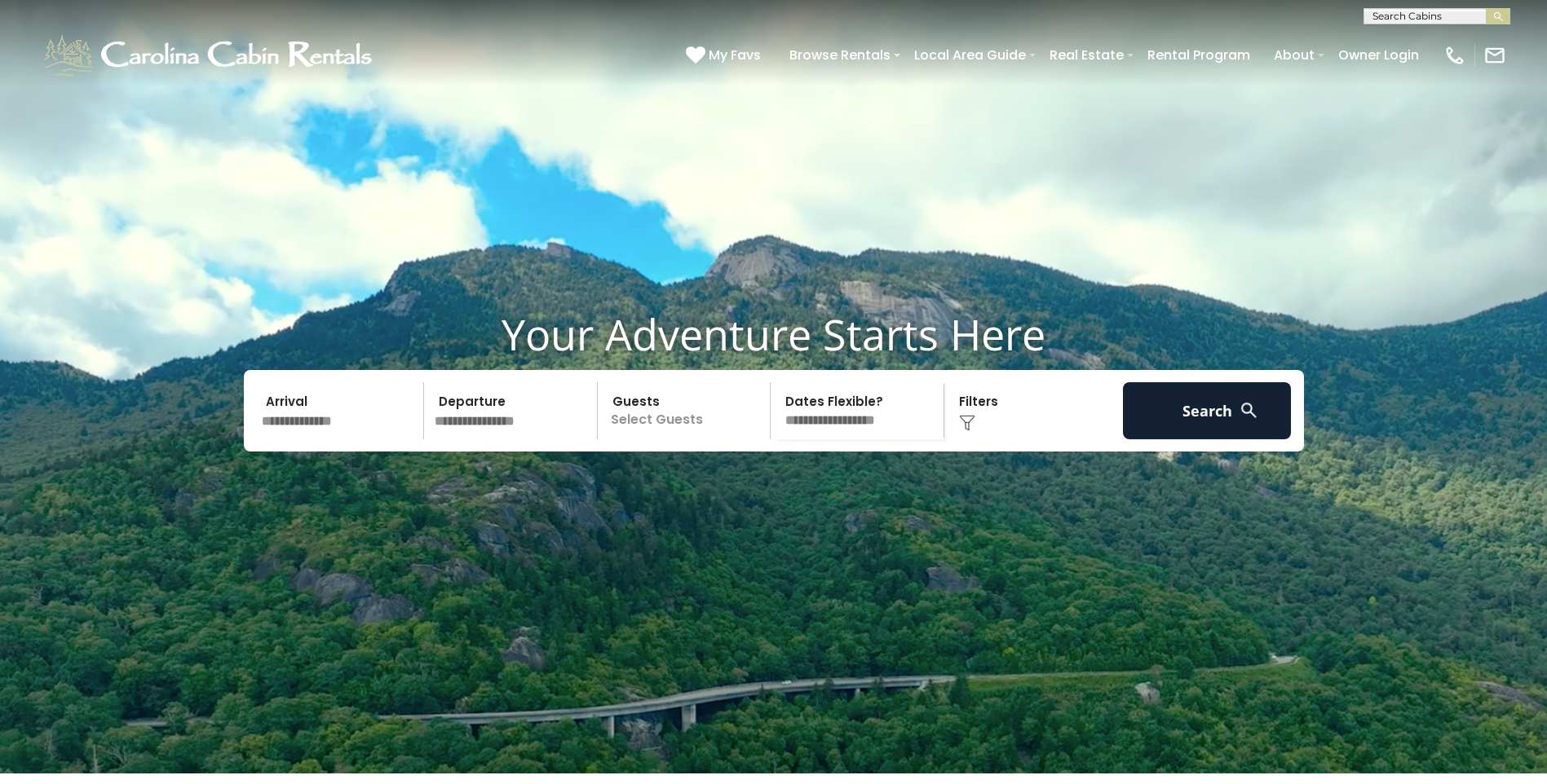
click at [321, 439] on input "text" at bounding box center [340, 410] width 168 height 57
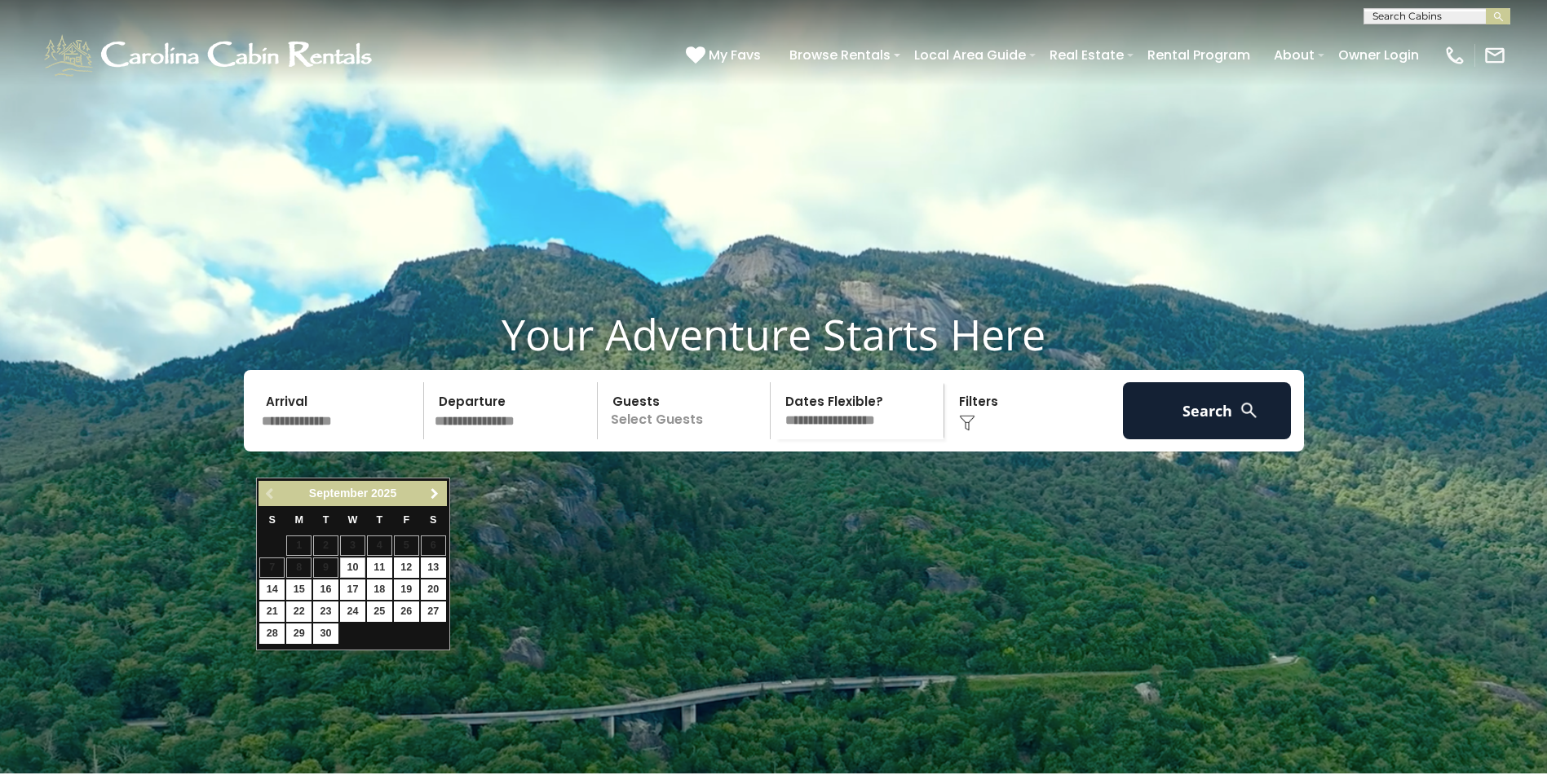
click at [433, 491] on span "Next" at bounding box center [435, 493] width 13 height 13
click at [430, 493] on span "Next" at bounding box center [435, 493] width 13 height 13
click at [276, 499] on span "Previous" at bounding box center [270, 493] width 13 height 13
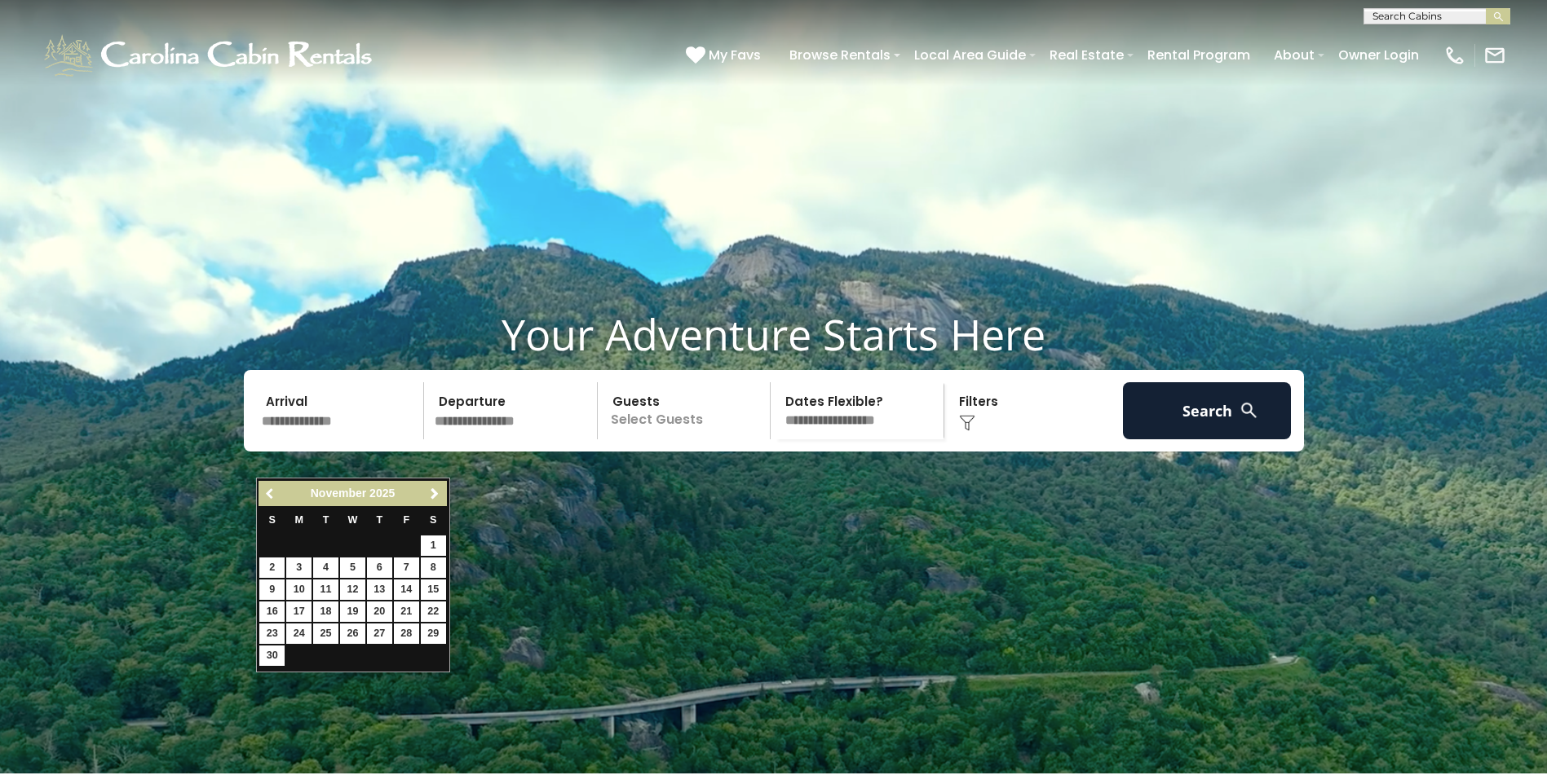
click at [276, 499] on span "Previous" at bounding box center [270, 493] width 13 height 13
click at [267, 489] on span "Previous" at bounding box center [270, 493] width 13 height 13
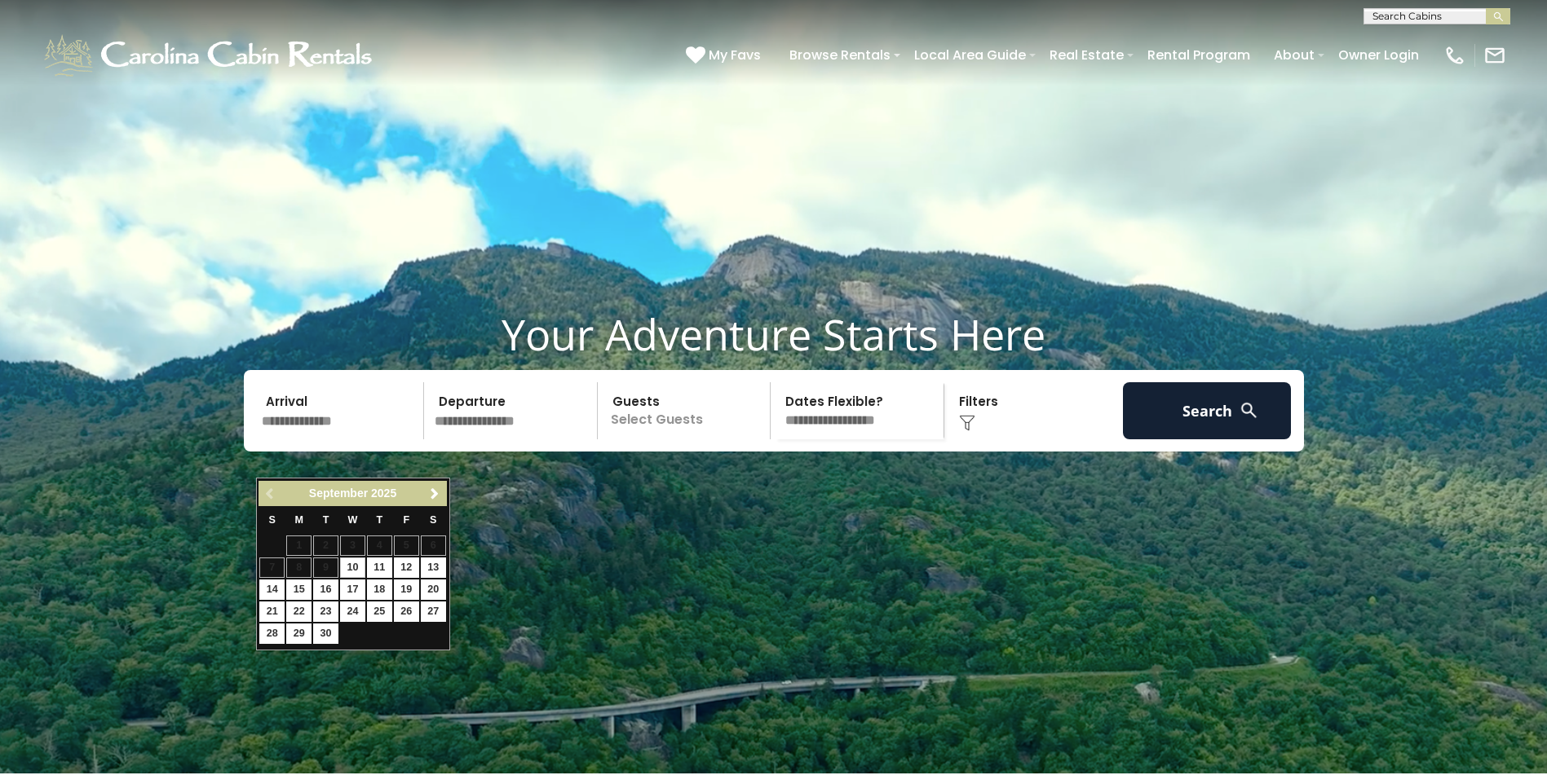
click at [267, 489] on div "Previous Next September 2025" at bounding box center [352, 493] width 187 height 25
drag, startPoint x: 267, startPoint y: 489, endPoint x: 434, endPoint y: 491, distance: 167.0
click at [434, 491] on span "Next" at bounding box center [435, 493] width 13 height 13
click at [403, 635] on link "31" at bounding box center [406, 634] width 25 height 20
type input "********"
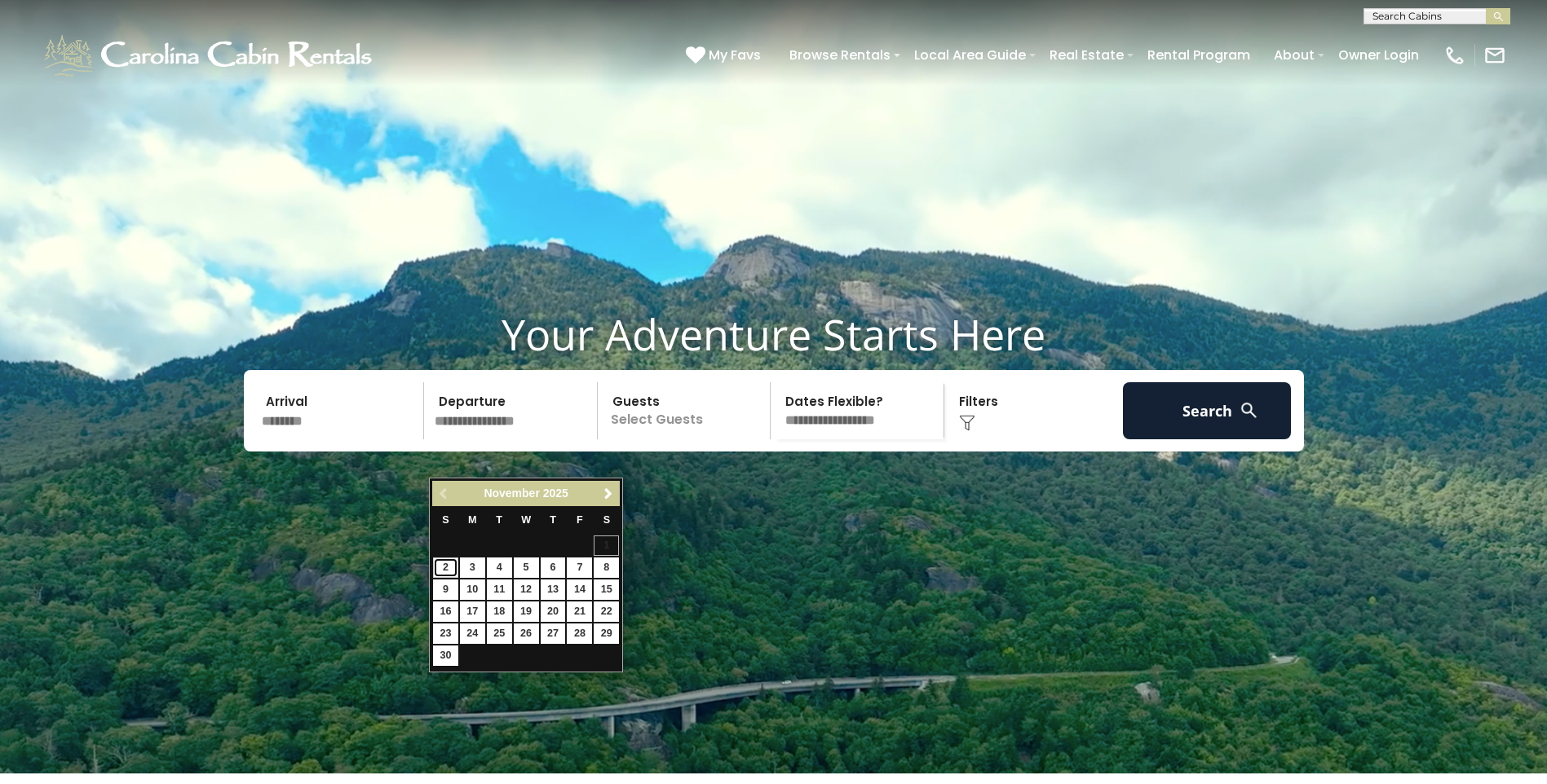
click at [448, 570] on link "2" at bounding box center [446, 568] width 25 height 20
type input "*******"
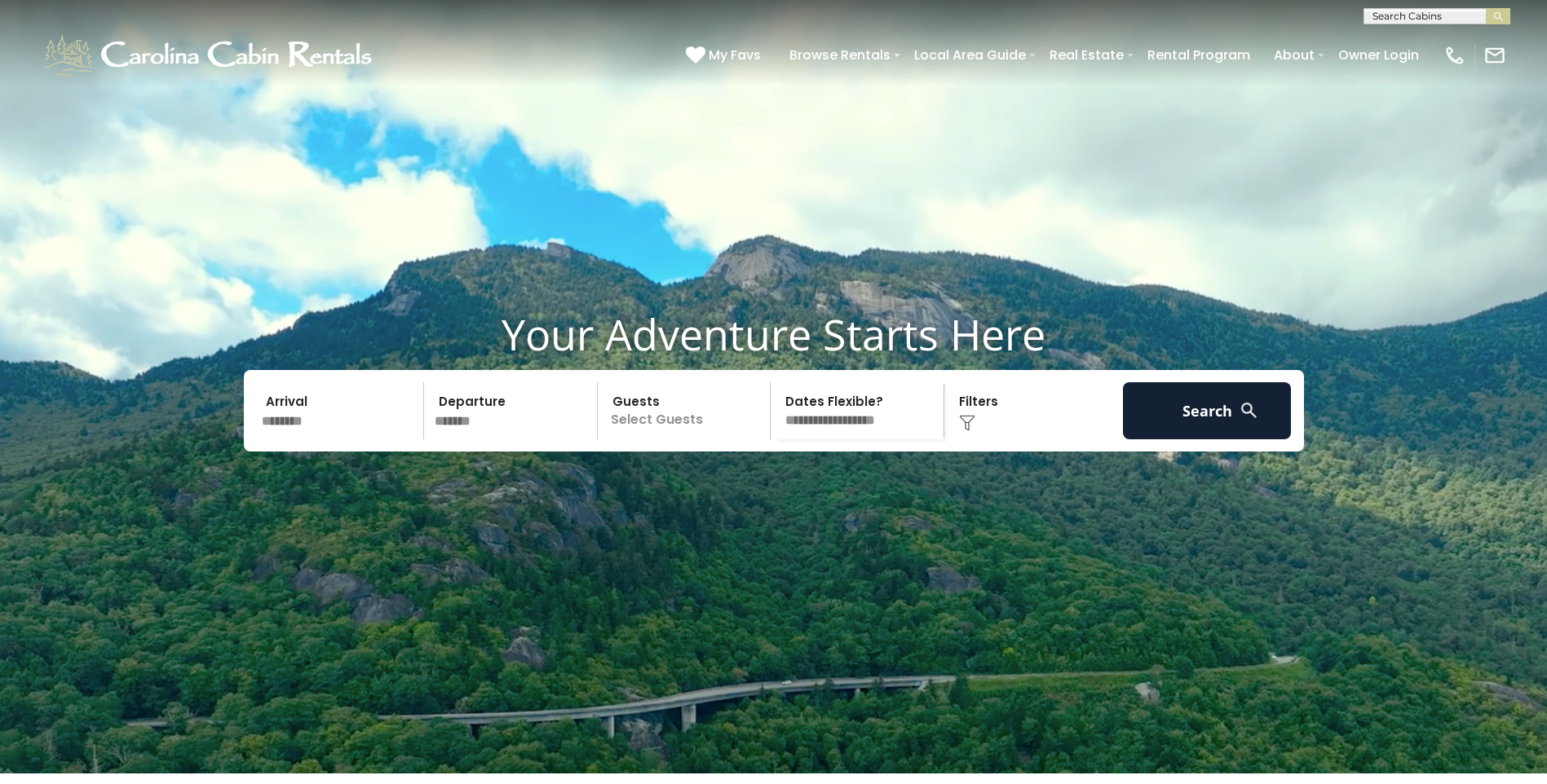
click at [663, 439] on p "Select Guests" at bounding box center [687, 410] width 168 height 57
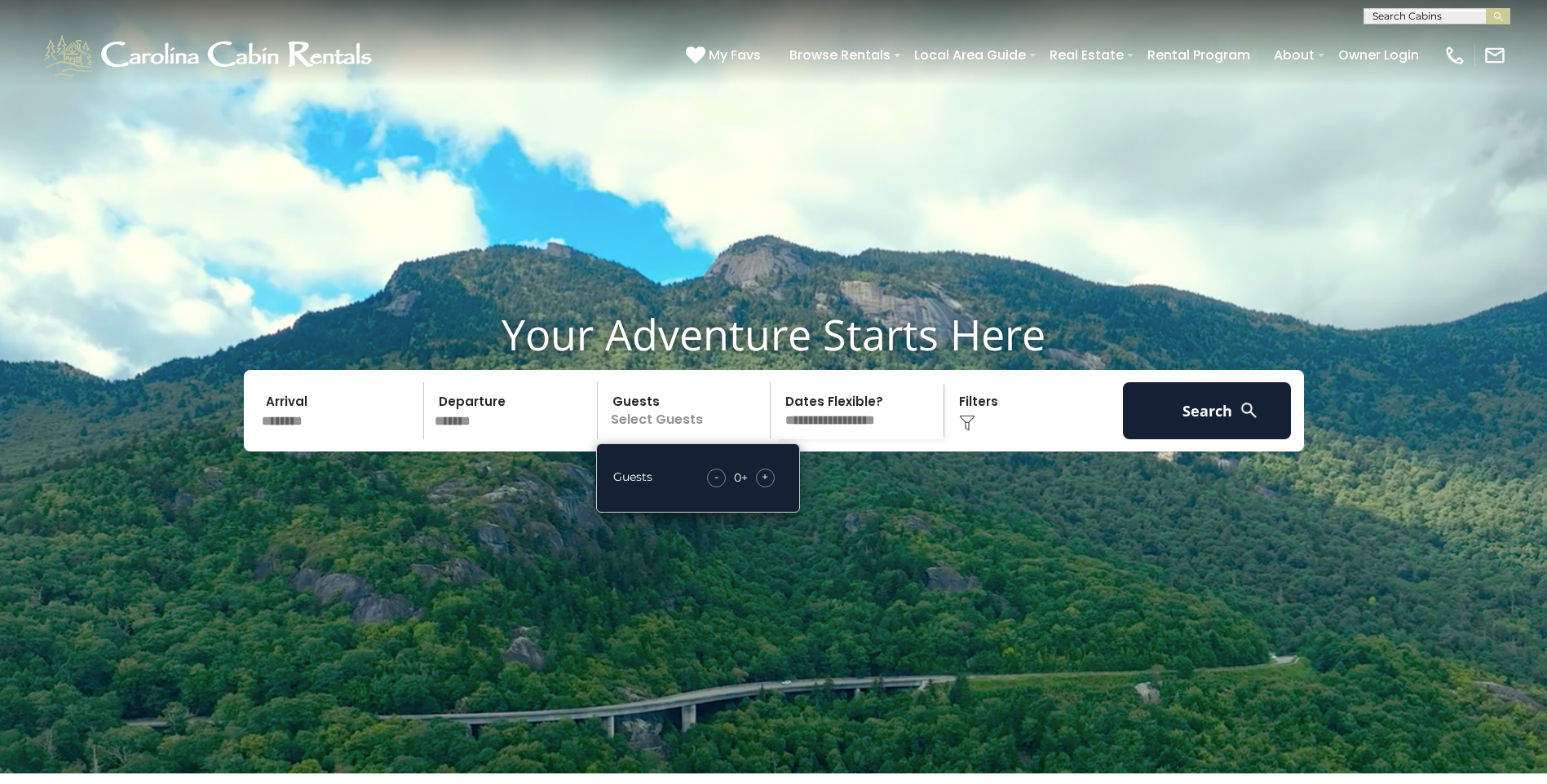
click at [757, 487] on div "+" at bounding box center [766, 478] width 19 height 19
click at [762, 487] on div "+" at bounding box center [766, 478] width 19 height 19
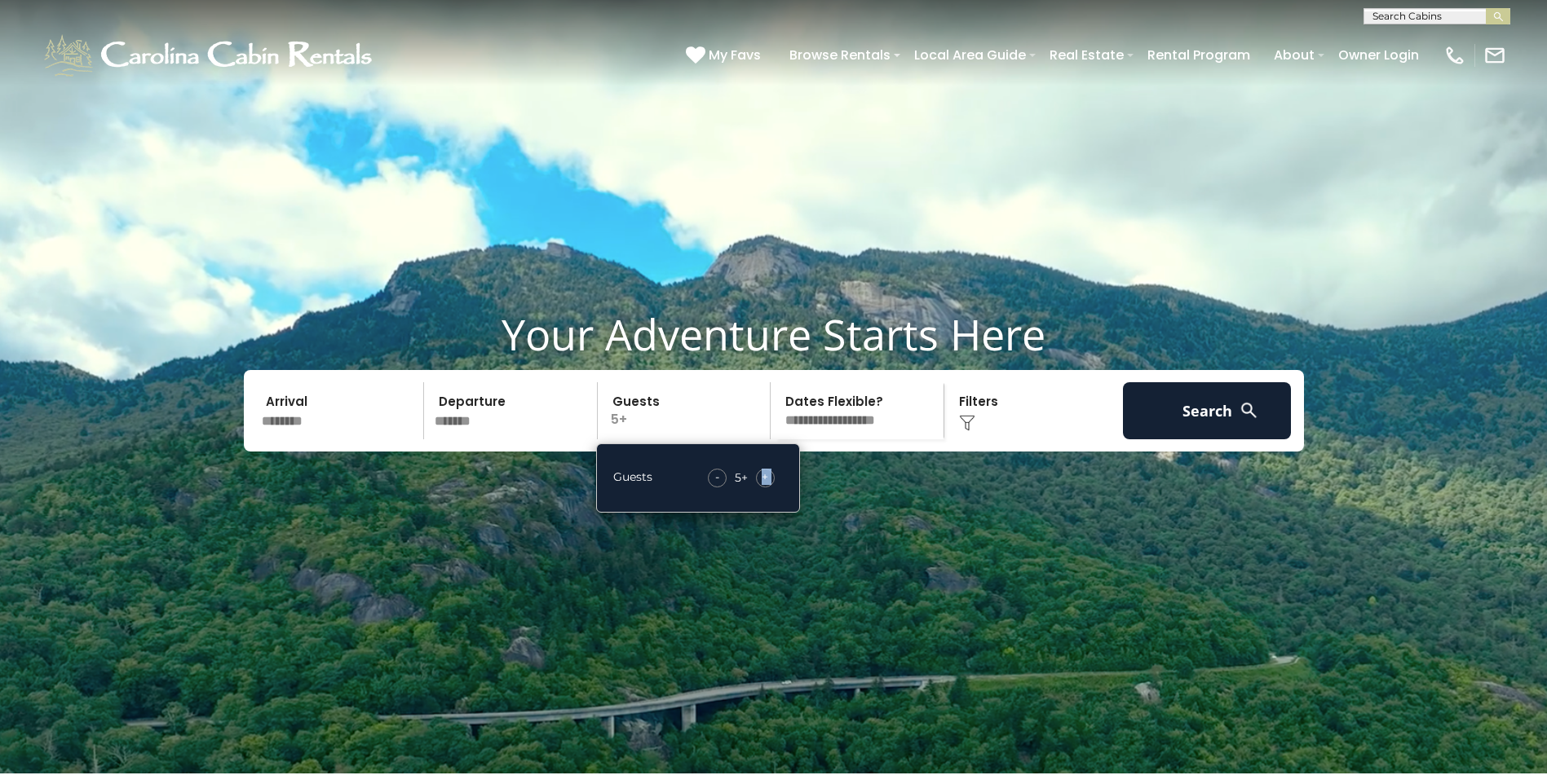
click at [762, 487] on div "+" at bounding box center [766, 478] width 19 height 19
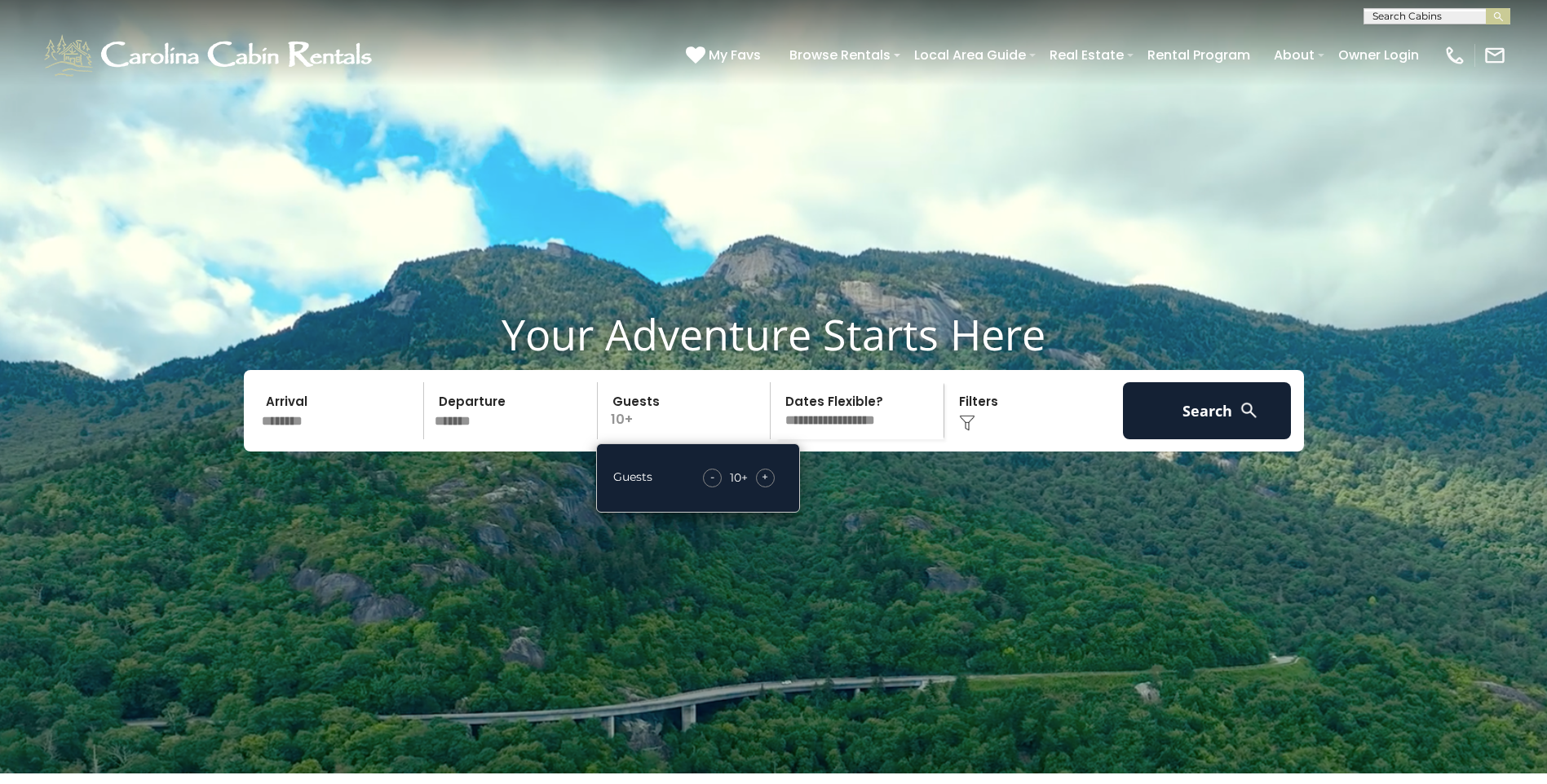
click at [875, 532] on video at bounding box center [774, 387] width 1547 height 774
click at [873, 532] on video at bounding box center [774, 387] width 1547 height 774
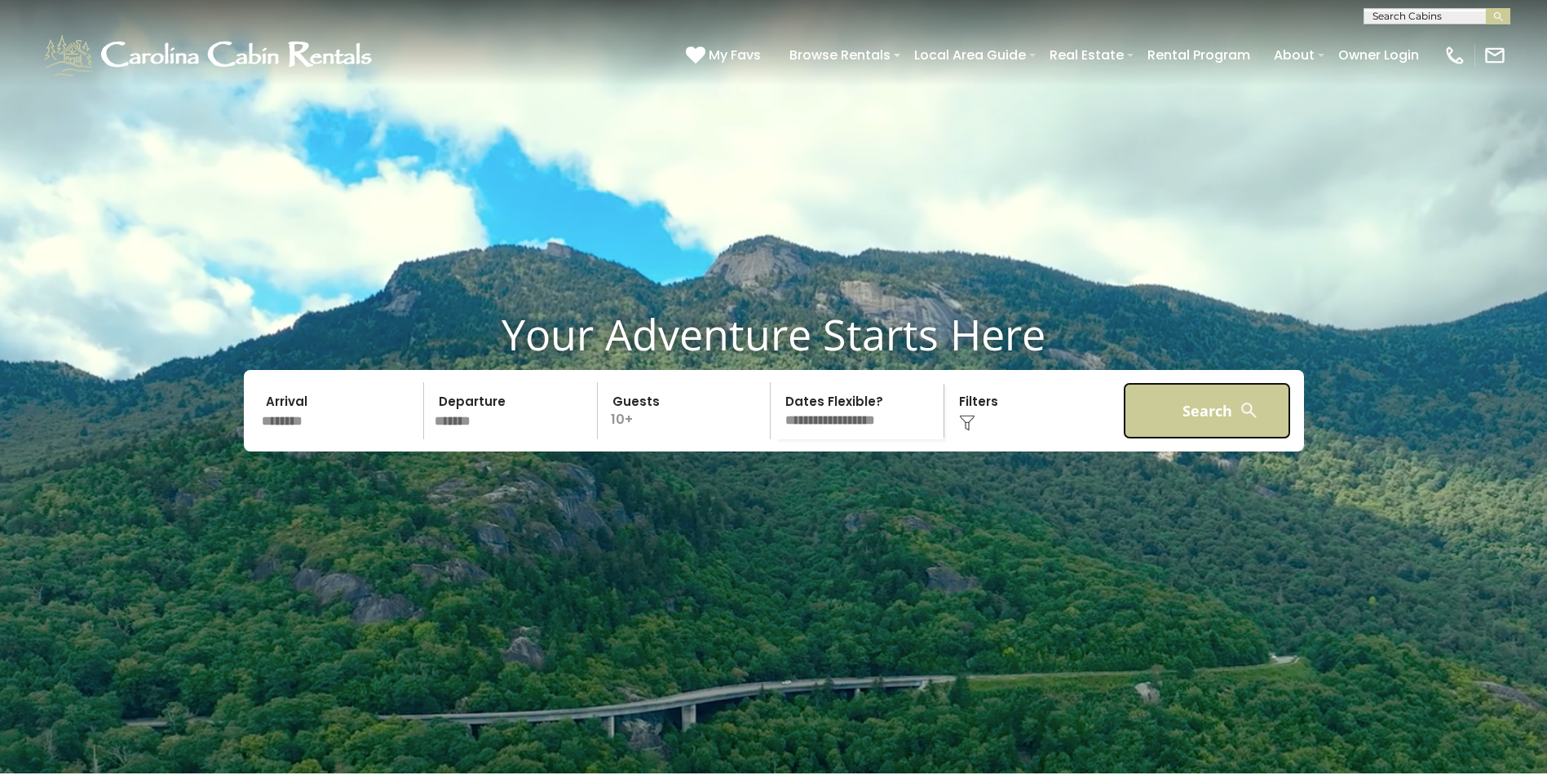
click at [1197, 439] on button "Search" at bounding box center [1207, 410] width 168 height 57
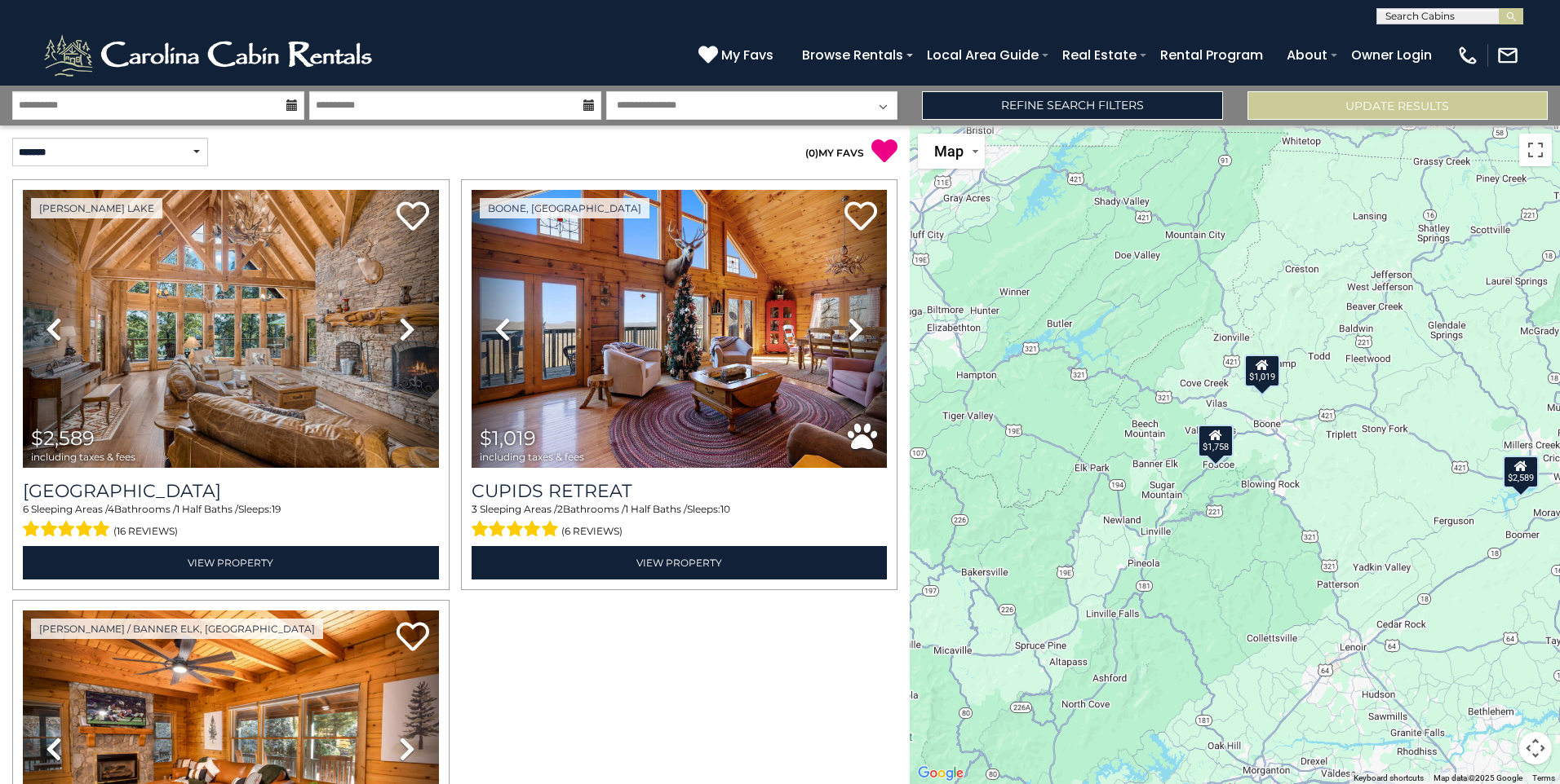
scroll to position [2, 0]
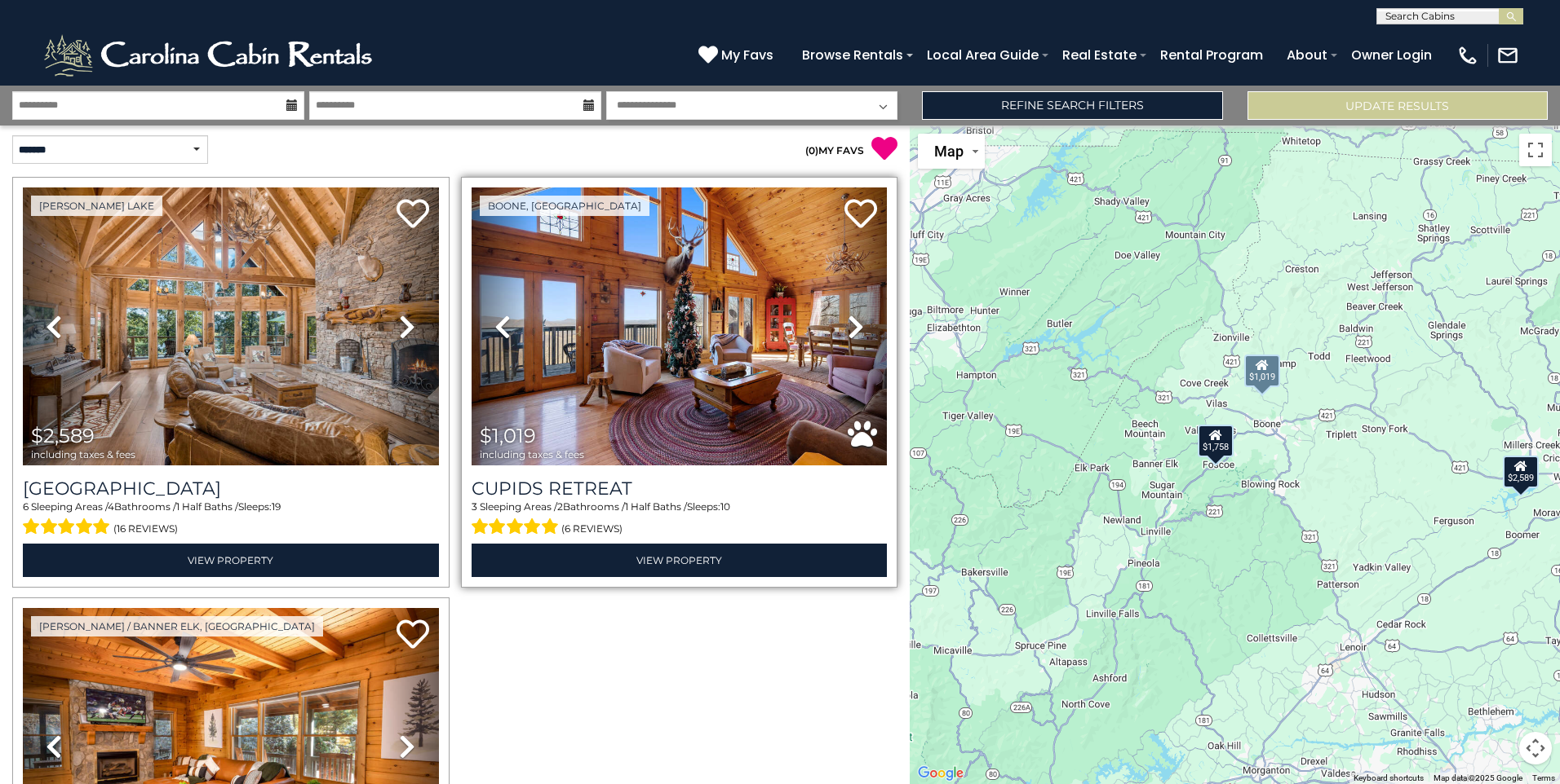
click at [884, 410] on div "Boone, [GEOGRAPHIC_DATA]" at bounding box center [679, 383] width 438 height 410
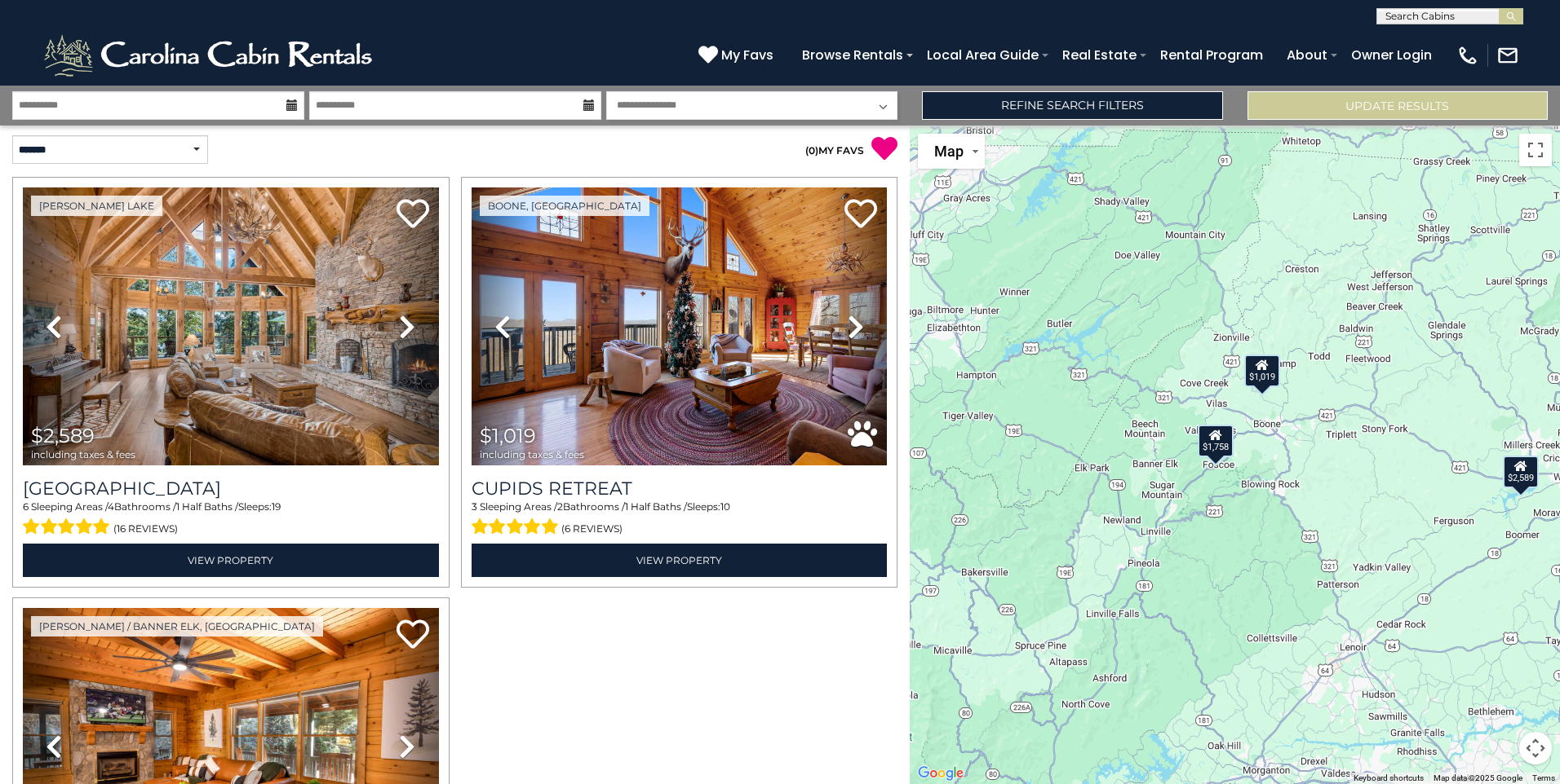
click at [882, 626] on div at bounding box center [455, 598] width 896 height 842
click at [885, 638] on div at bounding box center [455, 598] width 896 height 842
